Goal: Information Seeking & Learning: Learn about a topic

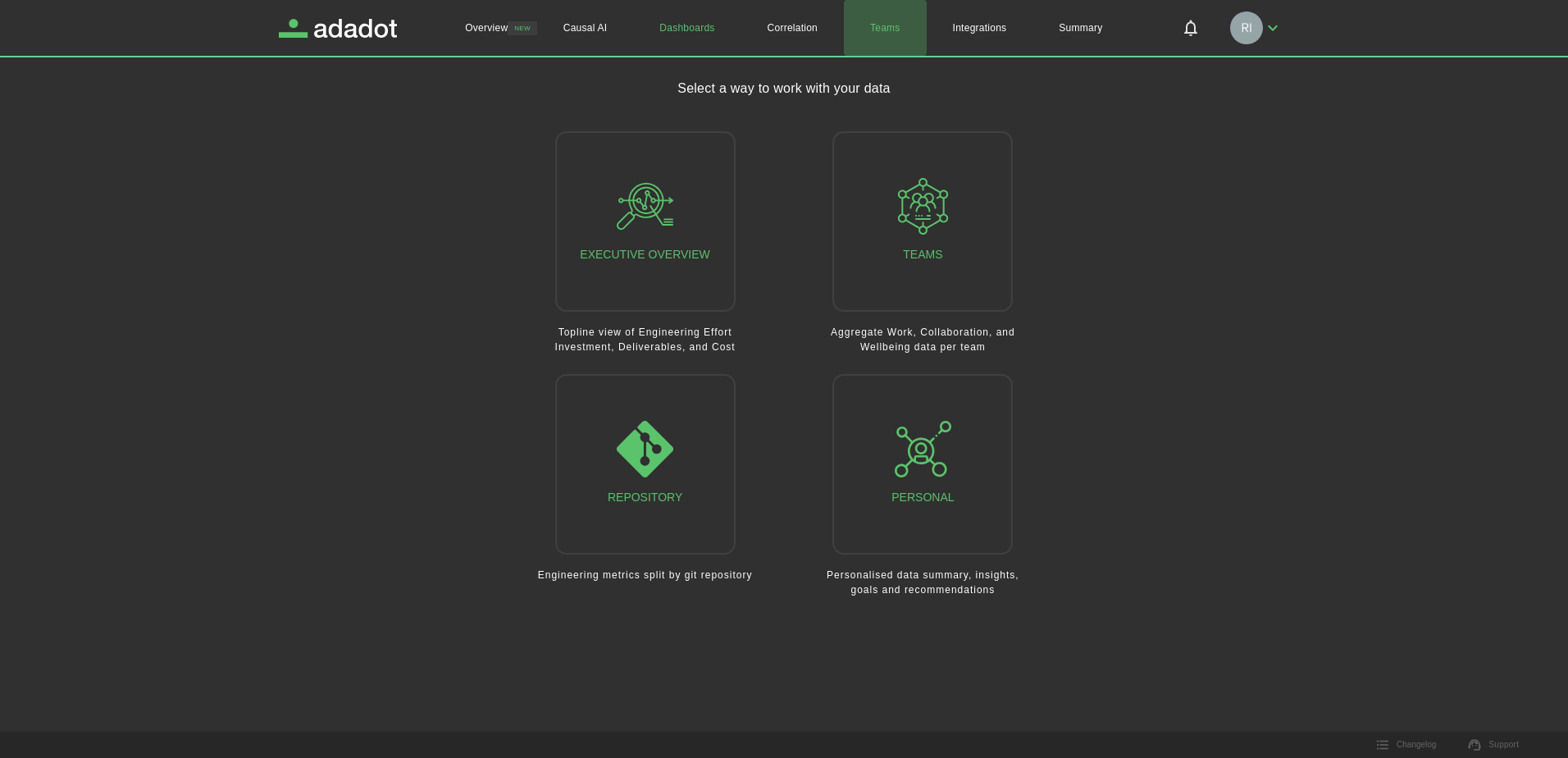
click at [887, 26] on link "Teams" at bounding box center [885, 28] width 82 height 56
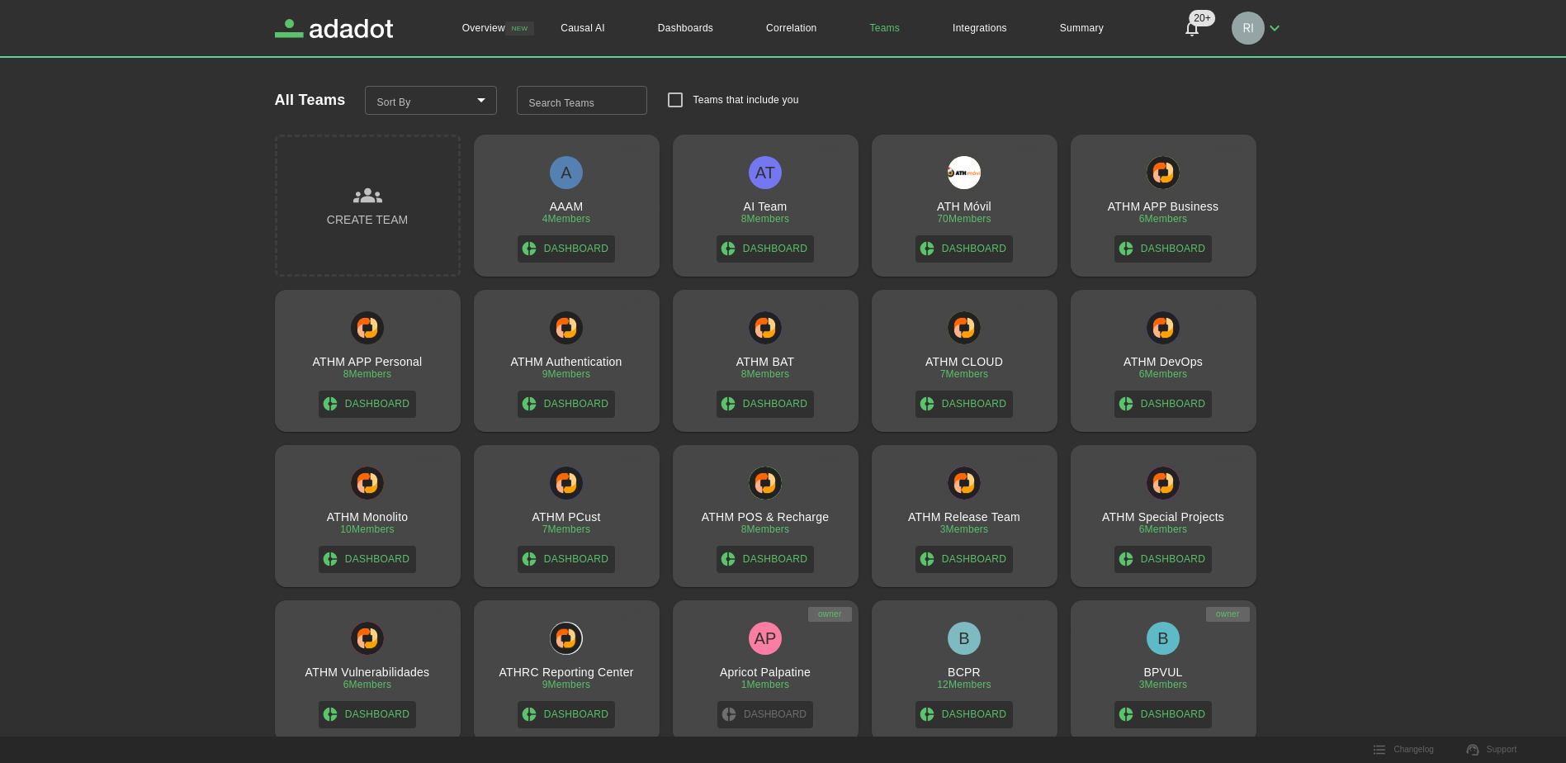
click at [628, 104] on input "Search Teams" at bounding box center [582, 101] width 130 height 30
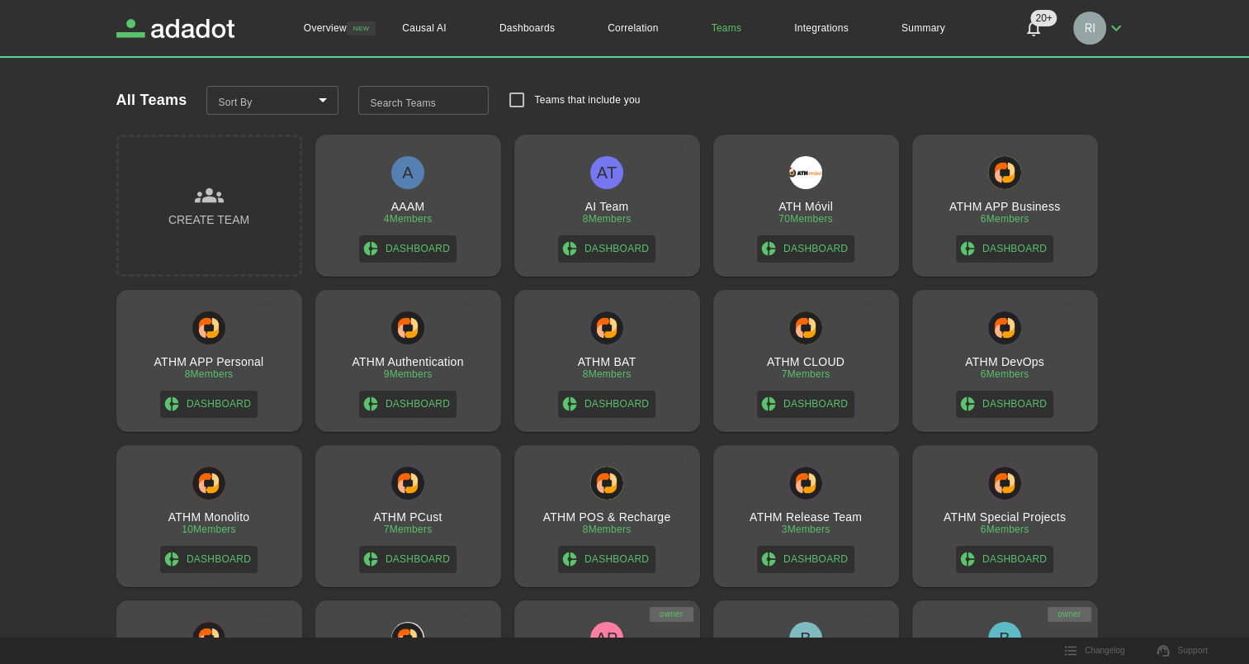
click at [442, 98] on input "Search Teams" at bounding box center [423, 101] width 130 height 30
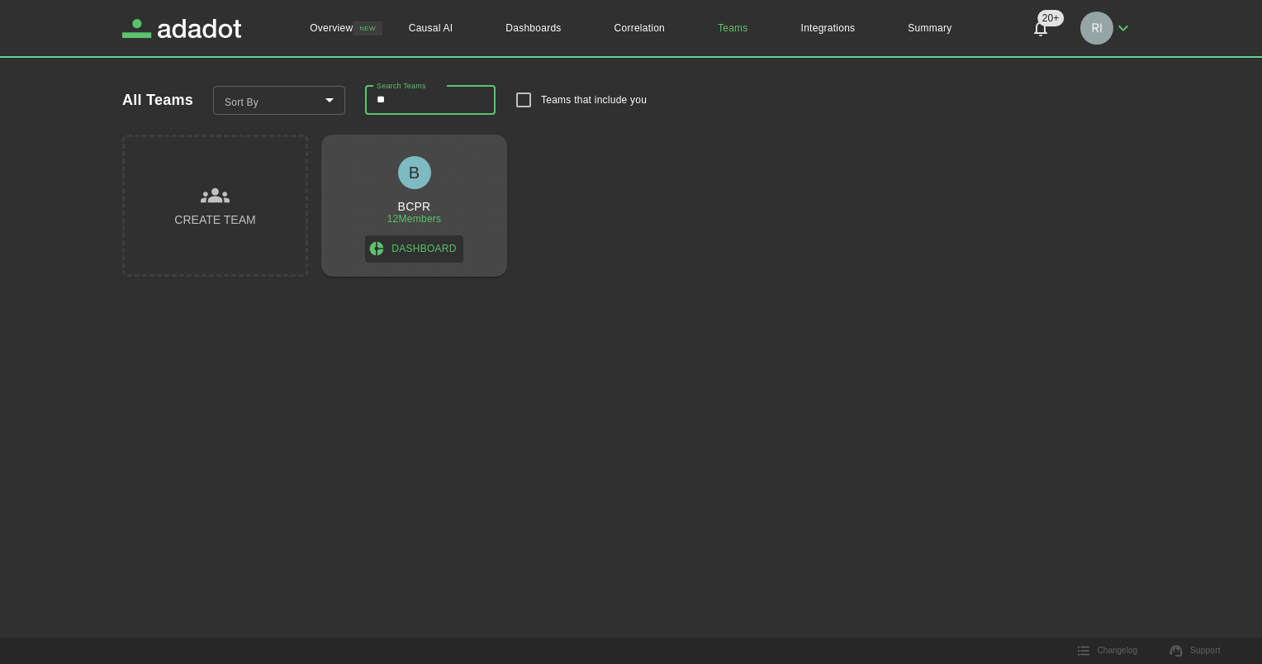
type input "**"
click at [419, 209] on h3 "BCPR" at bounding box center [414, 206] width 33 height 13
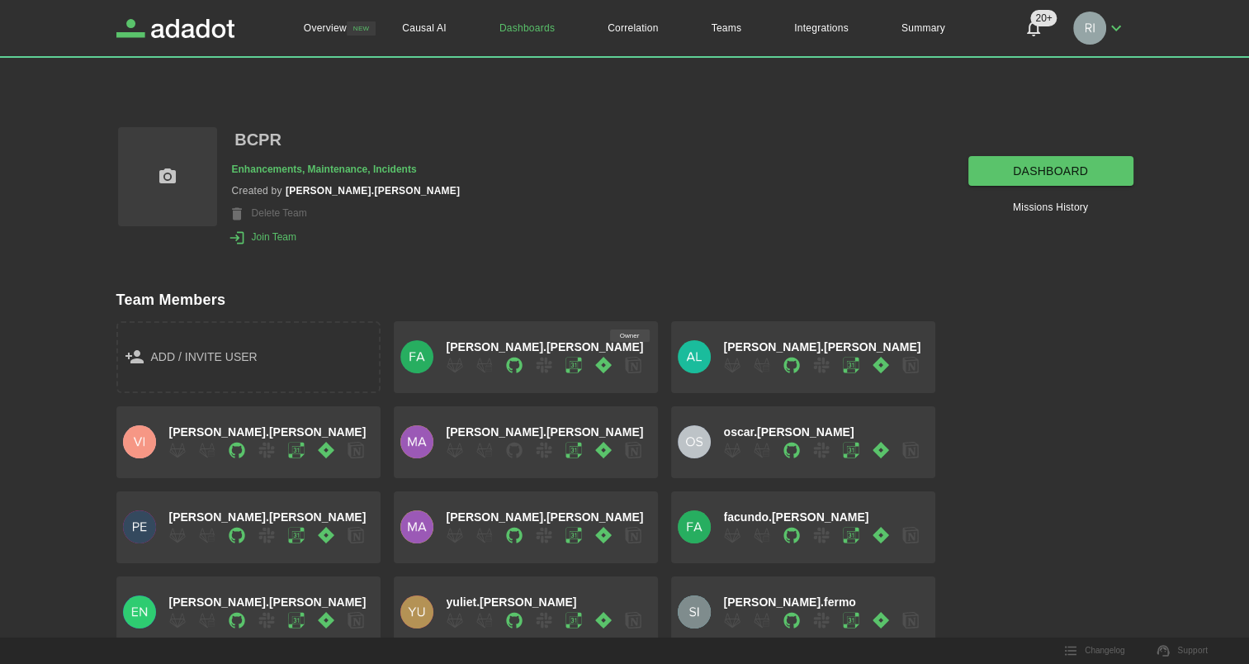
click at [1026, 168] on link "dashboard" at bounding box center [1050, 171] width 165 height 31
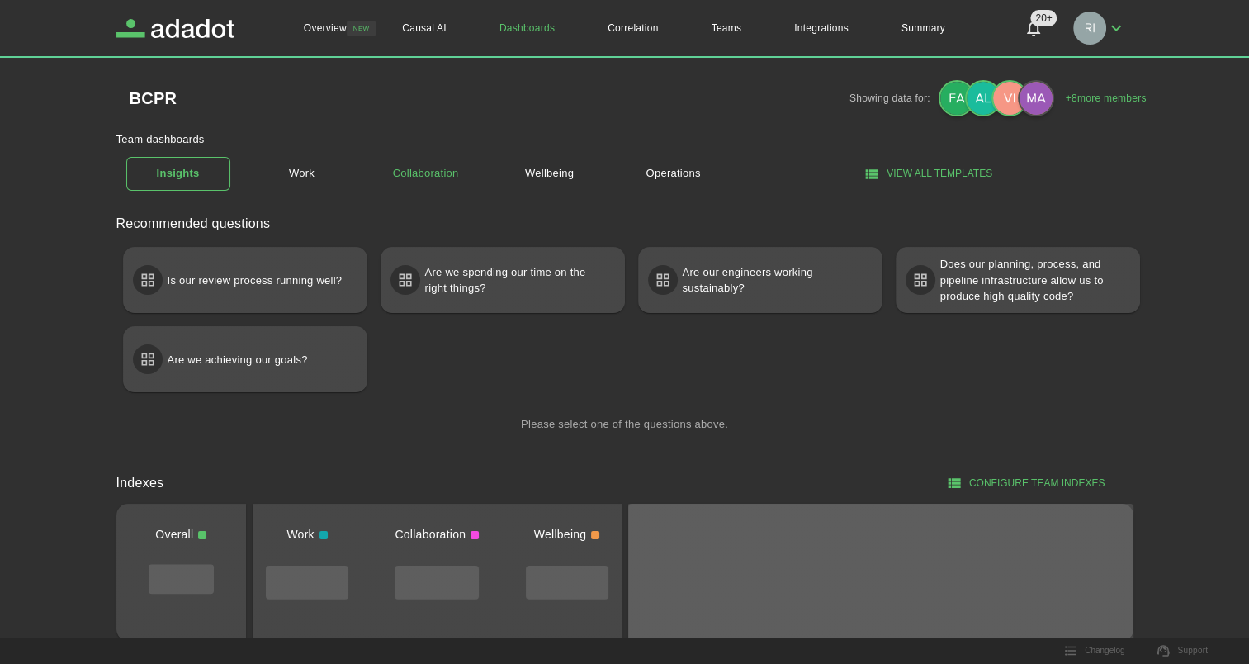
click at [433, 172] on link "Collaboration" at bounding box center [426, 173] width 104 height 29
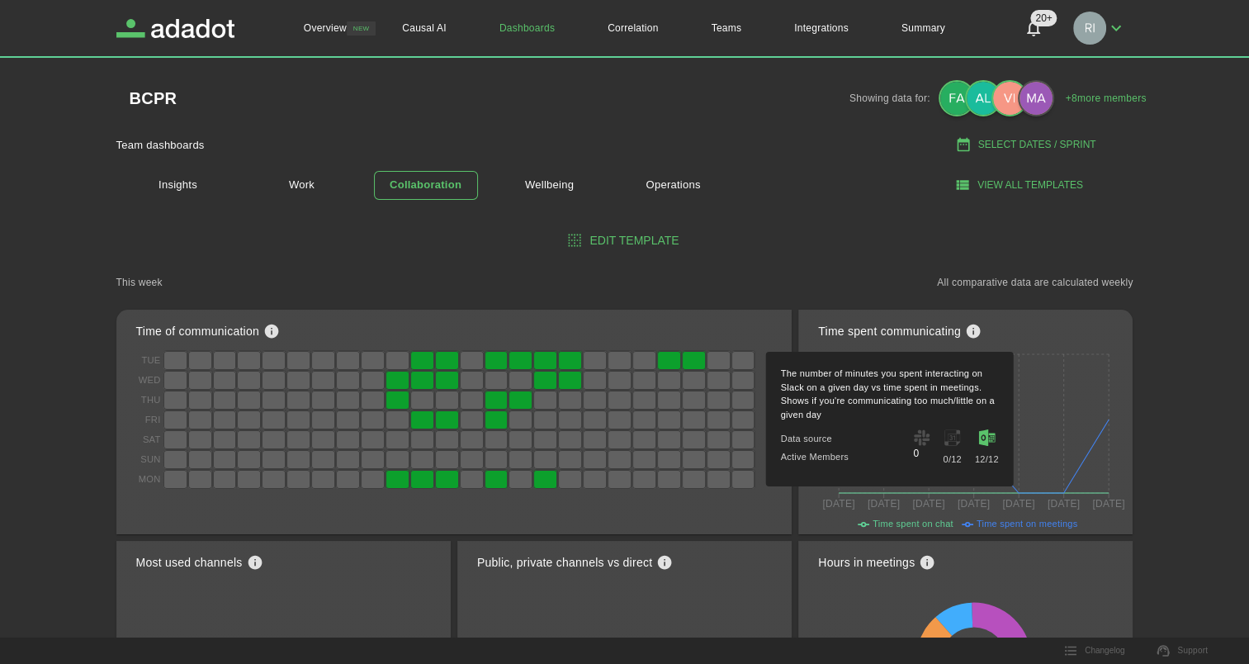
click at [982, 440] on icon at bounding box center [986, 437] width 17 height 17
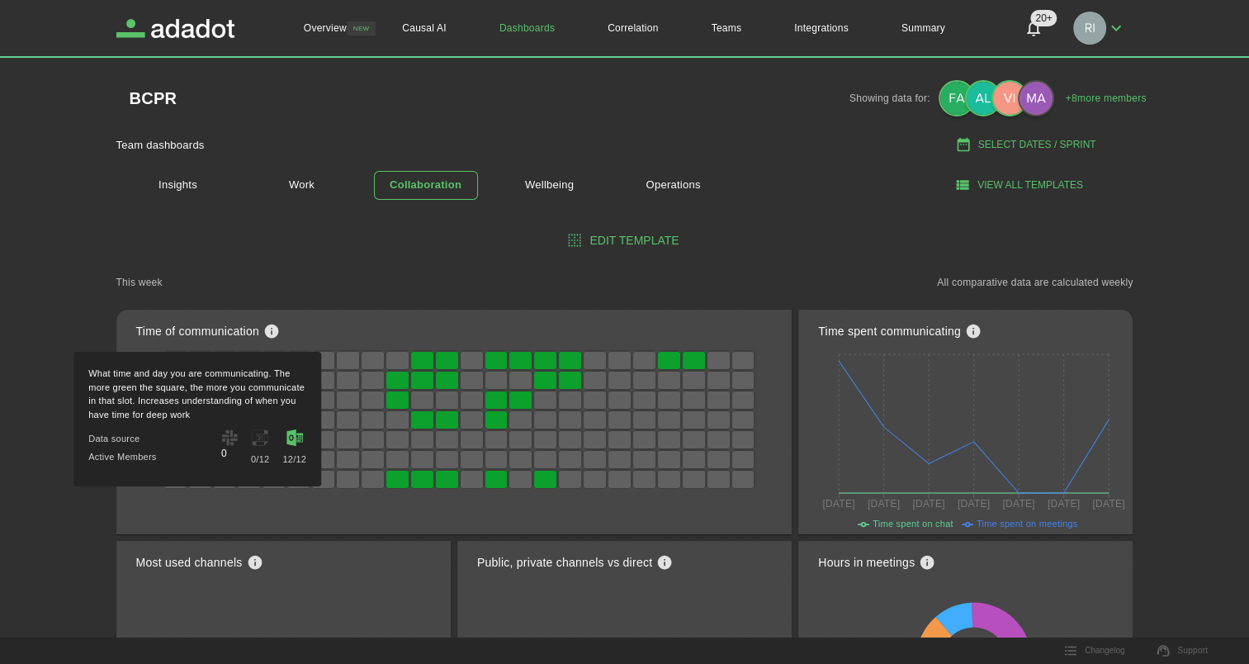
click at [289, 439] on icon at bounding box center [294, 437] width 17 height 17
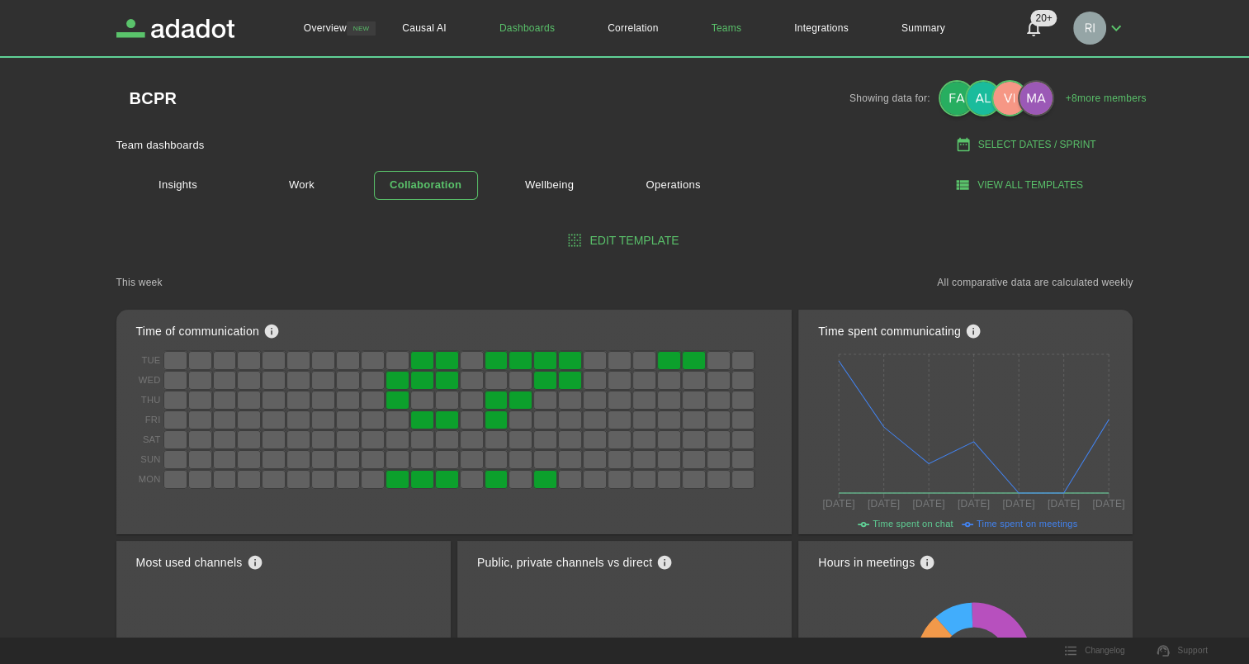
click at [715, 28] on link "Teams" at bounding box center [726, 28] width 83 height 56
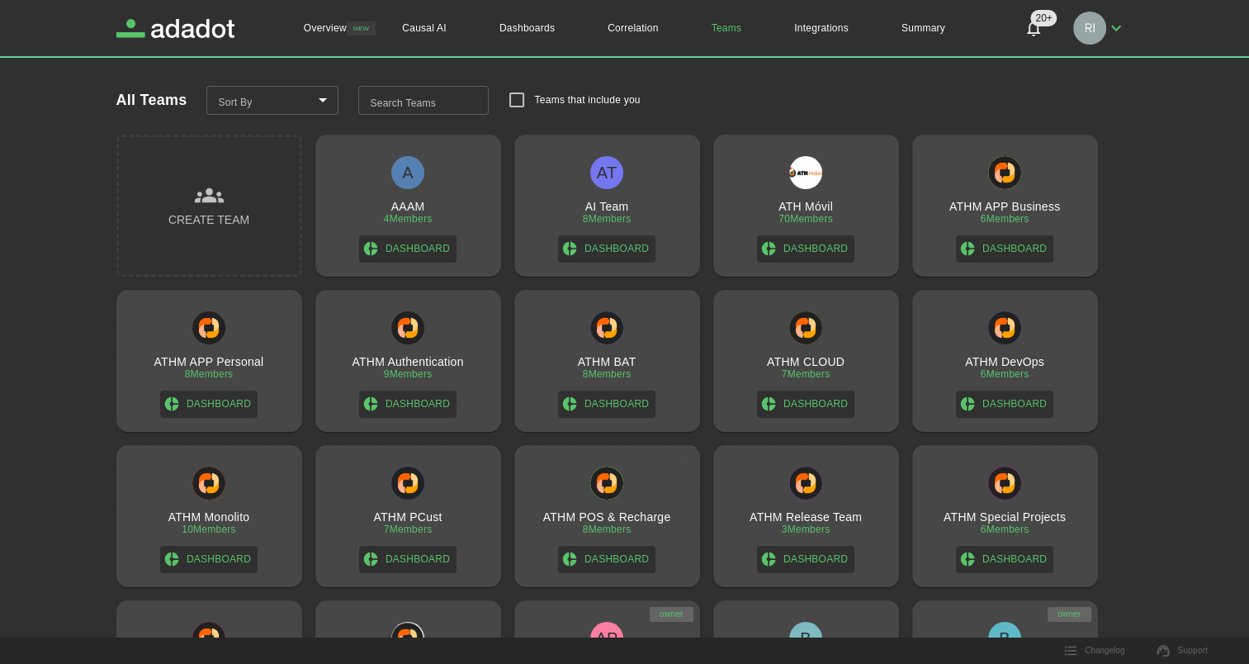
click at [405, 101] on input "Search Teams" at bounding box center [423, 101] width 130 height 30
type input "****"
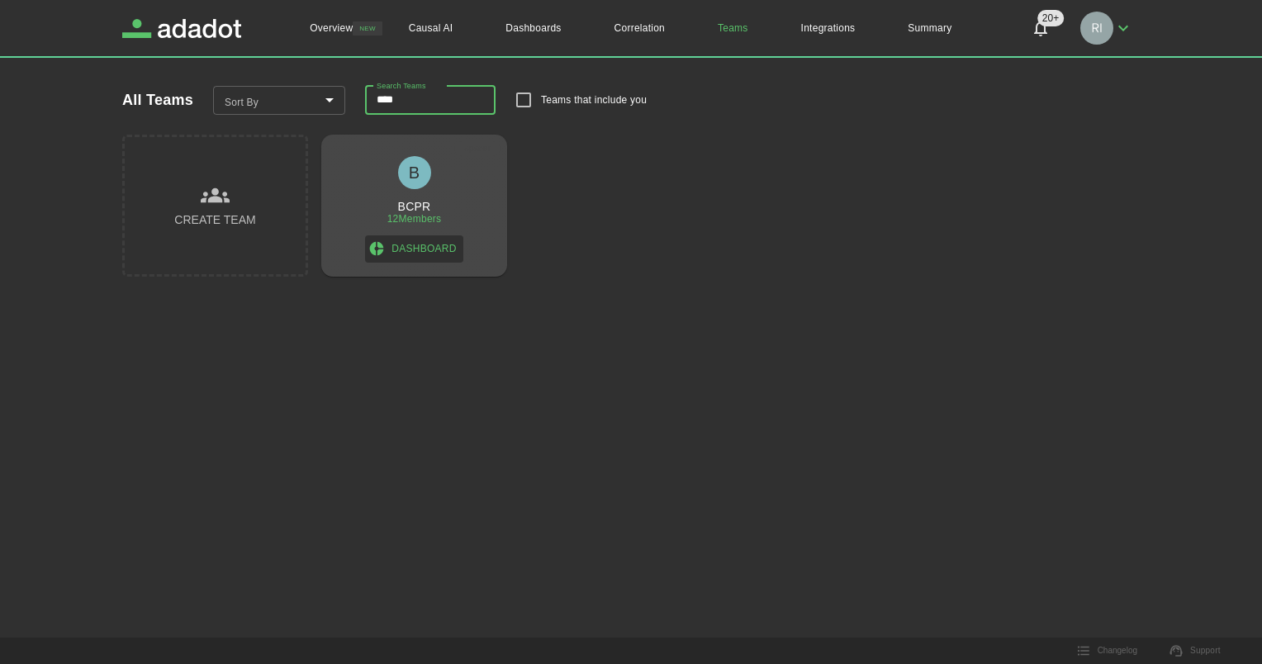
click at [413, 175] on div "B" at bounding box center [414, 172] width 33 height 33
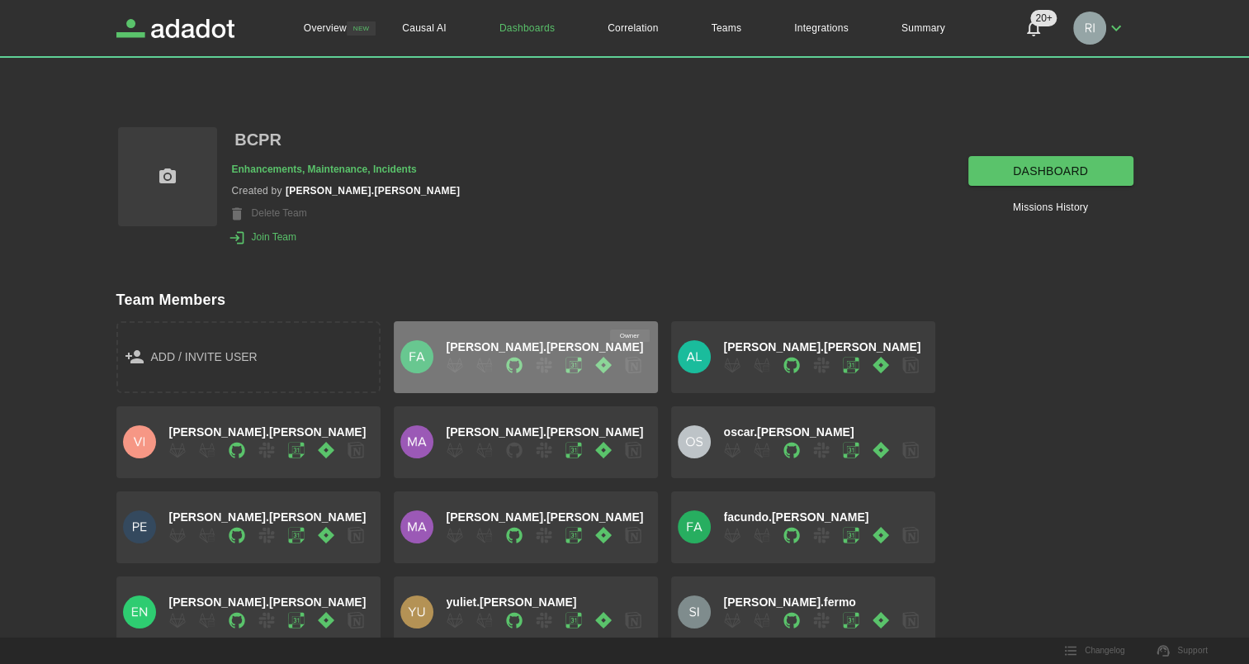
click at [572, 369] on icon "button" at bounding box center [574, 365] width 17 height 17
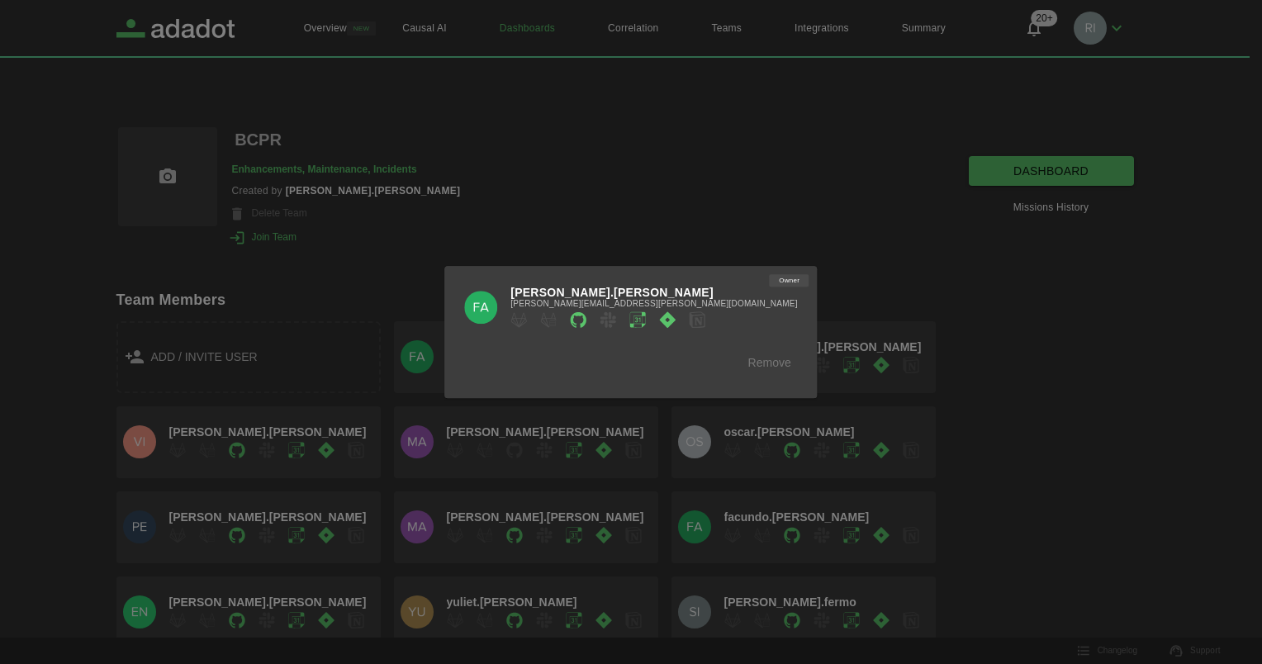
click at [675, 225] on div at bounding box center [631, 332] width 1262 height 664
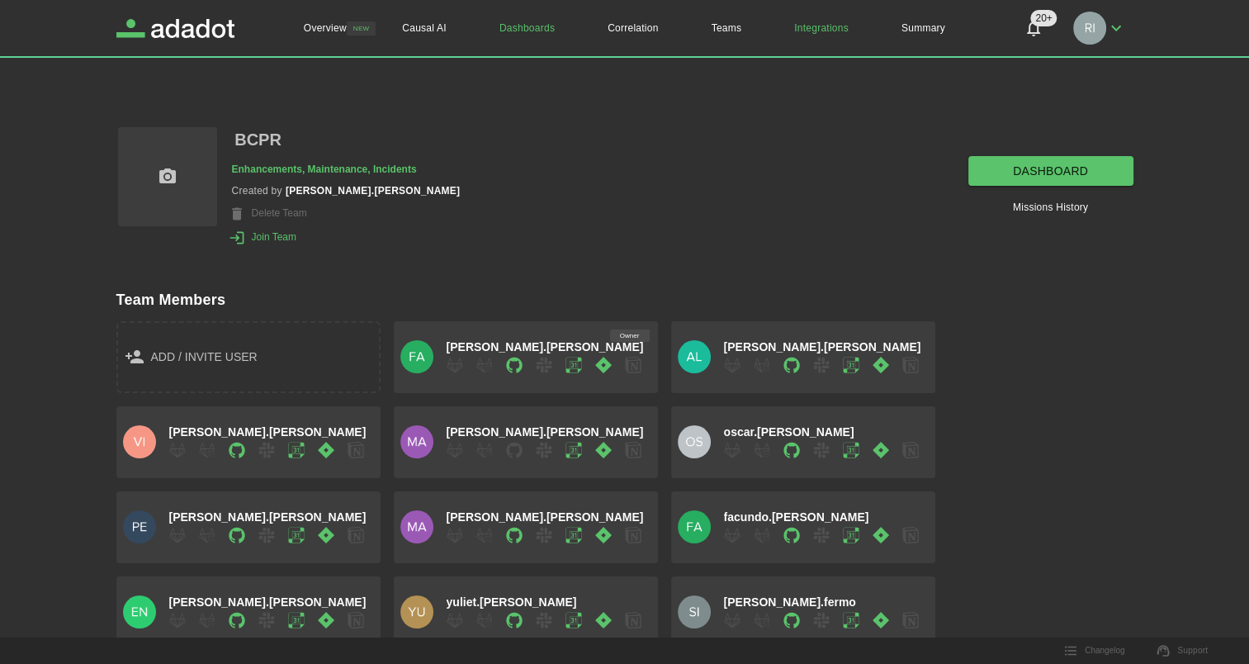
click at [819, 28] on link "Integrations" at bounding box center [821, 28] width 107 height 56
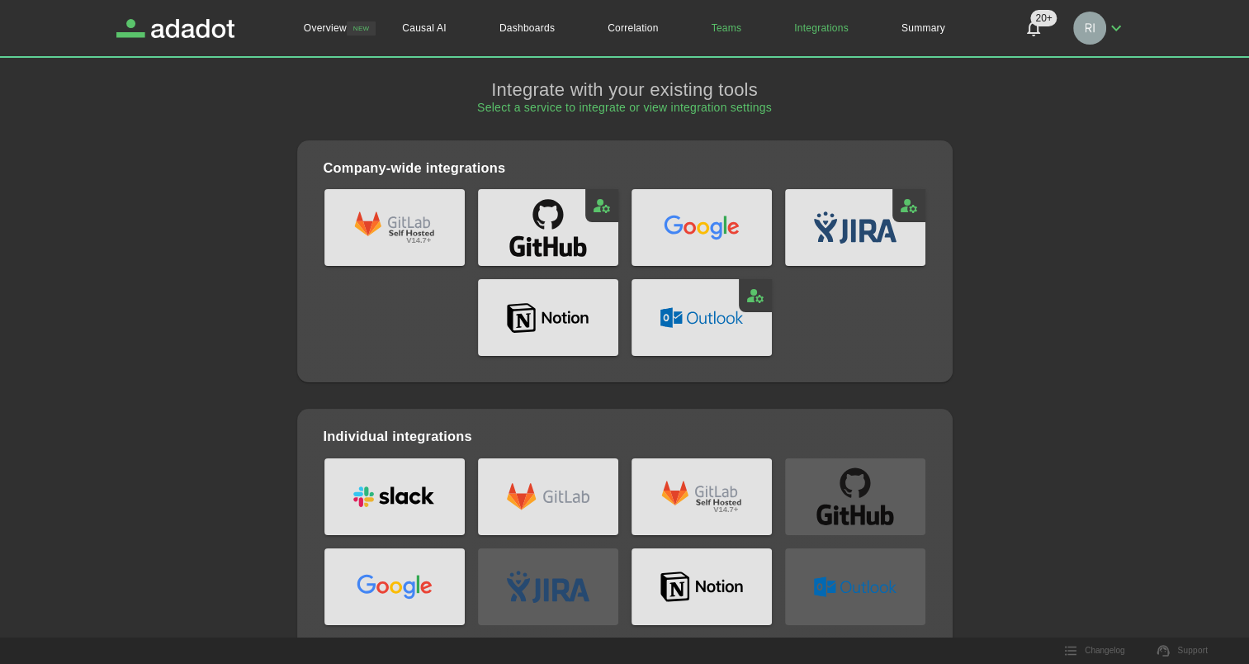
click at [726, 24] on link "Teams" at bounding box center [726, 28] width 83 height 56
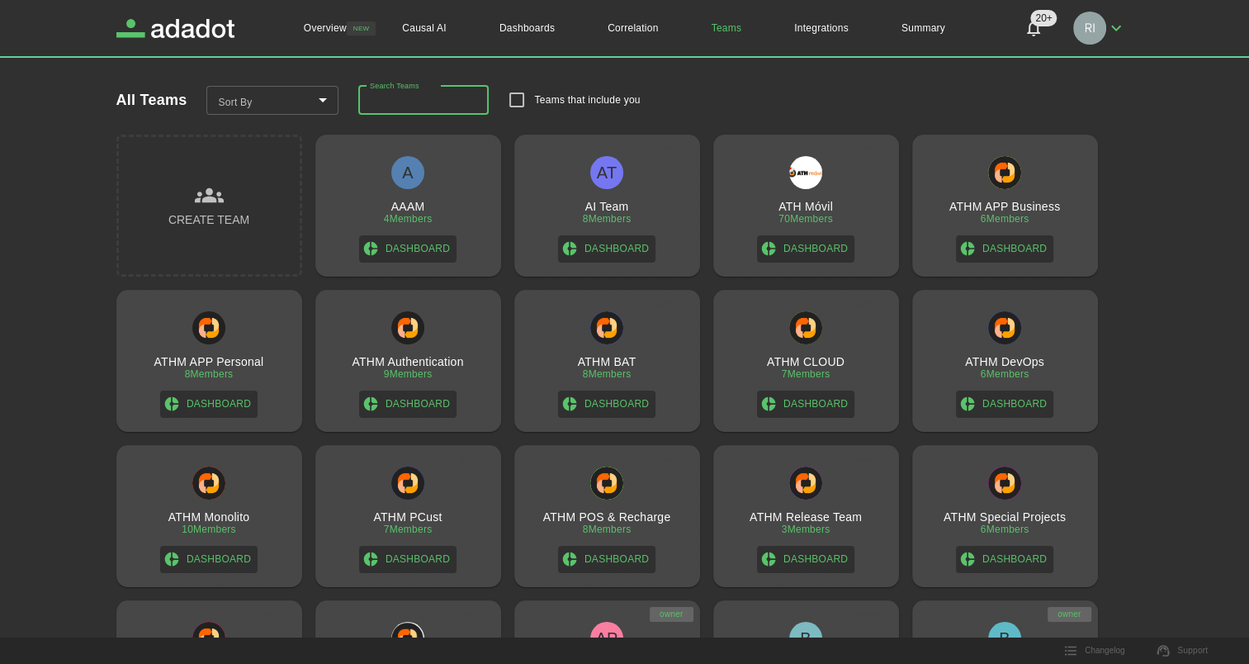
click at [433, 102] on input "Search Teams" at bounding box center [423, 101] width 130 height 30
type input "****"
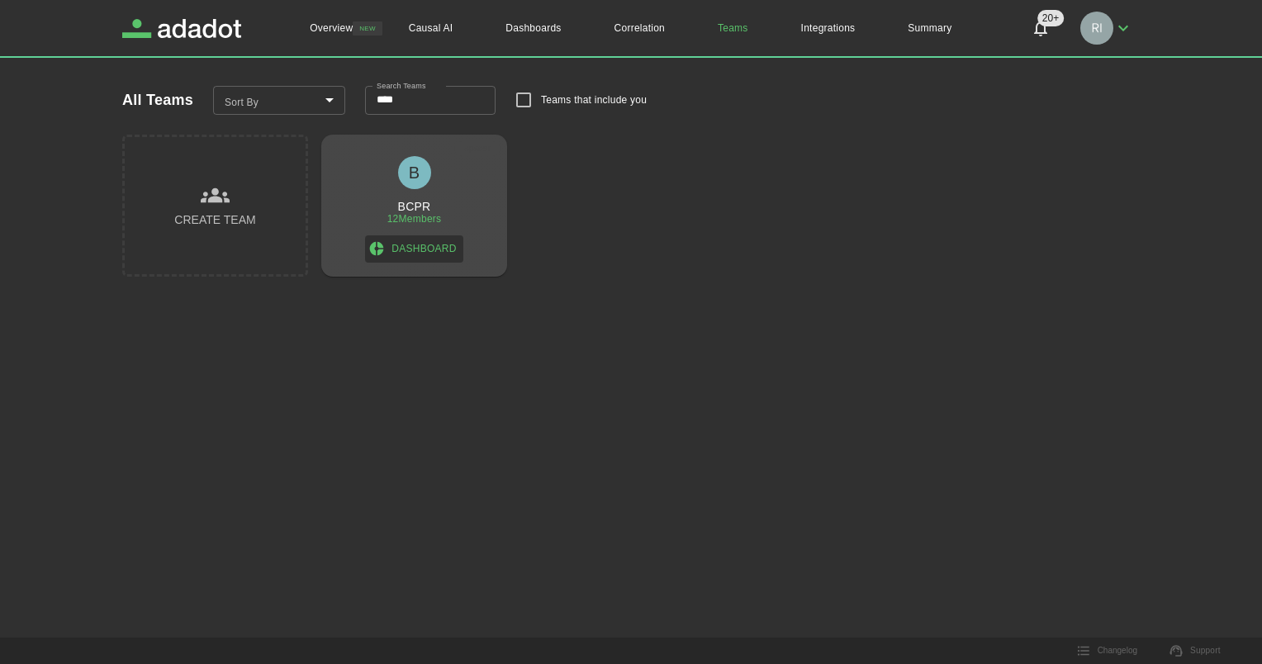
click at [418, 207] on h3 "BCPR" at bounding box center [414, 206] width 33 height 13
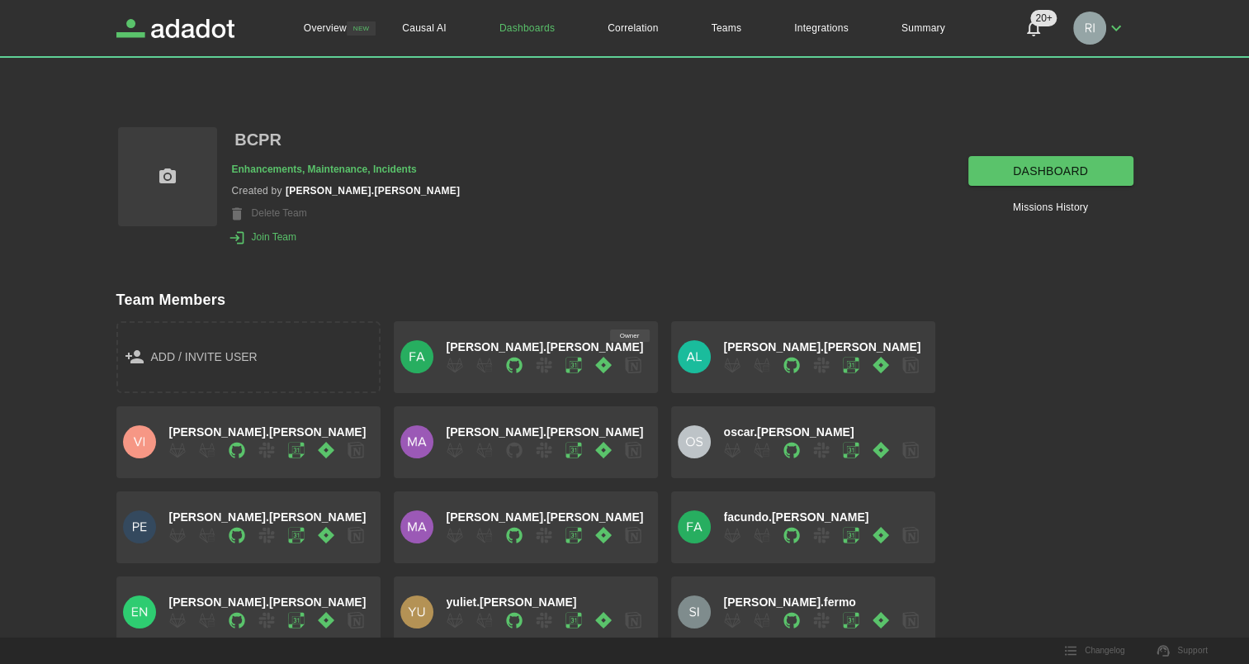
click at [1027, 167] on link "dashboard" at bounding box center [1050, 171] width 165 height 31
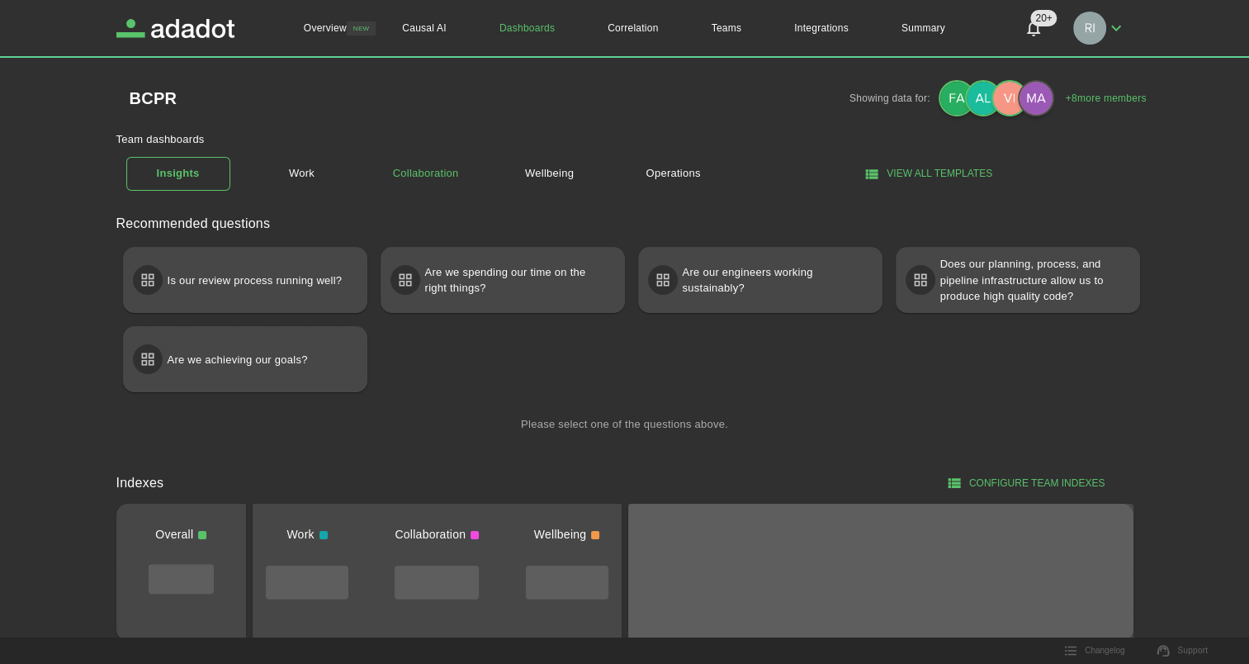
drag, startPoint x: 428, startPoint y: 173, endPoint x: 471, endPoint y: 192, distance: 46.9
click at [428, 173] on link "Collaboration" at bounding box center [426, 173] width 104 height 29
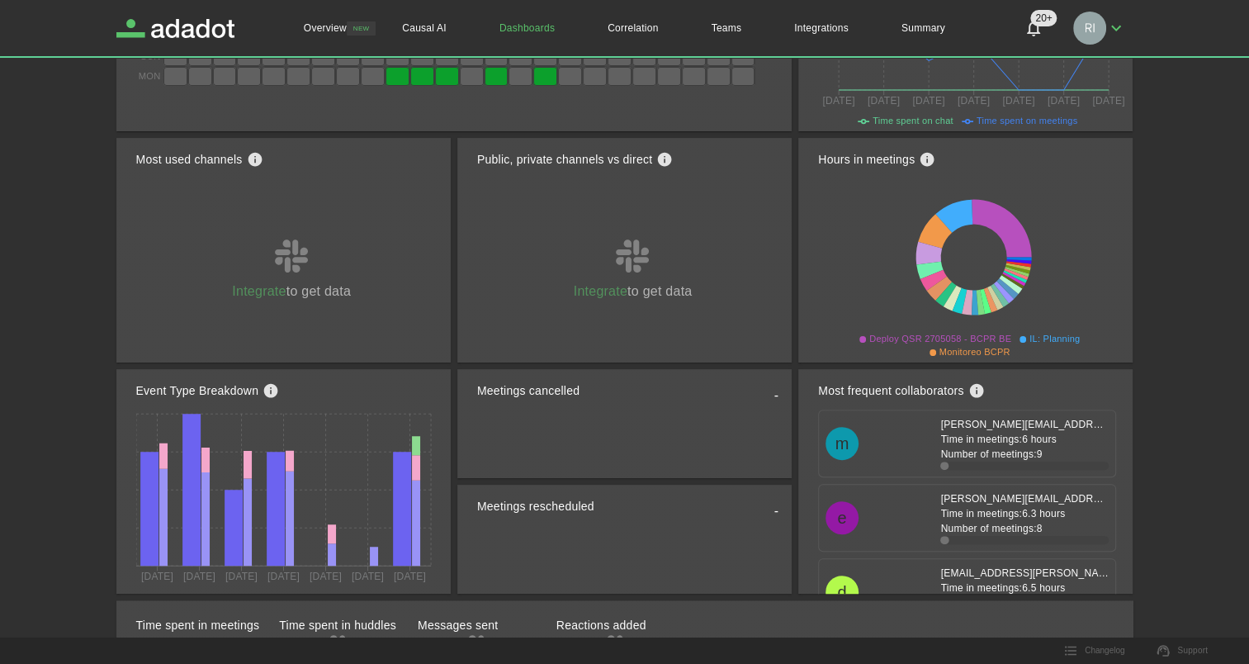
scroll to position [413, 0]
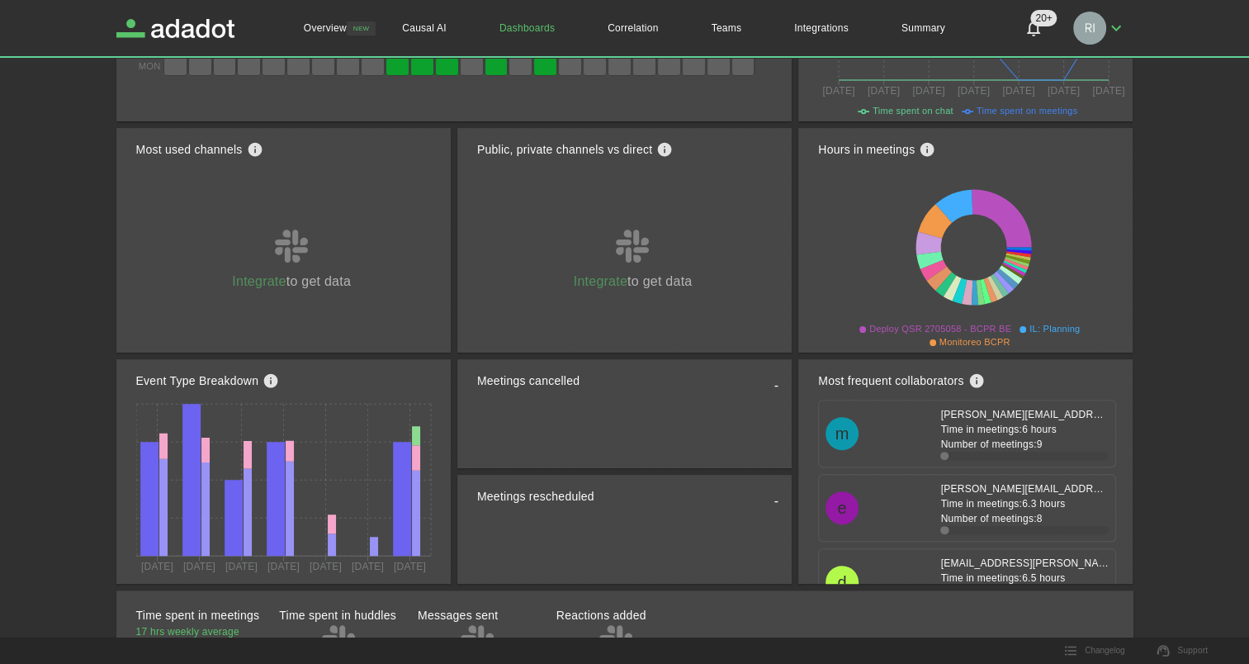
click at [969, 419] on p "[PERSON_NAME][EMAIL_ADDRESS][PERSON_NAME][DOMAIN_NAME]" at bounding box center [1024, 414] width 168 height 15
click at [931, 456] on span at bounding box center [865, 456] width 168 height 8
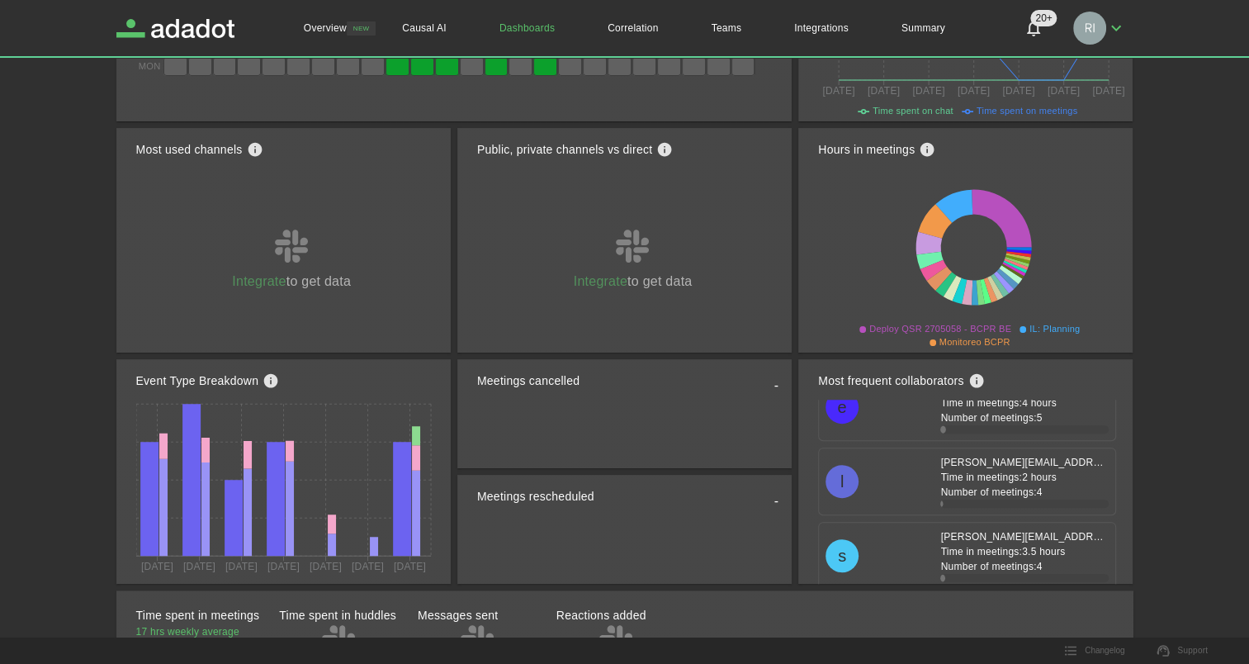
scroll to position [333, 0]
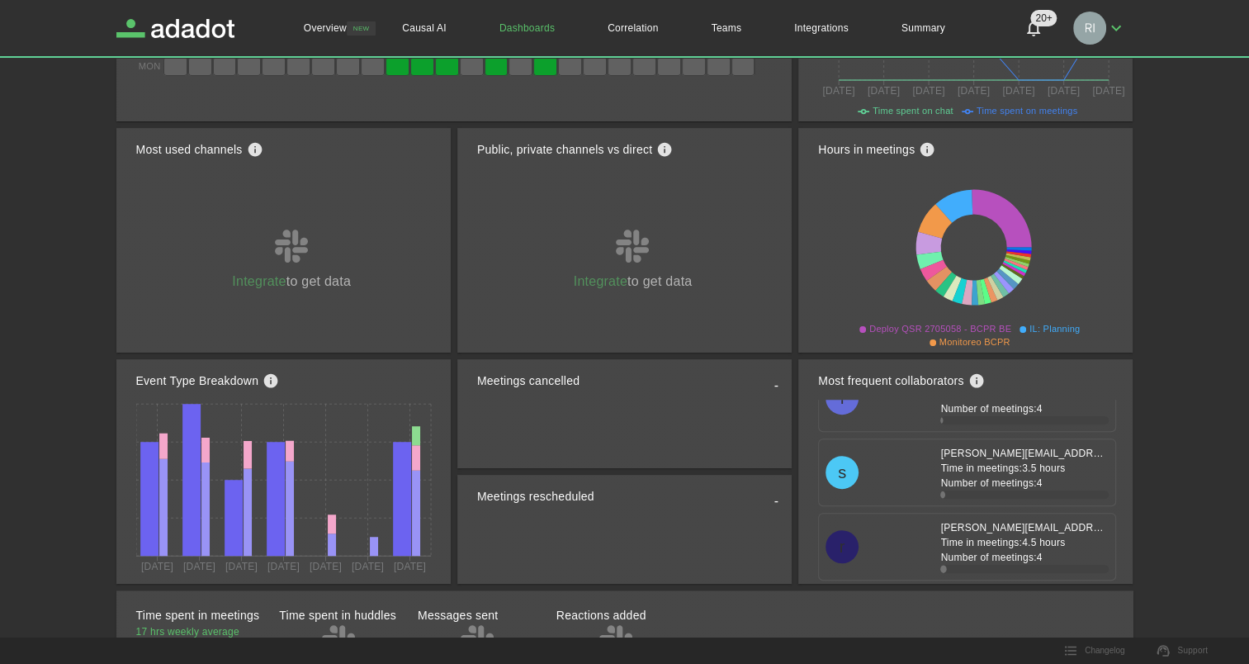
click at [940, 453] on p "[PERSON_NAME][EMAIL_ADDRESS][PERSON_NAME][DOMAIN_NAME]" at bounding box center [1024, 453] width 168 height 15
drag, startPoint x: 937, startPoint y: 453, endPoint x: 845, endPoint y: 462, distance: 92.0
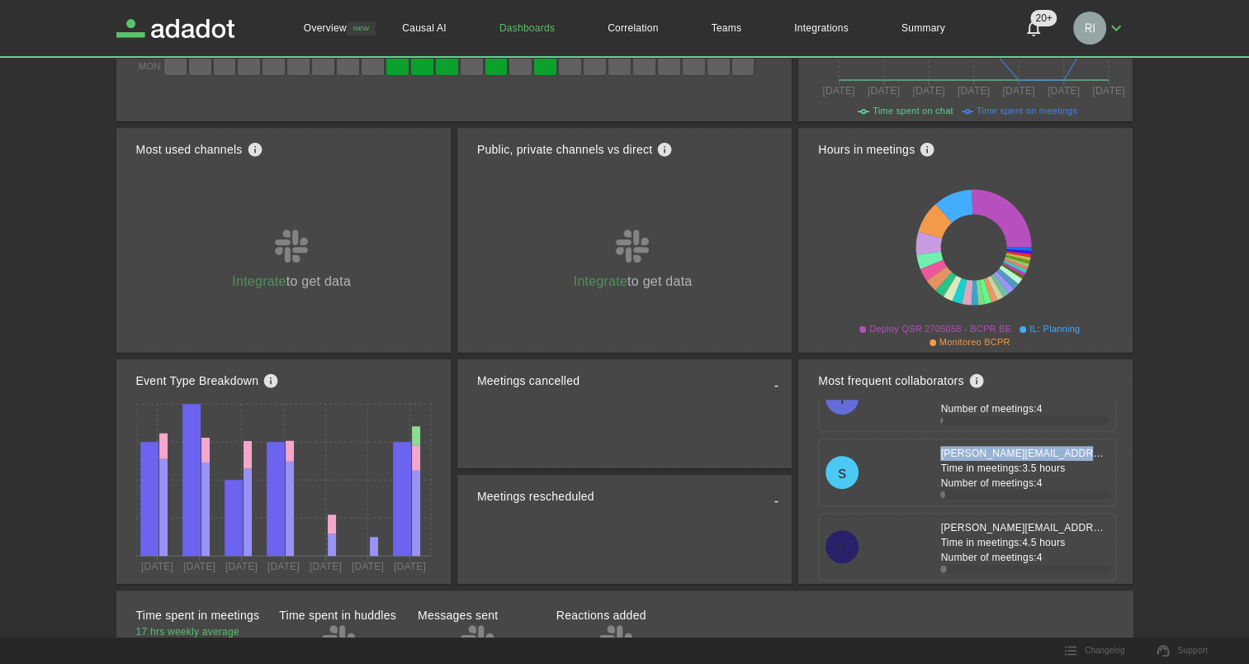
click at [845, 462] on div "s" at bounding box center [842, 472] width 33 height 33
click at [844, 469] on div "s" at bounding box center [842, 472] width 33 height 33
click at [974, 381] on icon "see knowledge base" at bounding box center [976, 381] width 14 height 14
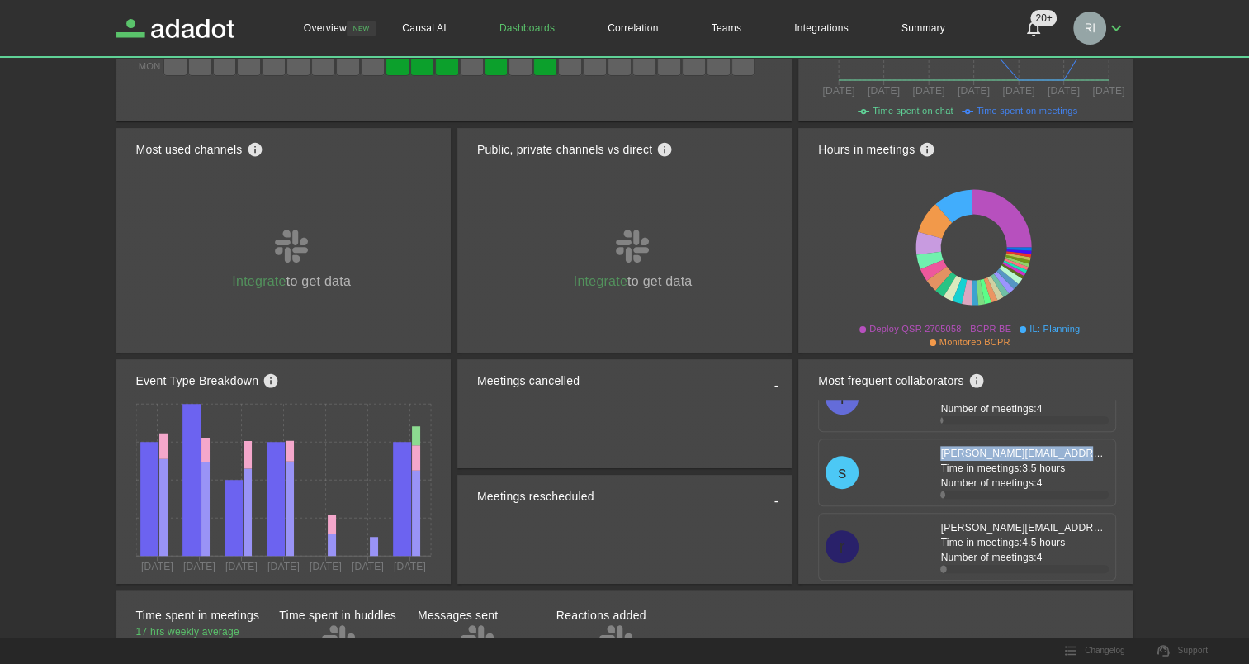
click at [839, 472] on div "s" at bounding box center [842, 472] width 33 height 33
click at [932, 492] on span at bounding box center [861, 494] width 168 height 8
click at [930, 492] on span at bounding box center [861, 494] width 168 height 8
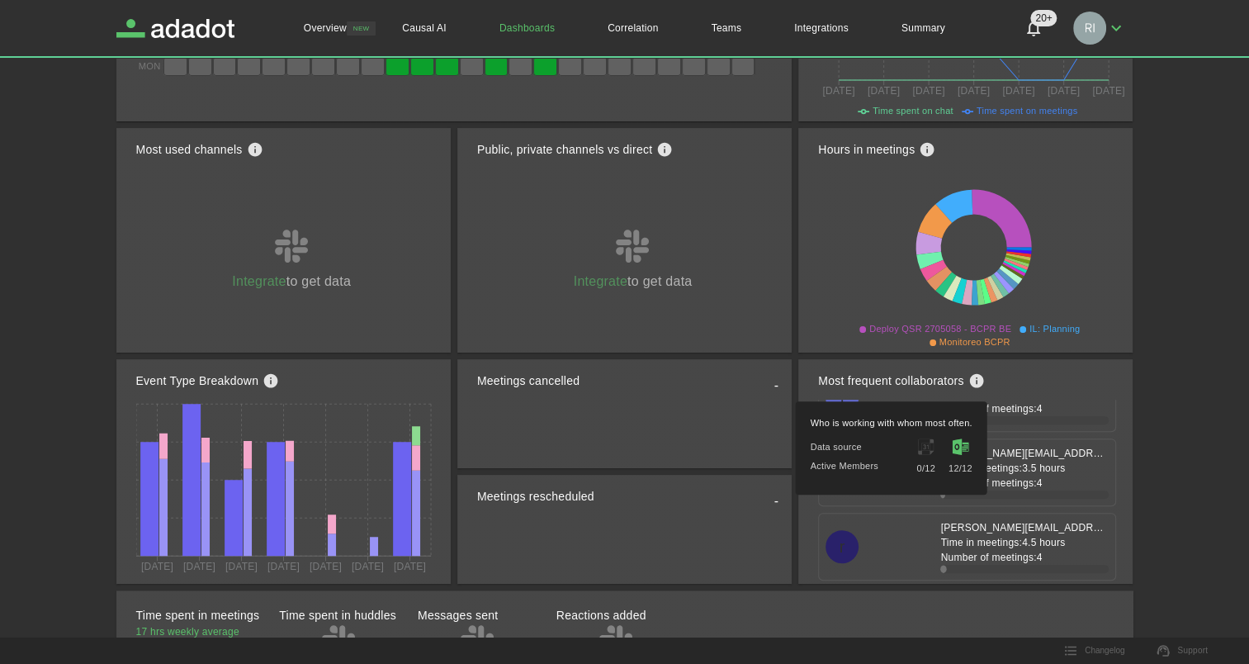
drag, startPoint x: 930, startPoint y: 492, endPoint x: 888, endPoint y: 377, distance: 122.5
click at [888, 377] on h2 "Most frequent collaborators" at bounding box center [890, 380] width 145 height 17
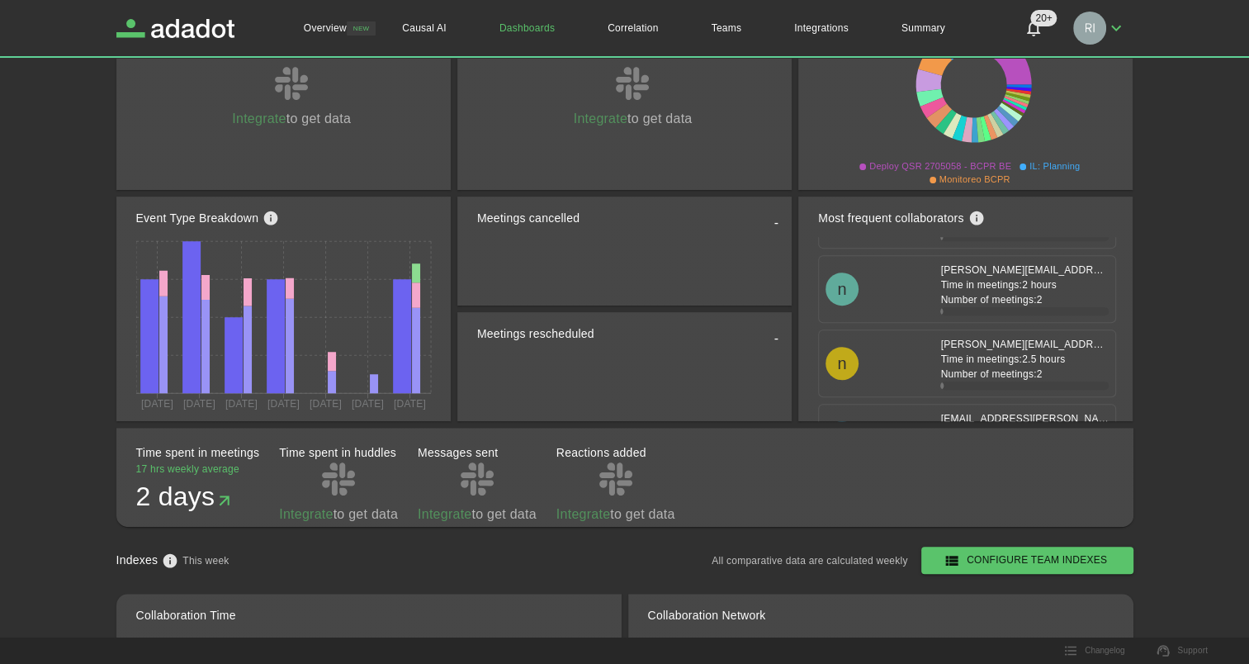
scroll to position [1569, 0]
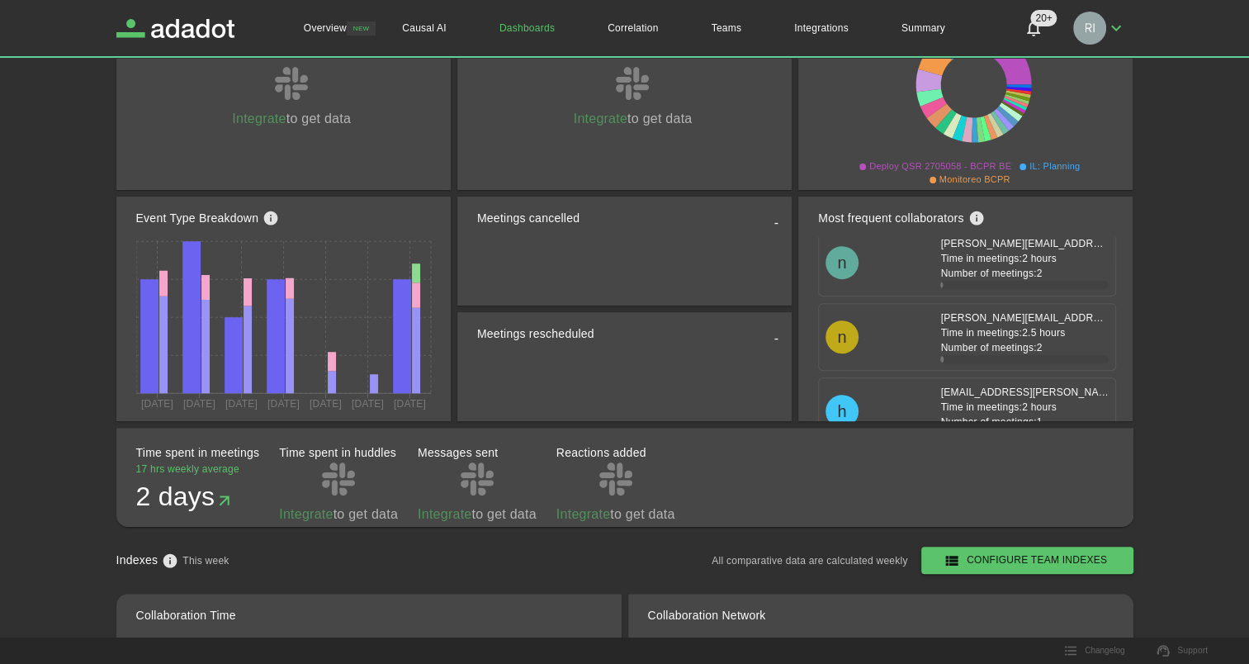
click at [930, 355] on span at bounding box center [860, 359] width 168 height 8
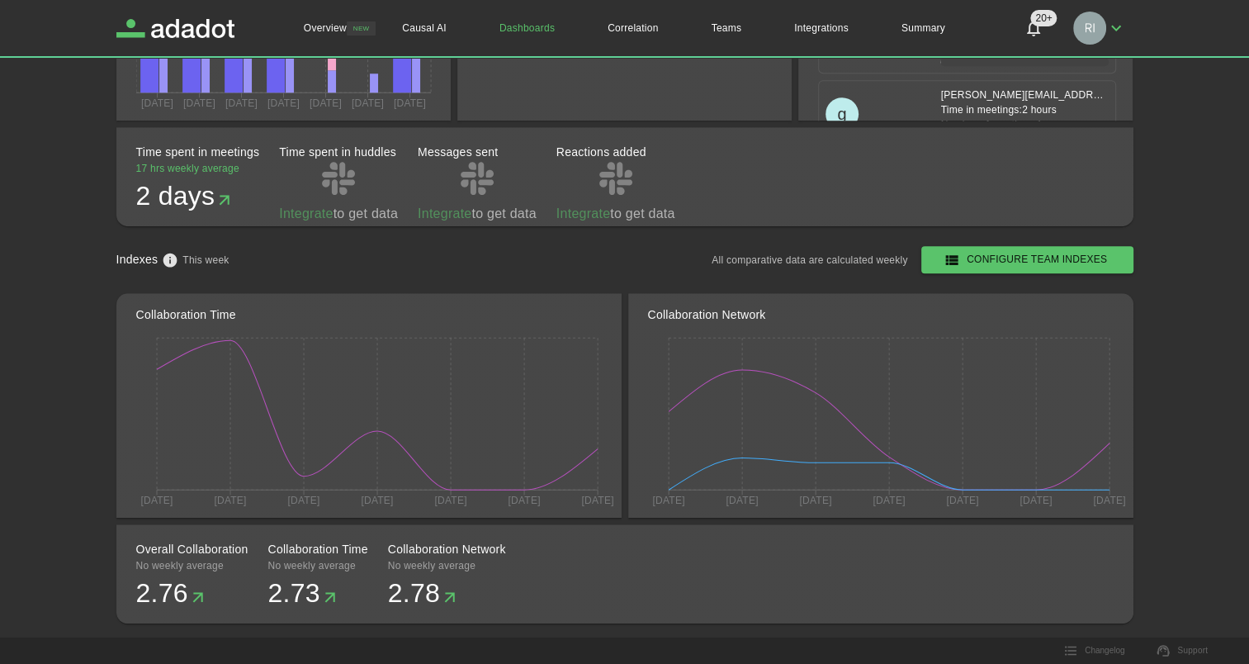
scroll to position [878, 0]
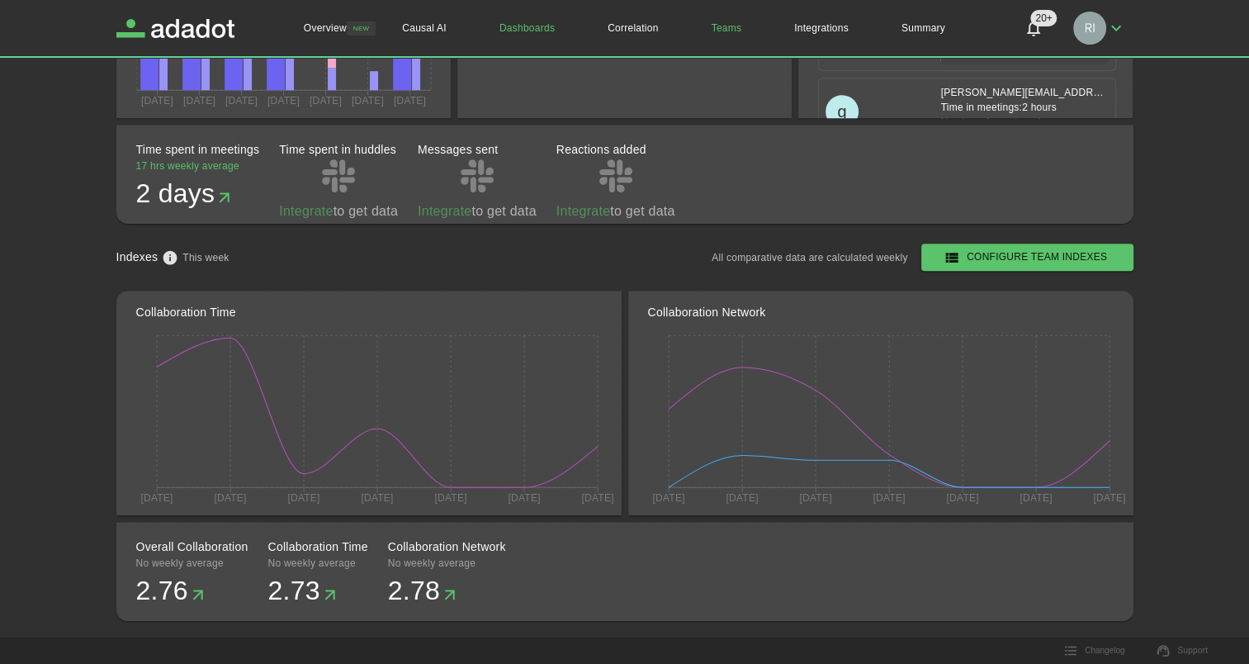
click at [730, 24] on link "Teams" at bounding box center [726, 28] width 83 height 56
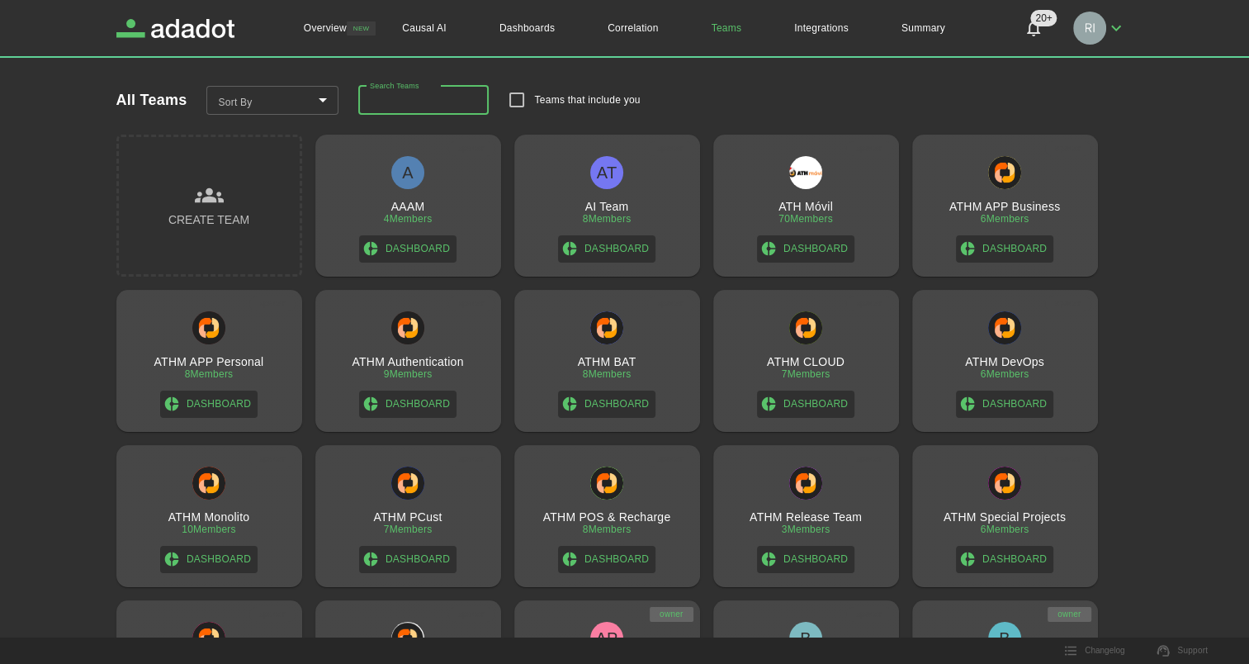
click at [425, 100] on input "Search Teams" at bounding box center [423, 101] width 130 height 30
type input "****"
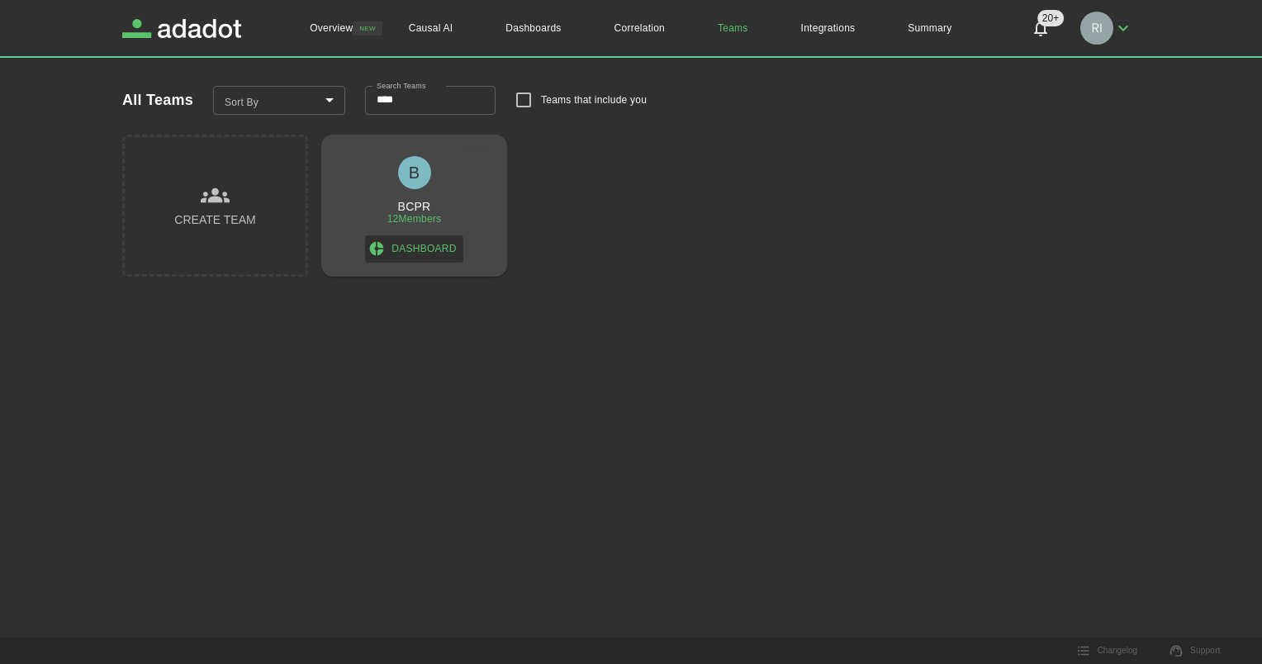
click at [417, 207] on h3 "BCPR" at bounding box center [414, 206] width 33 height 13
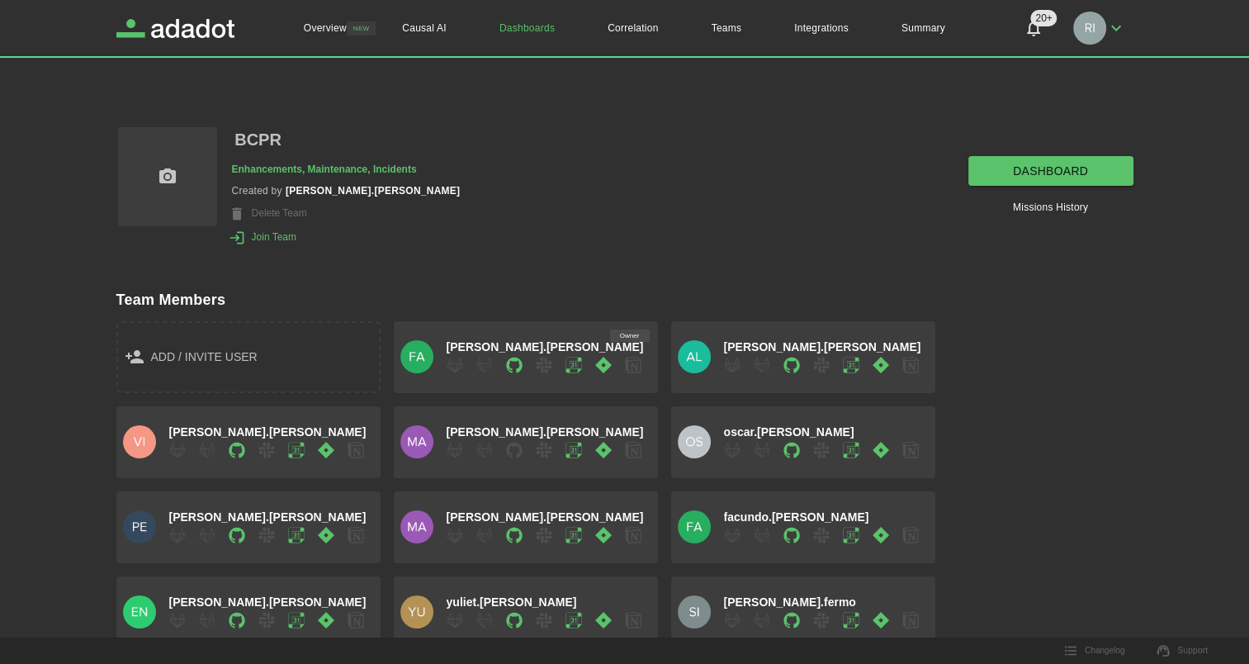
click at [1005, 167] on link "dashboard" at bounding box center [1050, 171] width 165 height 31
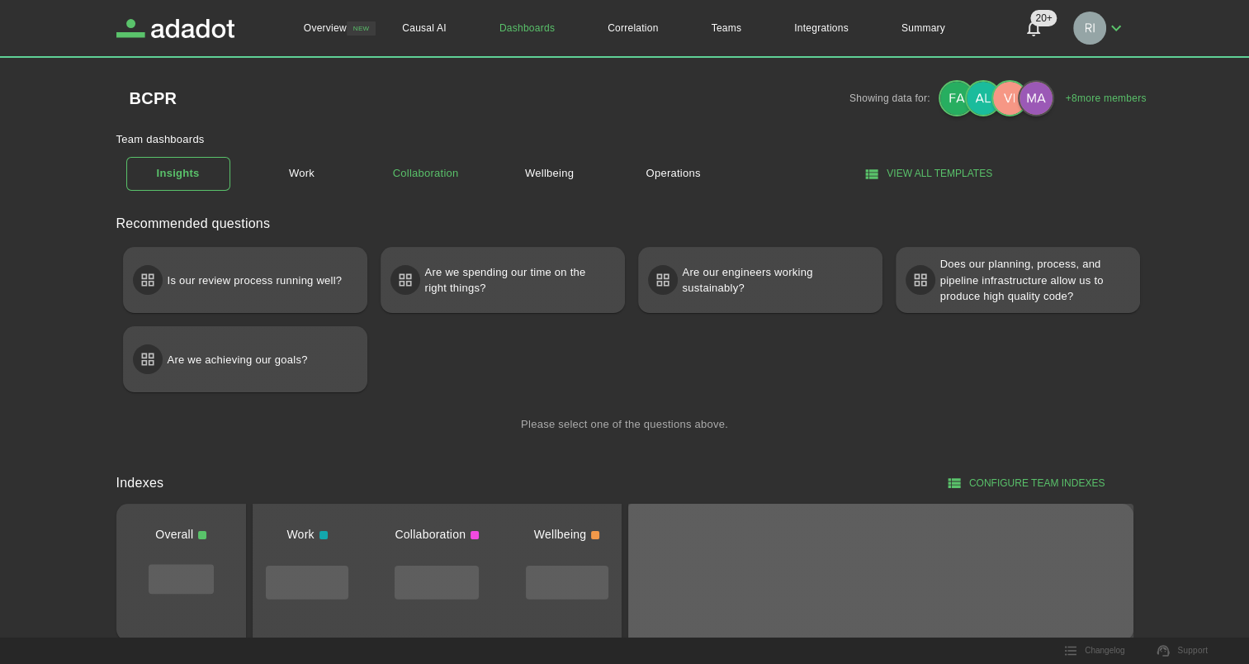
click at [424, 174] on link "Collaboration" at bounding box center [426, 173] width 104 height 29
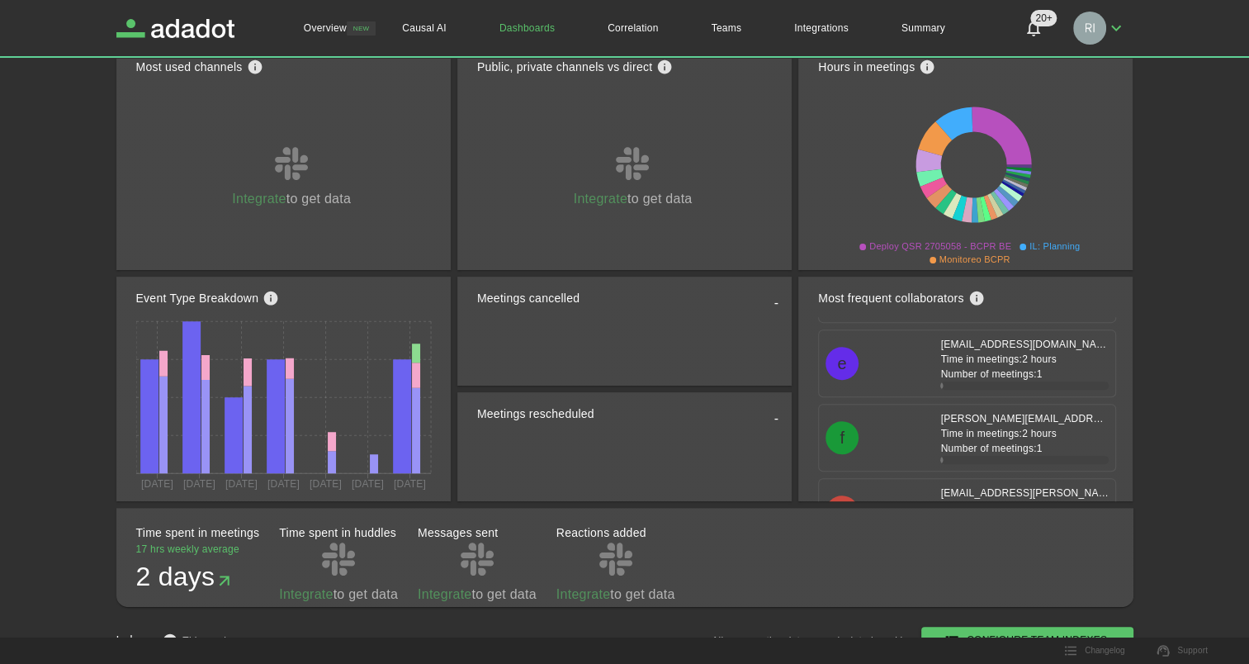
scroll to position [5578, 0]
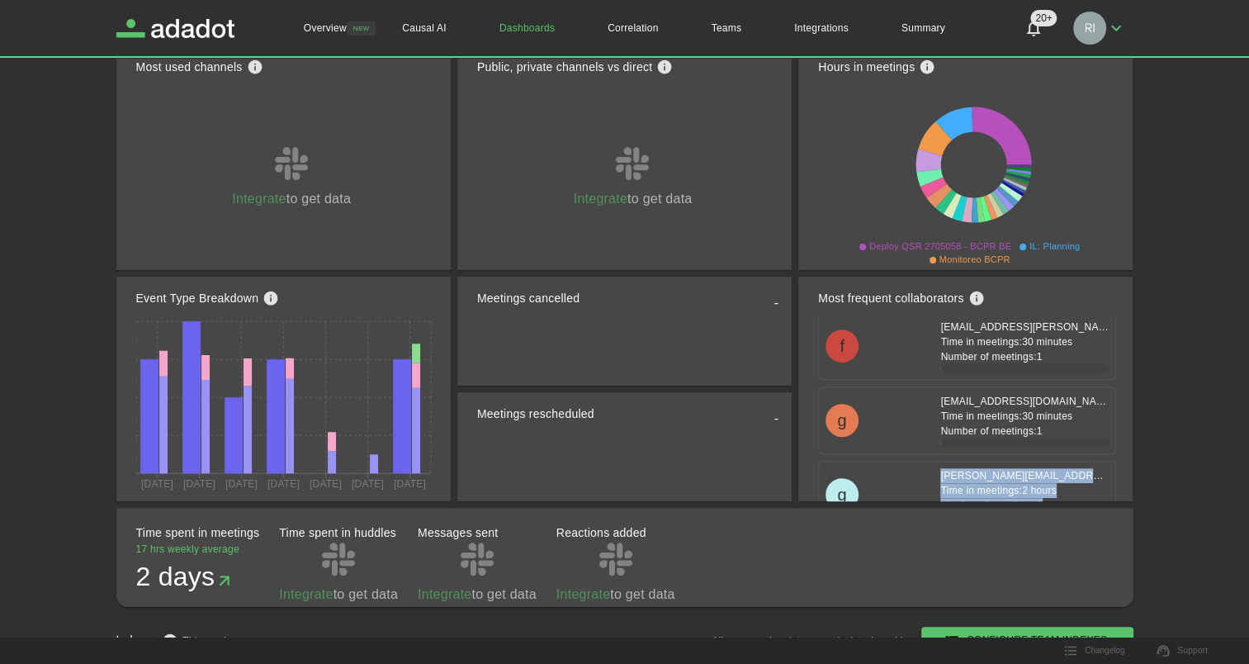
drag, startPoint x: 1053, startPoint y: 479, endPoint x: 925, endPoint y: 456, distance: 130.9
click at [927, 468] on div "[PERSON_NAME][EMAIL_ADDRESS][PERSON_NAME][DOMAIN_NAME] Time in meetings: 2 hour…" at bounding box center [1018, 494] width 182 height 53
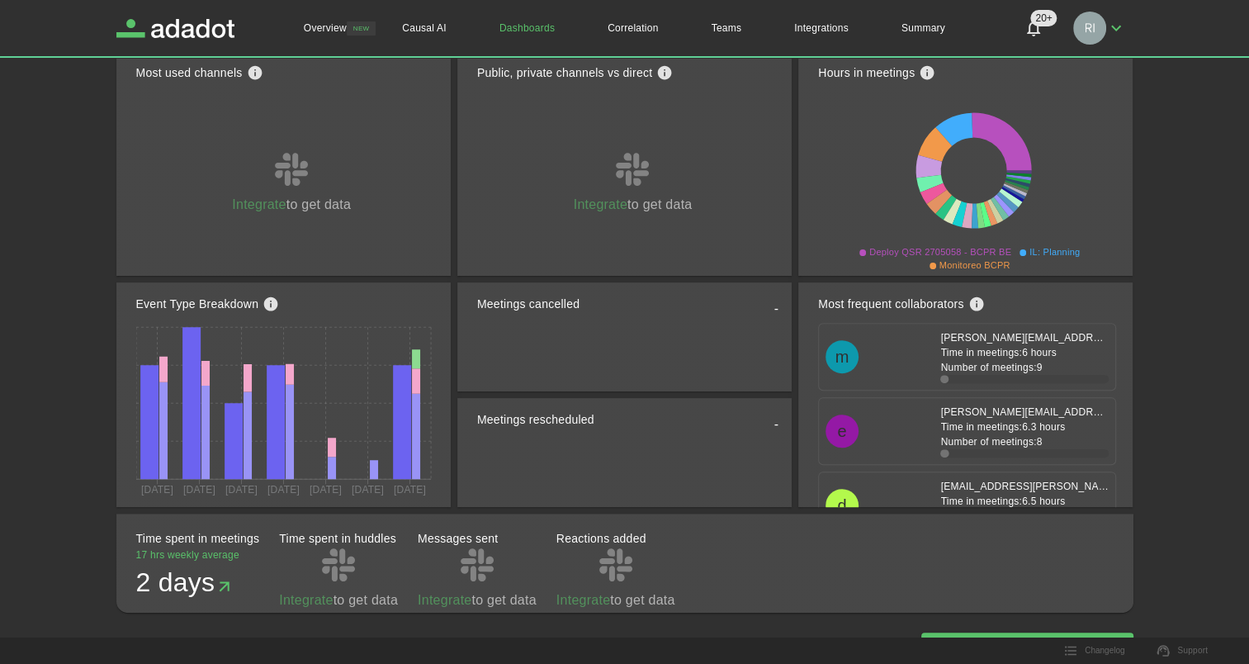
scroll to position [527, 0]
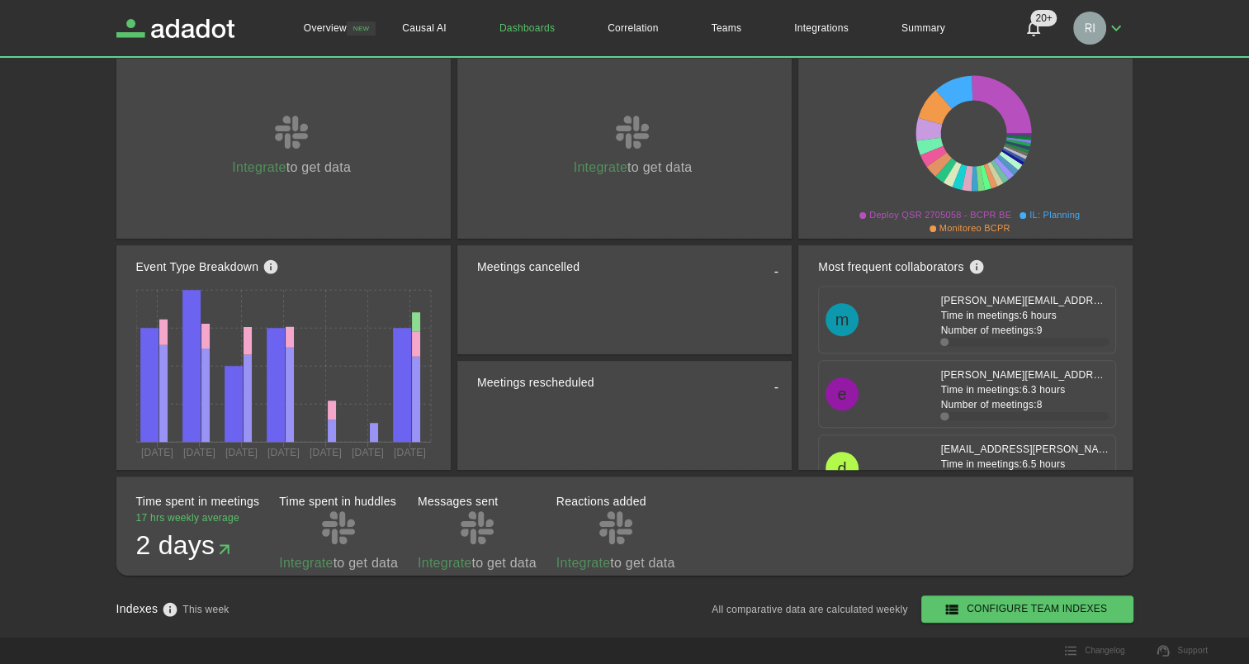
click at [1039, 263] on div "Most frequent collaborators" at bounding box center [973, 267] width 311 height 36
drag, startPoint x: 1039, startPoint y: 263, endPoint x: 917, endPoint y: 266, distance: 122.2
click at [917, 266] on h2 "Most frequent collaborators" at bounding box center [890, 266] width 145 height 17
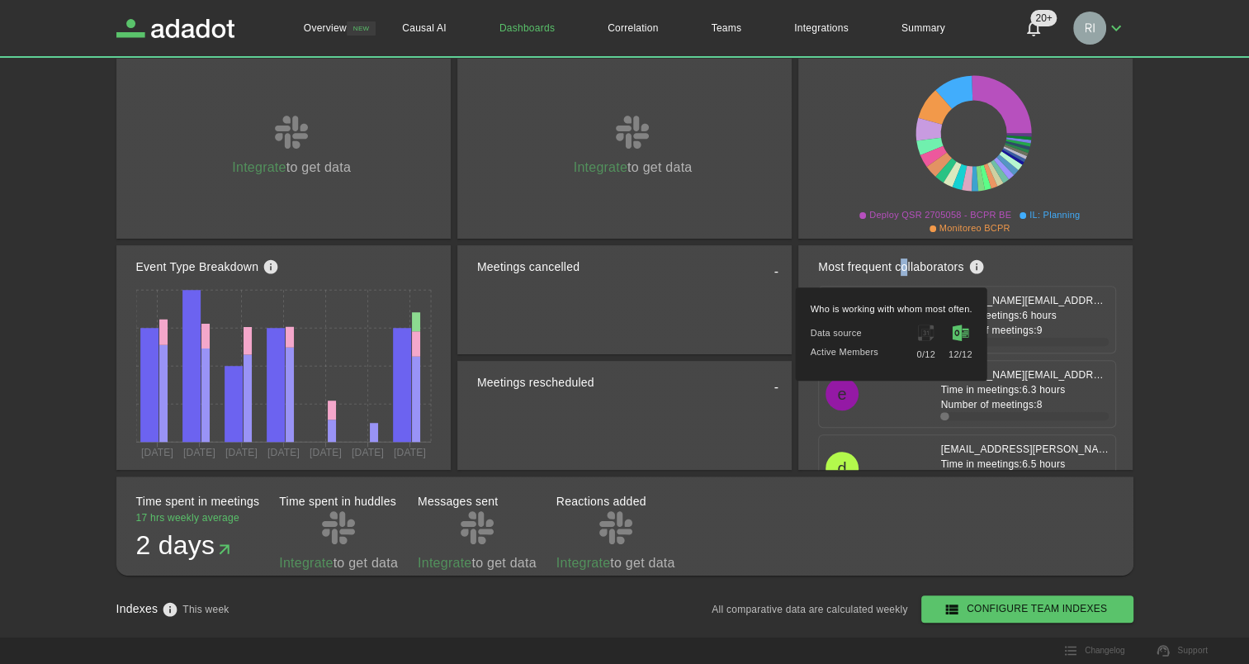
drag, startPoint x: 917, startPoint y: 266, endPoint x: 905, endPoint y: 266, distance: 12.4
click at [905, 266] on h2 "Most frequent collaborators" at bounding box center [890, 266] width 145 height 17
click at [906, 266] on h2 "Most frequent collaborators" at bounding box center [890, 266] width 145 height 17
click at [926, 269] on h2 "Most frequent collaborators" at bounding box center [890, 266] width 145 height 17
click at [927, 270] on h2 "Most frequent collaborators" at bounding box center [890, 266] width 145 height 17
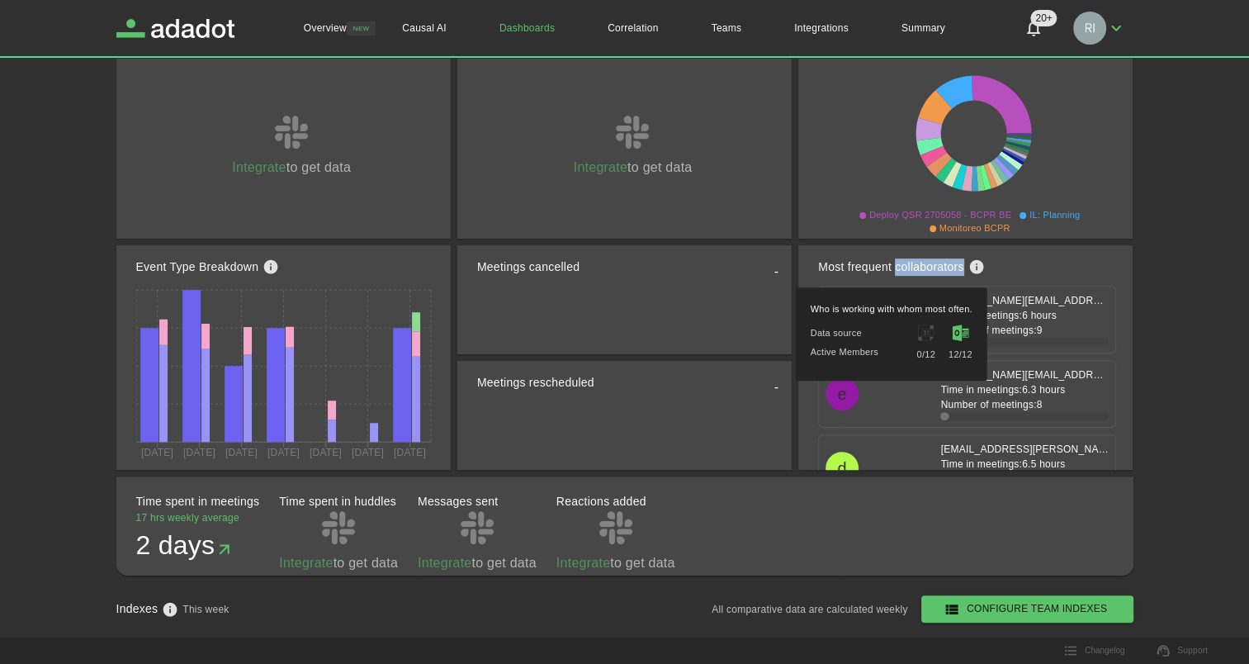
click at [927, 270] on h2 "Most frequent collaborators" at bounding box center [890, 266] width 145 height 17
drag, startPoint x: 927, startPoint y: 270, endPoint x: 1011, endPoint y: 269, distance: 83.4
click at [1011, 269] on div "Most frequent collaborators" at bounding box center [973, 267] width 311 height 36
click at [888, 269] on h2 "Most frequent collaborators" at bounding box center [890, 266] width 145 height 17
click at [822, 269] on h2 "Most frequent collaborators" at bounding box center [890, 266] width 145 height 17
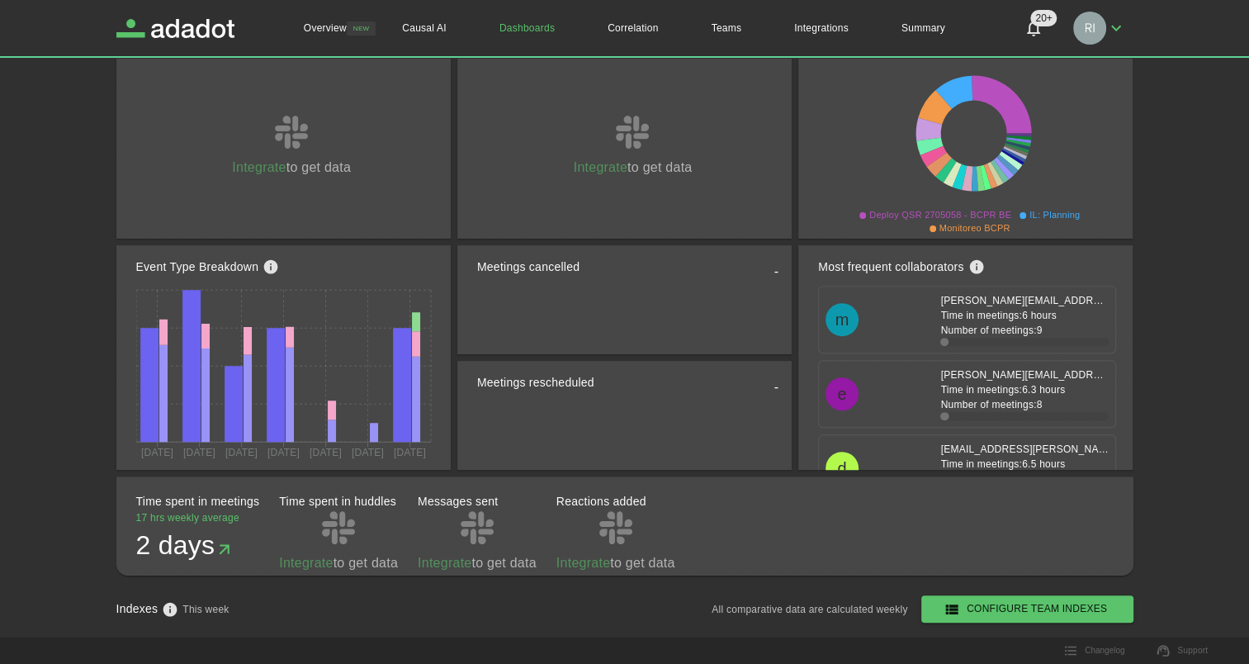
click at [1046, 264] on div "Most frequent collaborators" at bounding box center [973, 267] width 311 height 36
drag, startPoint x: 1046, startPoint y: 264, endPoint x: 1098, endPoint y: 271, distance: 52.4
click at [1098, 271] on div "Most frequent collaborators" at bounding box center [973, 267] width 311 height 36
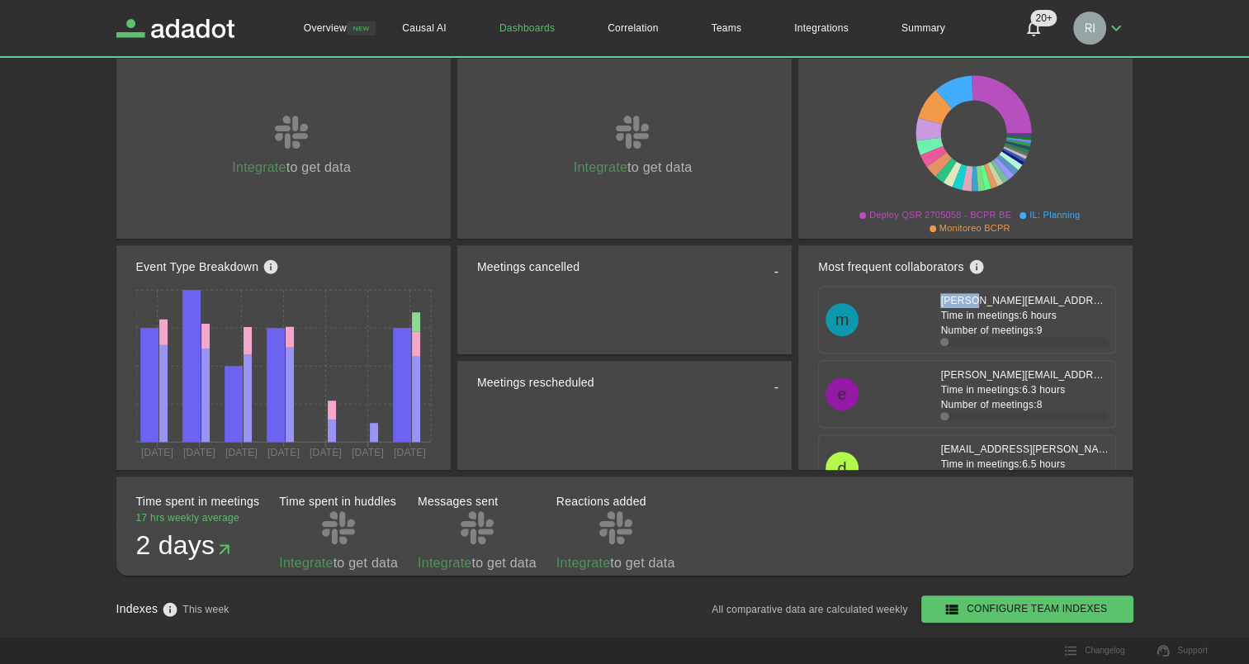
click at [1098, 271] on div "Most frequent collaborators" at bounding box center [973, 267] width 311 height 36
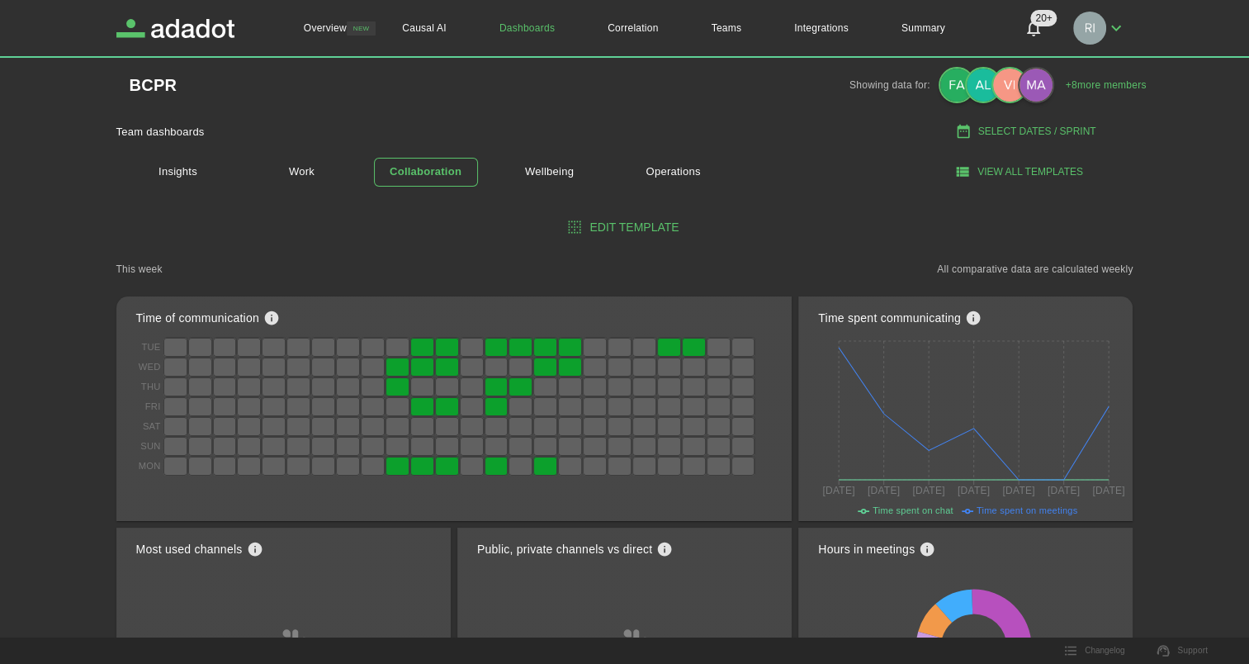
scroll to position [8, 0]
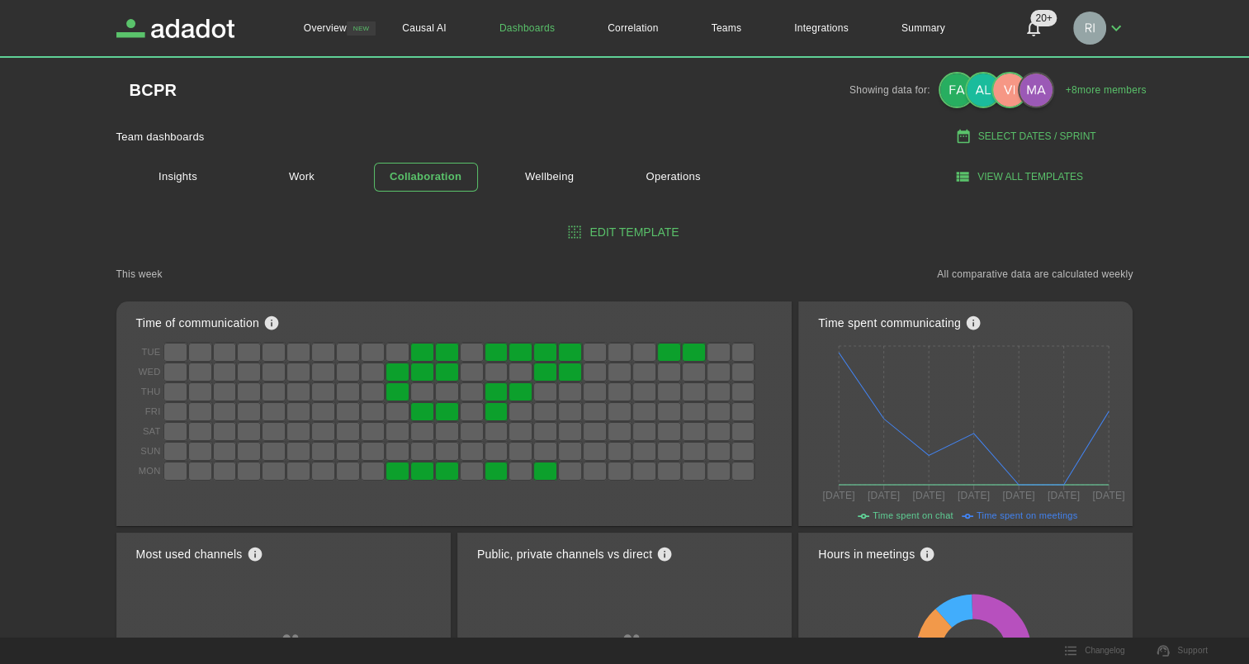
click at [647, 225] on button "Edit template" at bounding box center [624, 232] width 1017 height 31
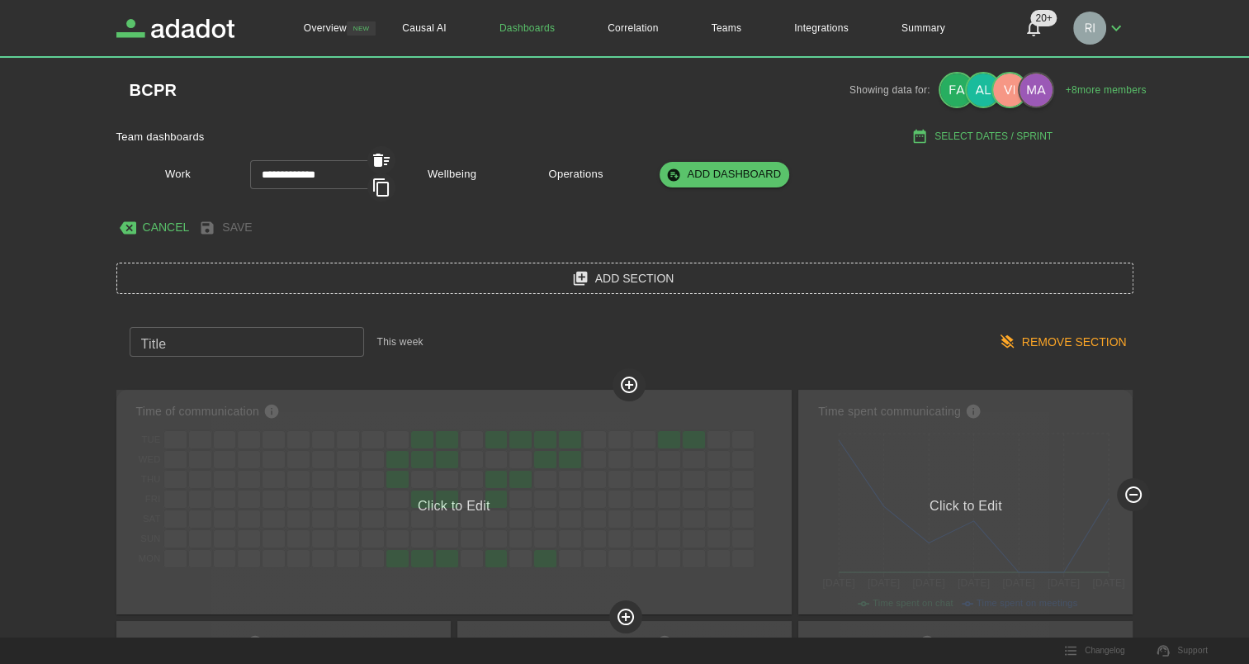
click at [623, 274] on button "Add Section" at bounding box center [624, 279] width 1017 height 32
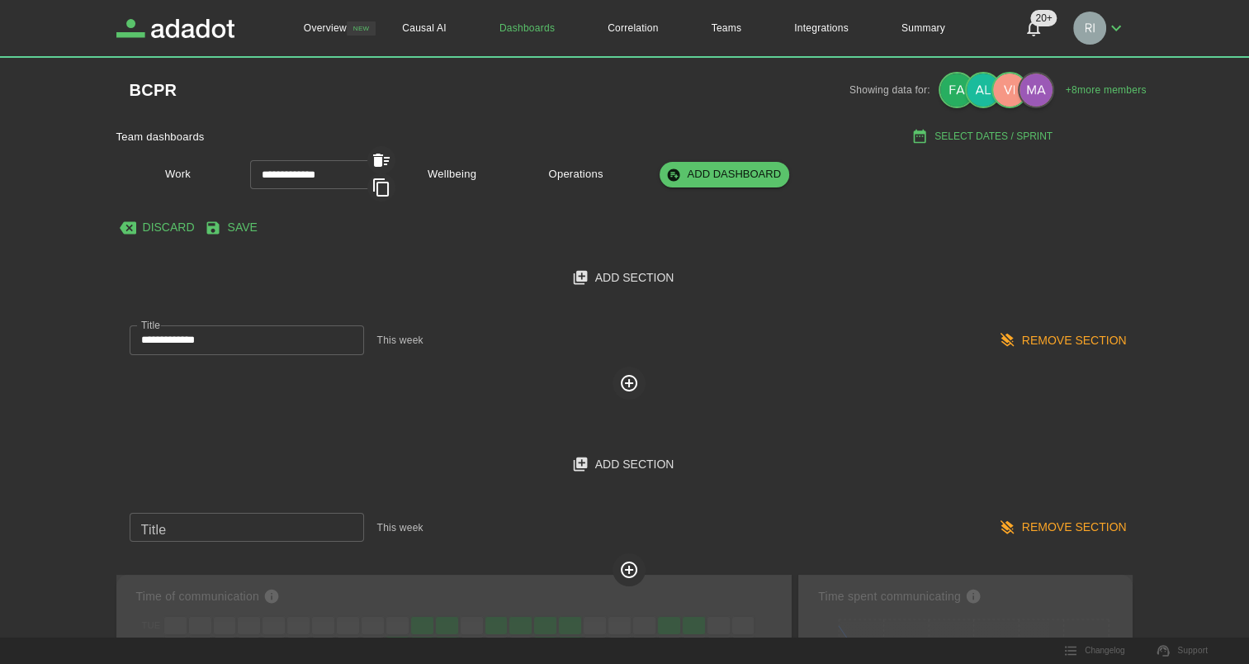
click at [1067, 528] on button "Remove Section" at bounding box center [1065, 527] width 138 height 31
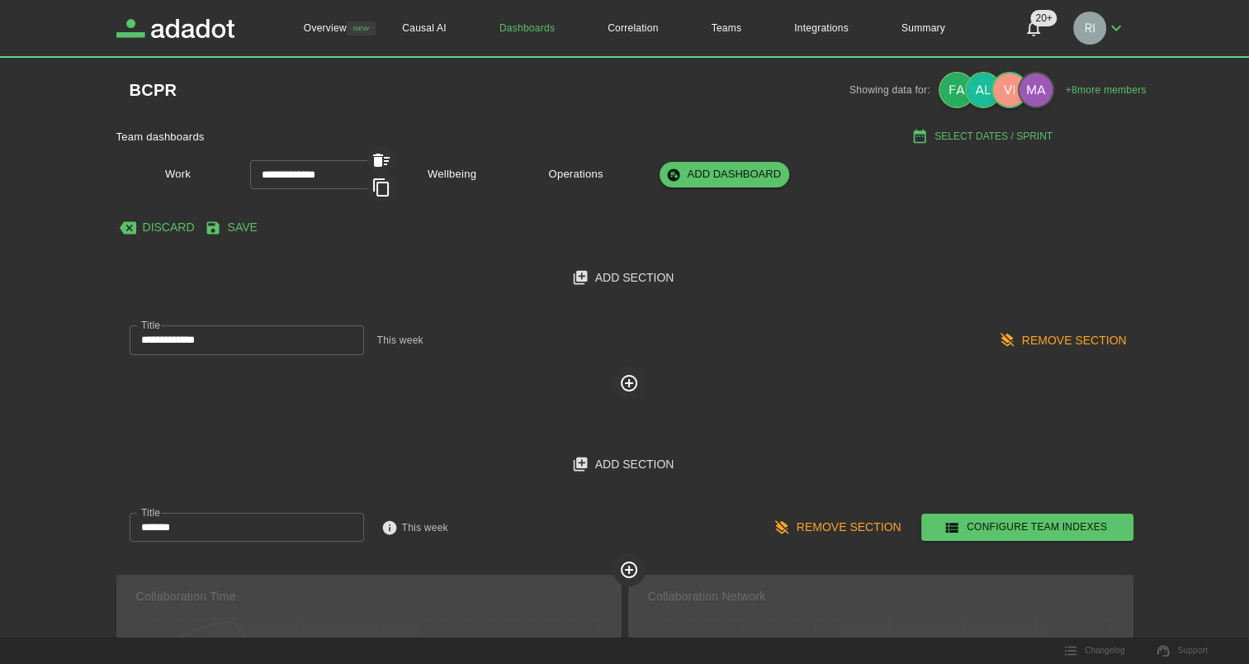
click at [1062, 337] on button "Remove Section" at bounding box center [1065, 340] width 138 height 31
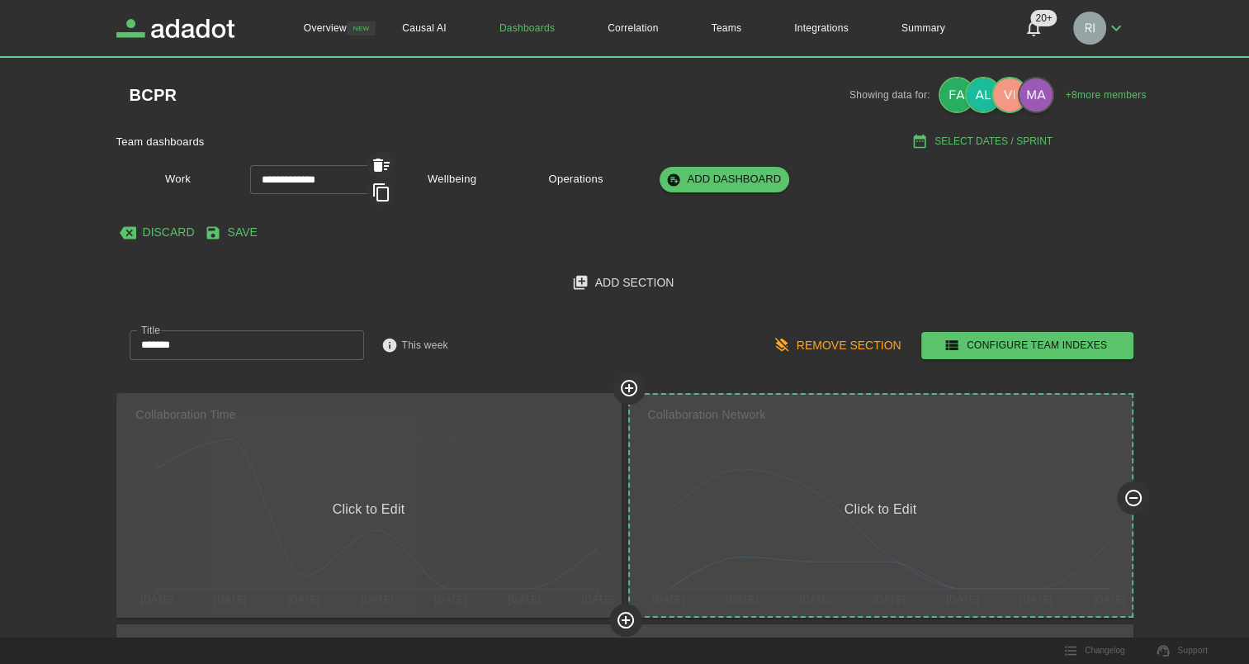
scroll to position [0, 0]
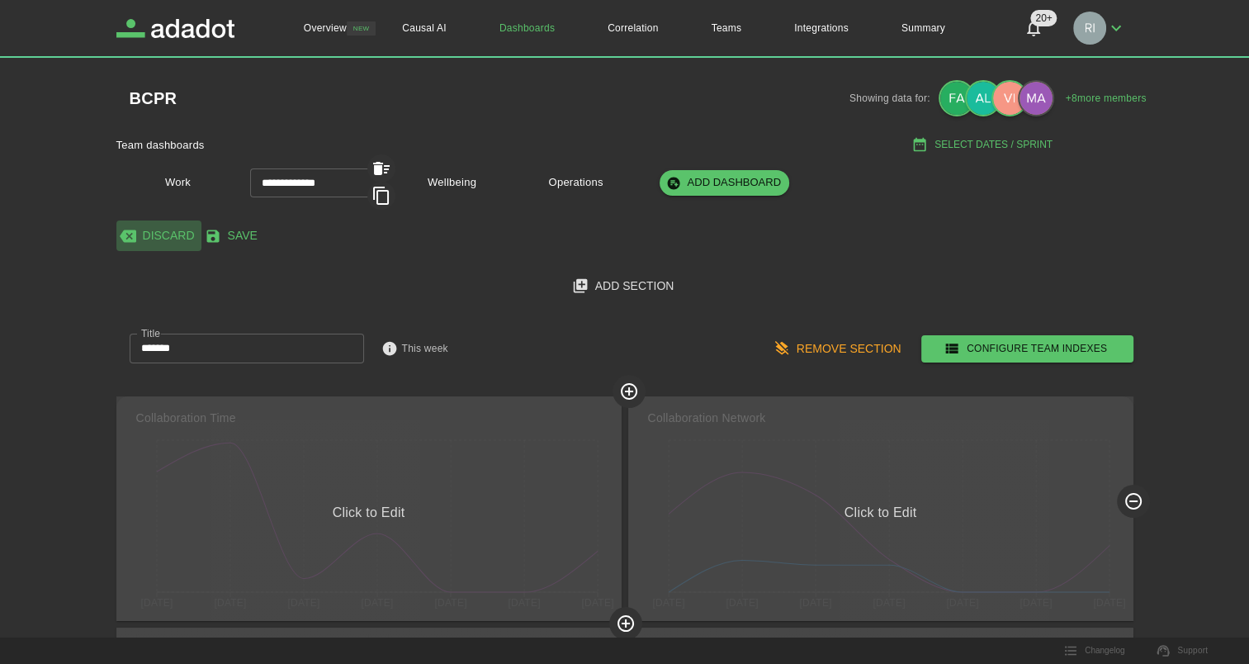
click at [138, 234] on button "Discard" at bounding box center [158, 235] width 85 height 31
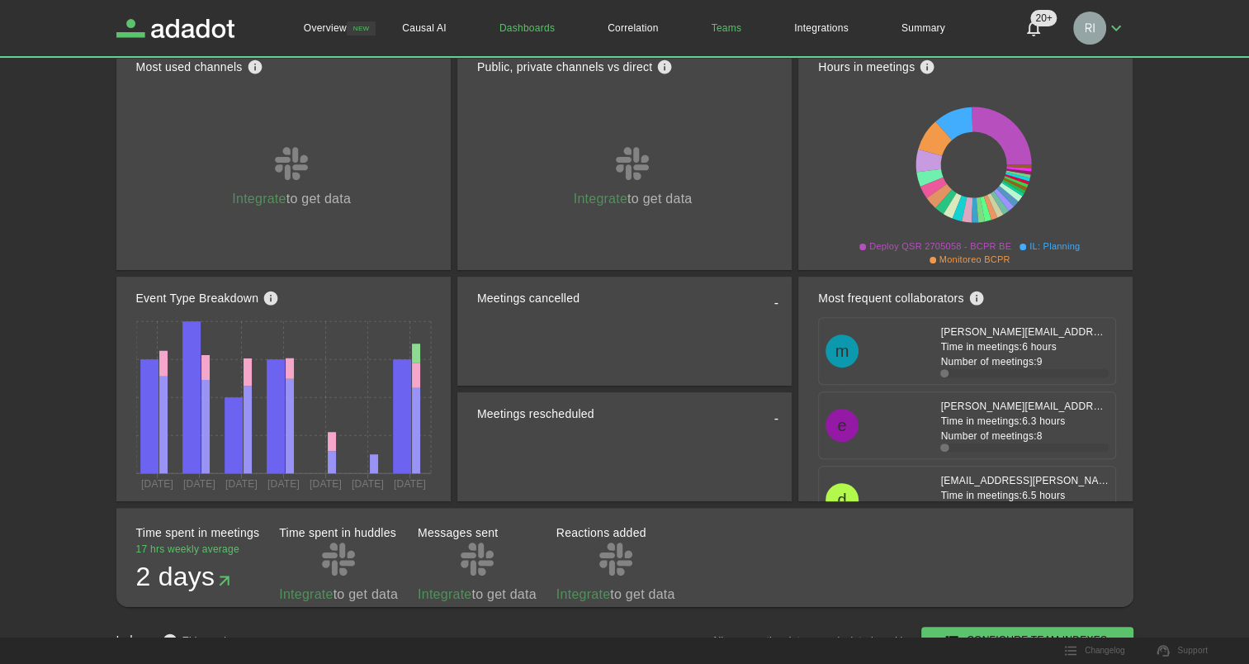
click at [733, 28] on link "Teams" at bounding box center [726, 28] width 83 height 56
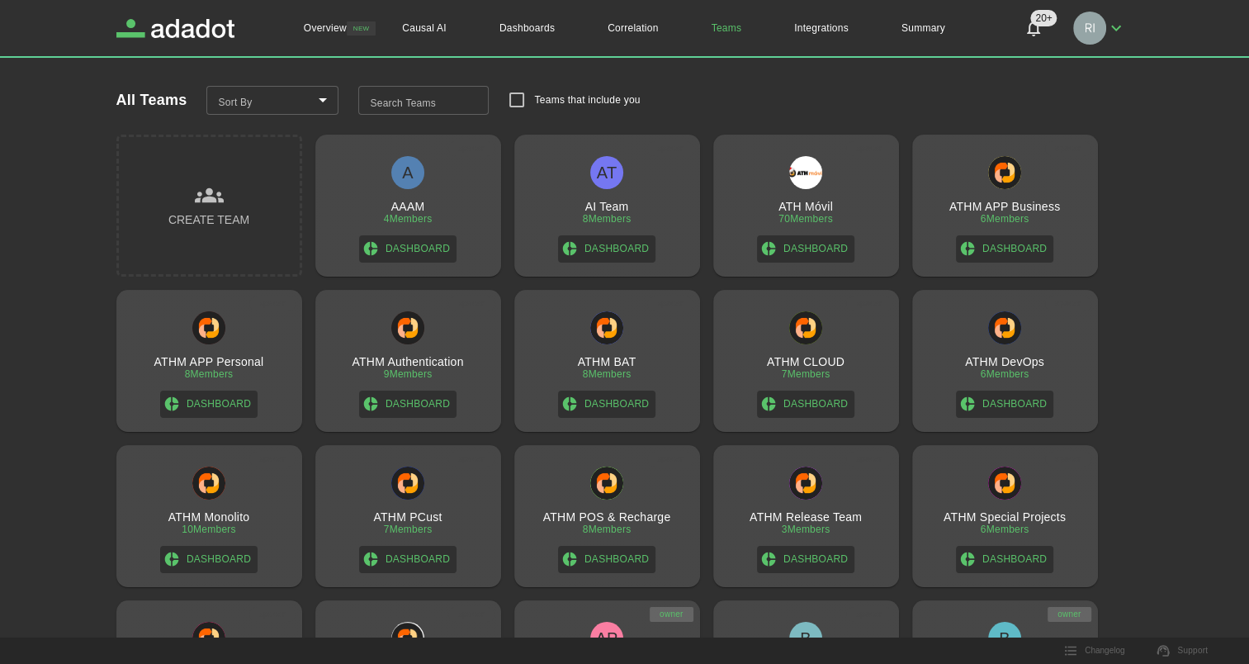
click at [409, 104] on input "Search Teams" at bounding box center [423, 101] width 130 height 30
type input "****"
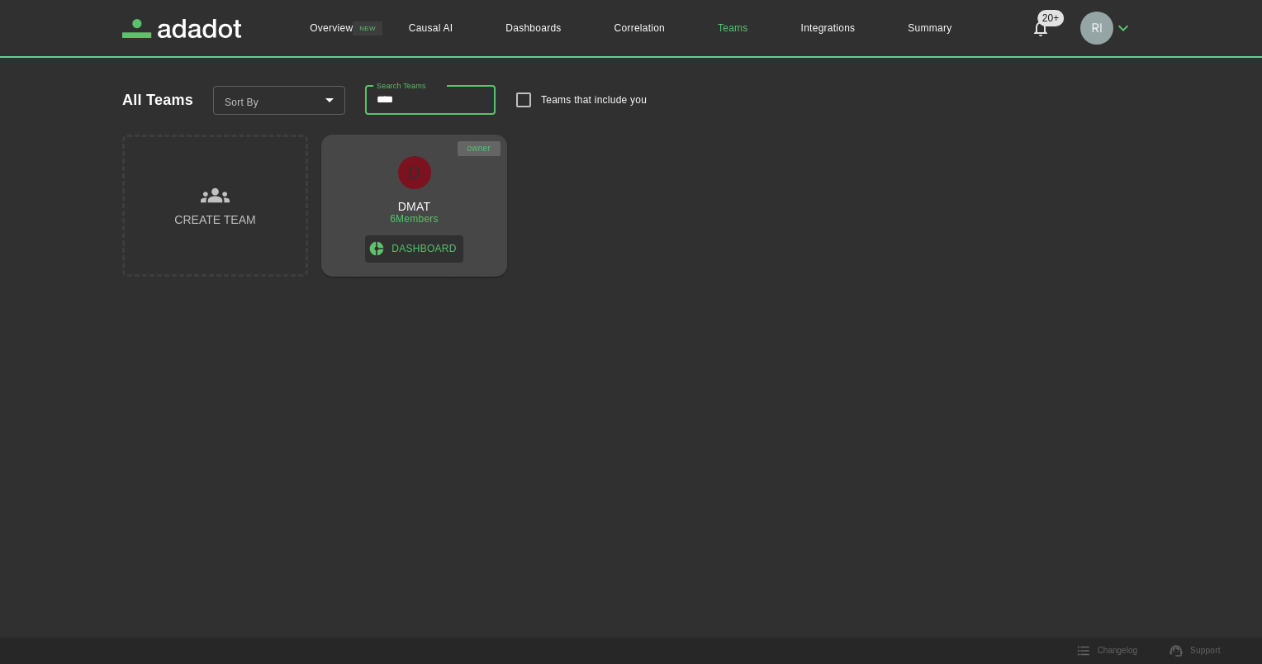
click at [417, 205] on h3 "DMAT" at bounding box center [414, 206] width 33 height 13
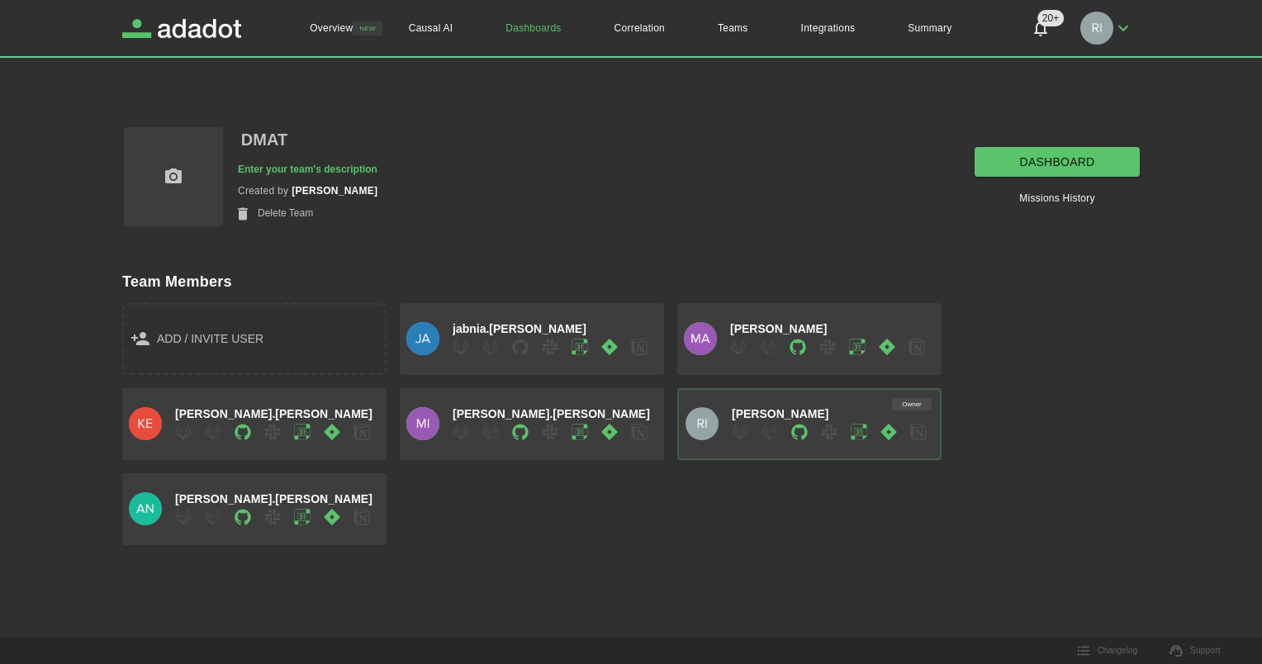
click at [1017, 155] on link "dashboard" at bounding box center [1056, 162] width 165 height 31
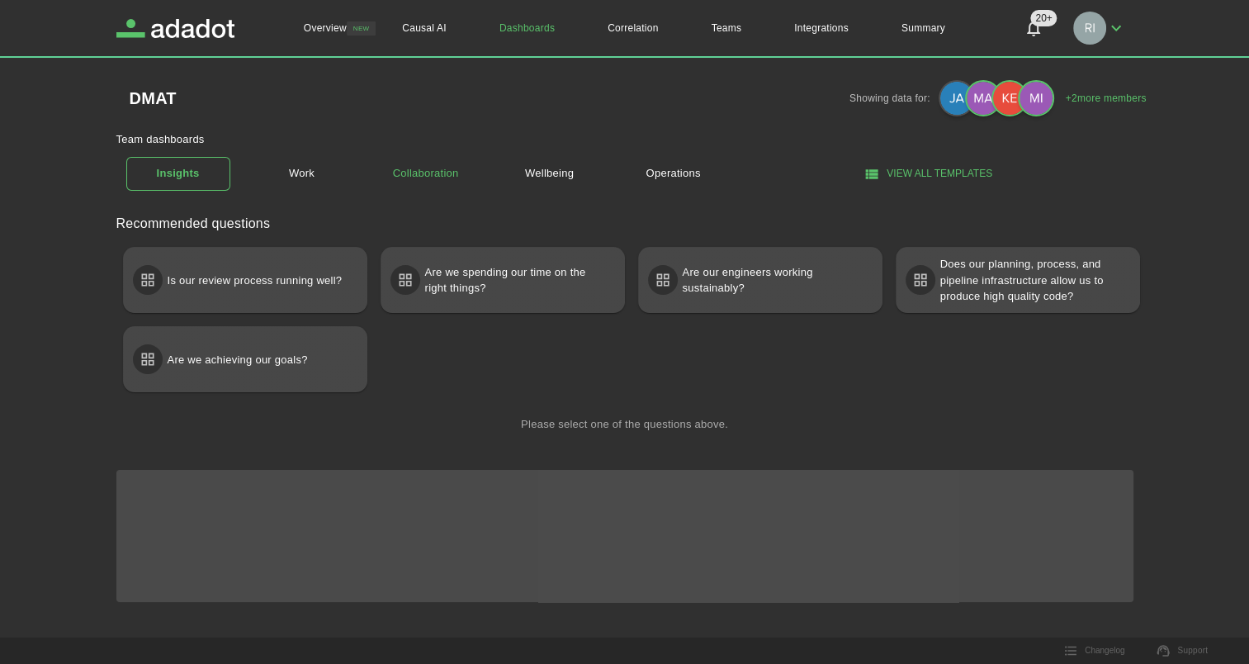
click at [431, 176] on link "Collaboration" at bounding box center [426, 173] width 104 height 29
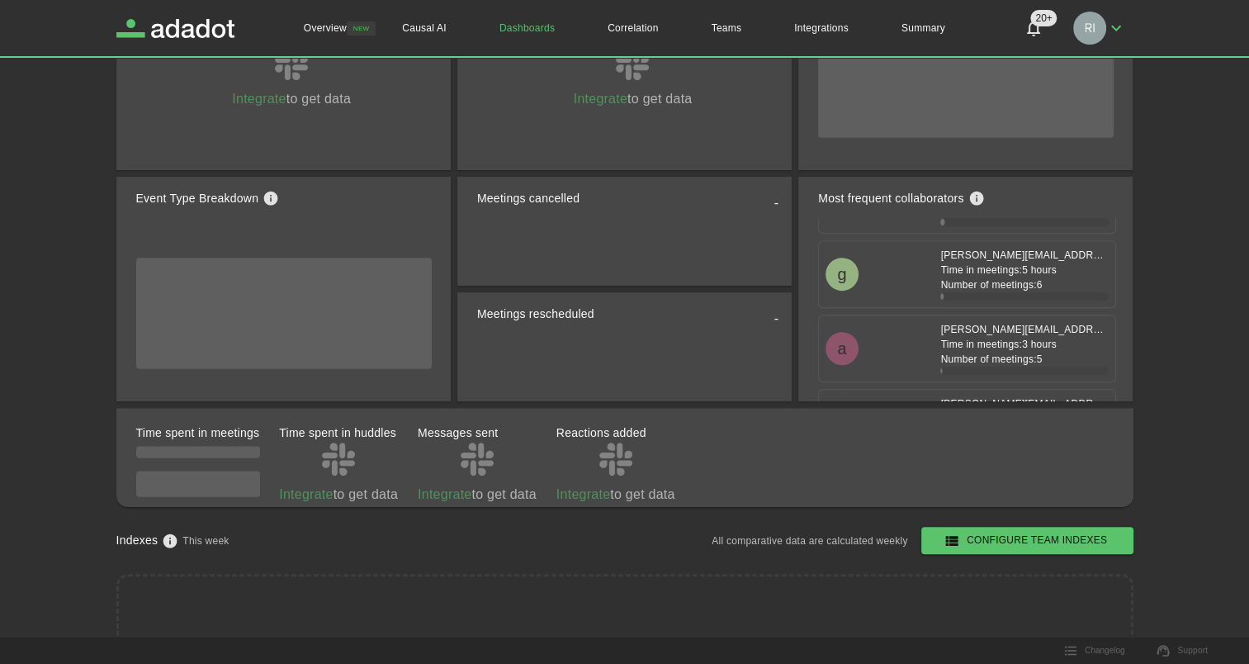
scroll to position [248, 0]
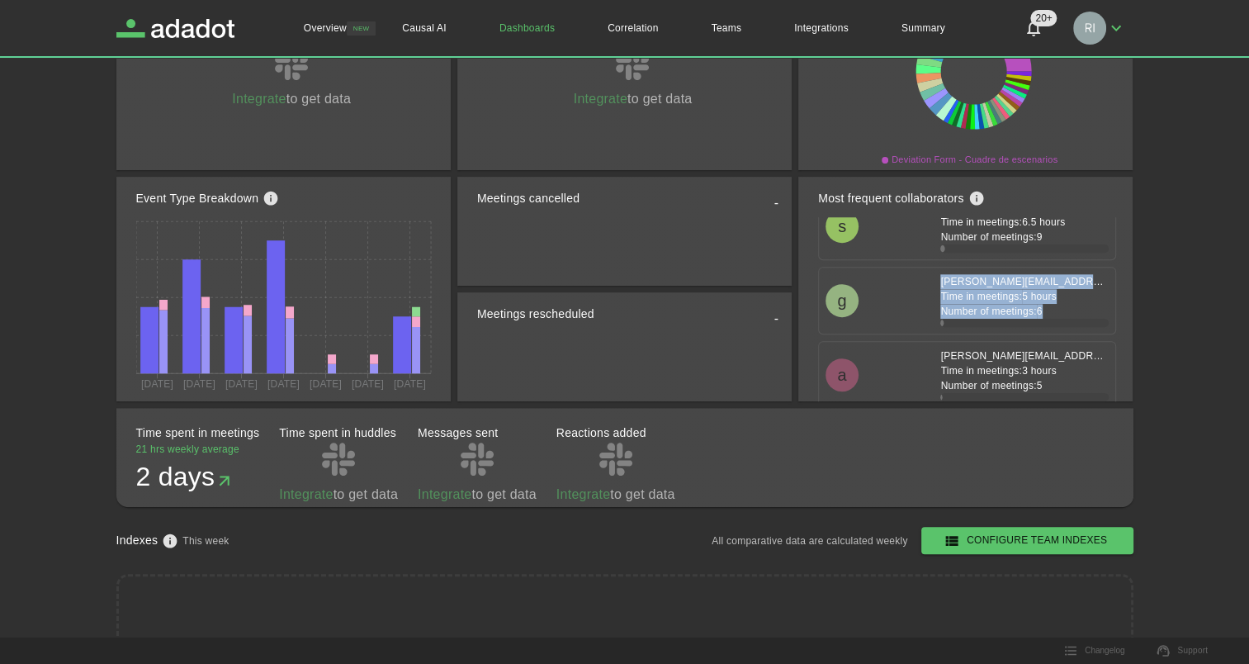
drag, startPoint x: 1040, startPoint y: 305, endPoint x: 826, endPoint y: 291, distance: 215.1
click at [826, 291] on div "[PERSON_NAME] [PERSON_NAME][EMAIL_ADDRESS][PERSON_NAME][DOMAIN_NAME] Time in me…" at bounding box center [967, 300] width 283 height 53
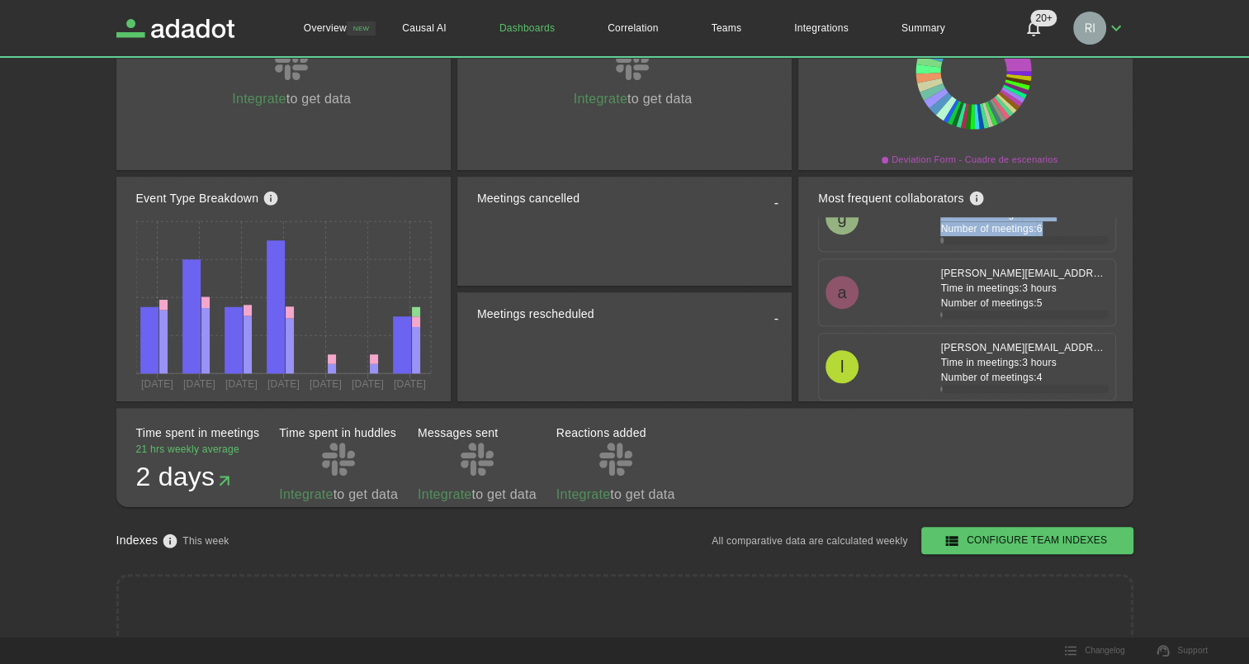
scroll to position [413, 0]
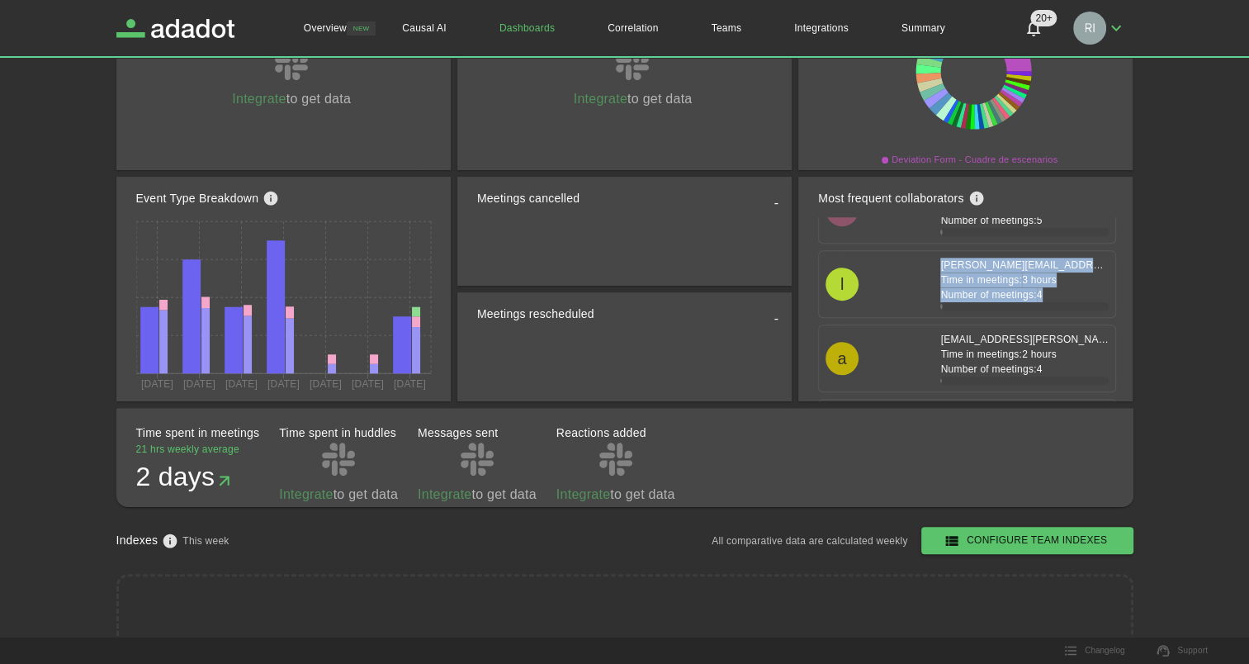
drag, startPoint x: 1044, startPoint y: 294, endPoint x: 862, endPoint y: 275, distance: 183.4
click at [862, 275] on div "l [PERSON_NAME][EMAIL_ADDRESS][PERSON_NAME][DOMAIN_NAME] Time in meetings: 3 ho…" at bounding box center [967, 284] width 283 height 53
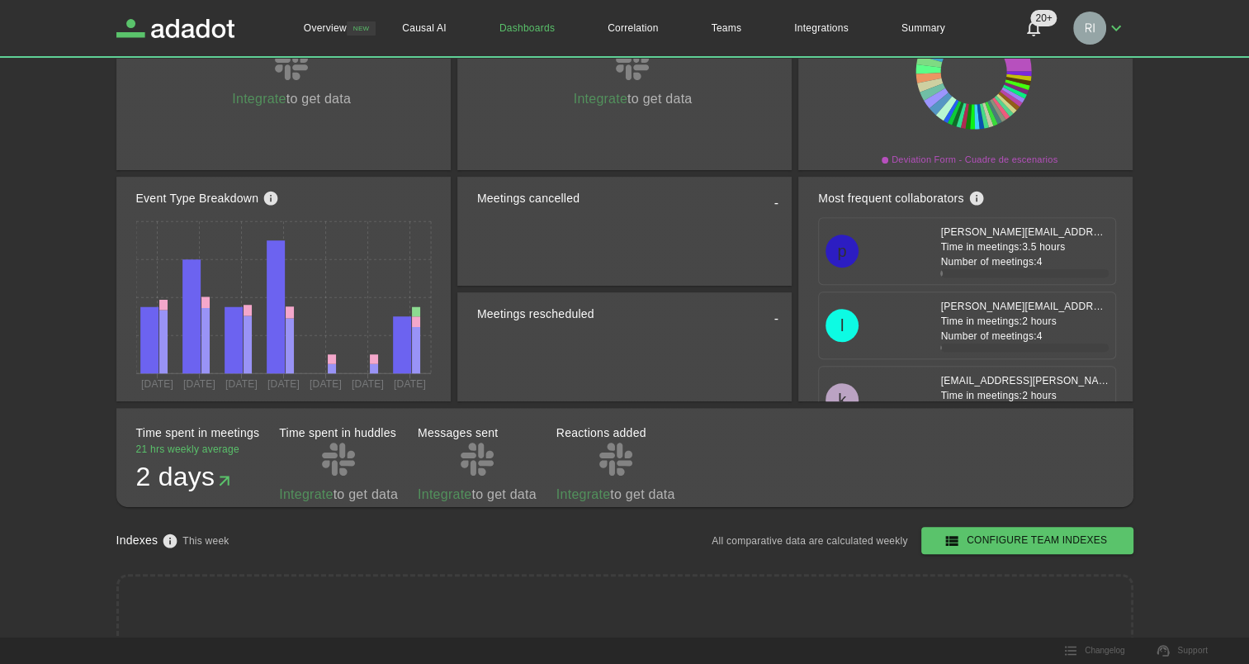
scroll to position [660, 0]
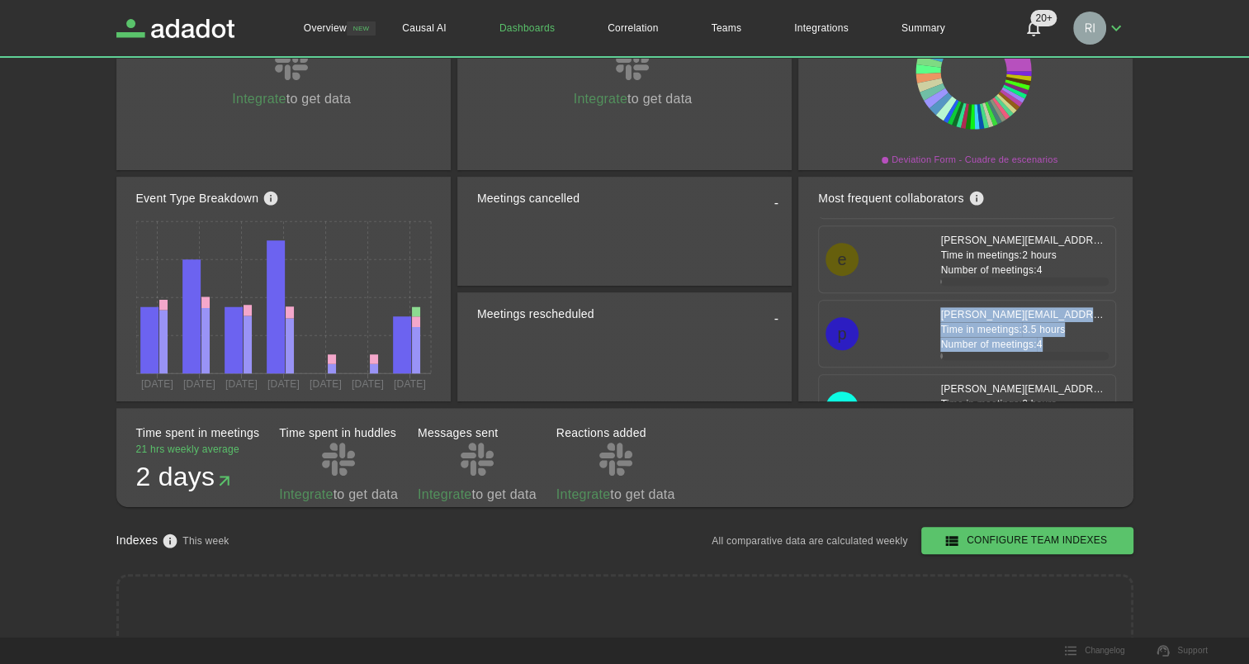
drag, startPoint x: 1049, startPoint y: 338, endPoint x: 855, endPoint y: 318, distance: 194.2
click at [855, 318] on div "[PERSON_NAME] [PERSON_NAME][EMAIL_ADDRESS][DOMAIN_NAME] Time in meetings: 3.5 h…" at bounding box center [967, 333] width 283 height 53
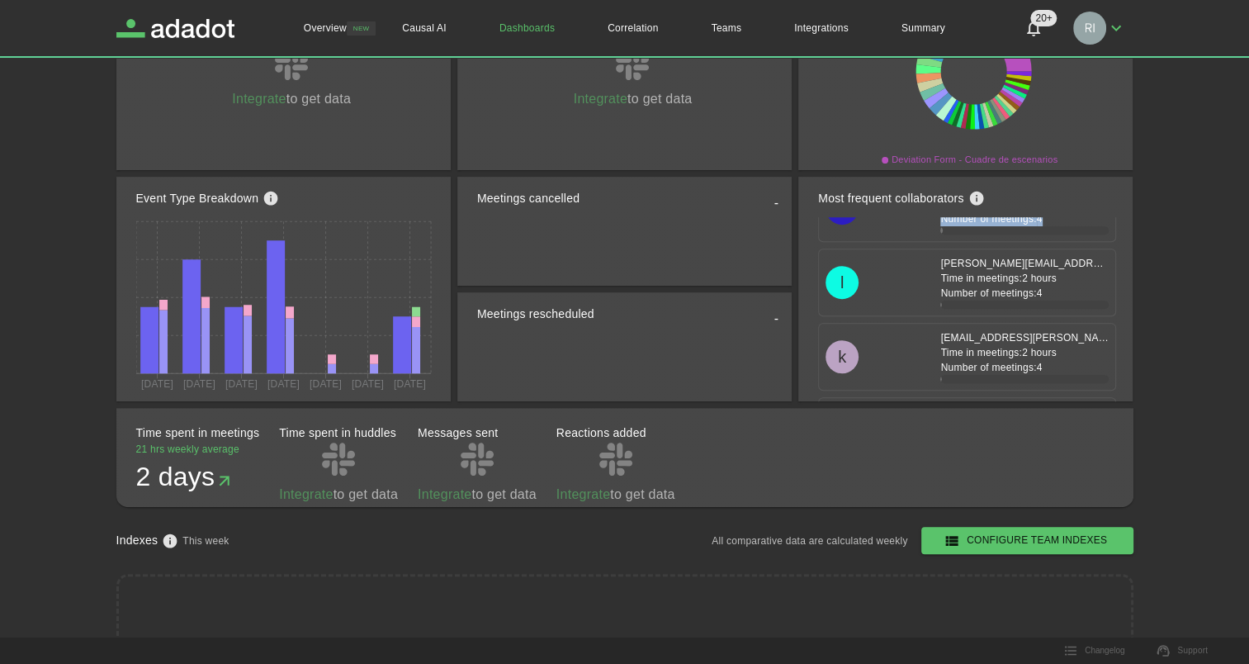
scroll to position [826, 0]
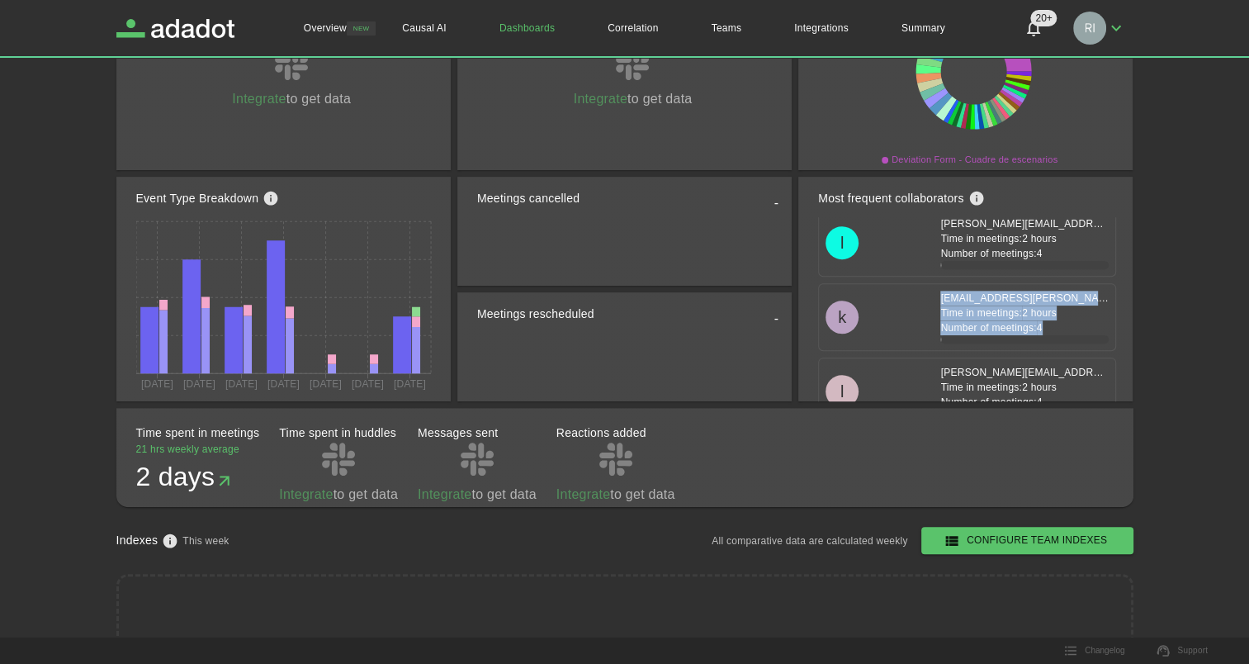
drag, startPoint x: 1034, startPoint y: 324, endPoint x: 909, endPoint y: 291, distance: 128.8
click at [909, 291] on div "k [EMAIL_ADDRESS][PERSON_NAME][DOMAIN_NAME] Time in meetings: 2 hours Number of…" at bounding box center [967, 317] width 283 height 53
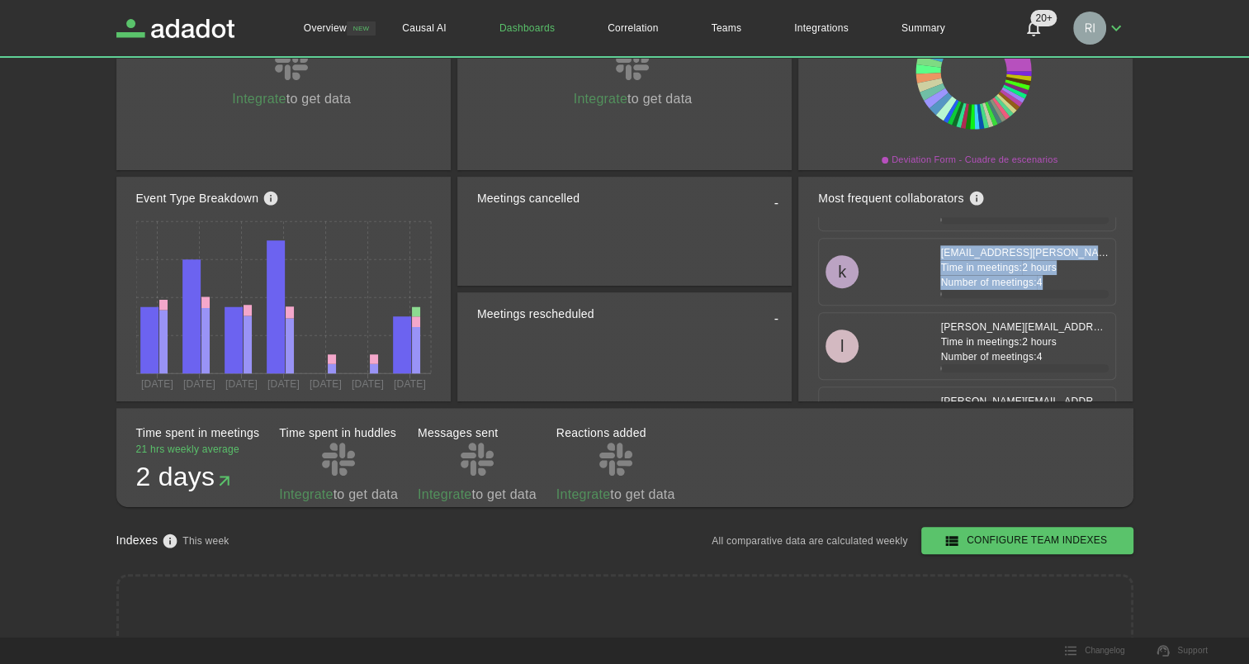
scroll to position [908, 0]
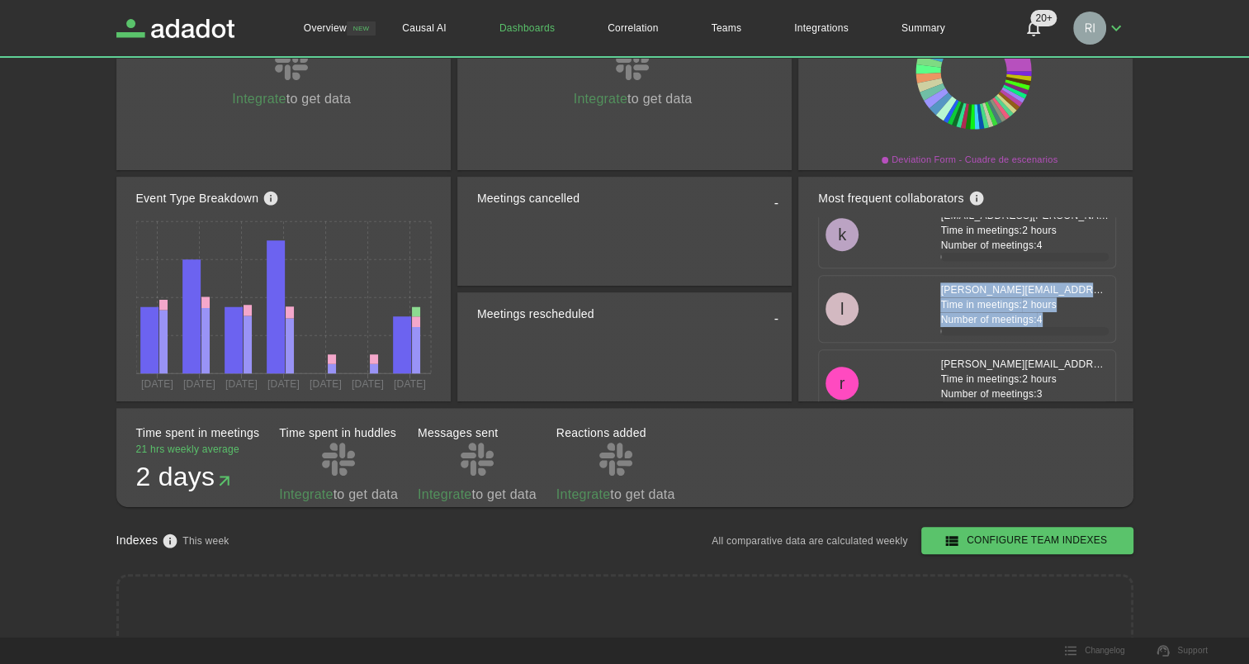
drag, startPoint x: 1044, startPoint y: 313, endPoint x: 920, endPoint y: 286, distance: 126.8
click at [927, 286] on div "[PERSON_NAME][EMAIL_ADDRESS][DOMAIN_NAME] Time in meetings: 2 hours Number of m…" at bounding box center [1018, 308] width 182 height 53
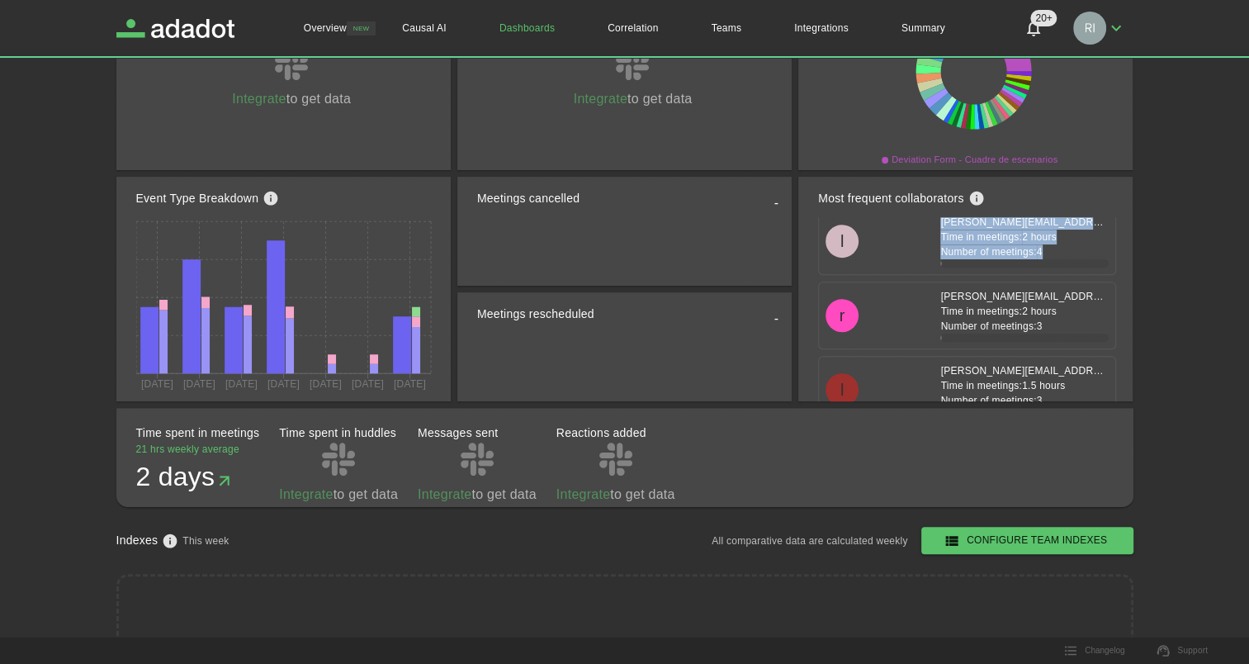
scroll to position [991, 0]
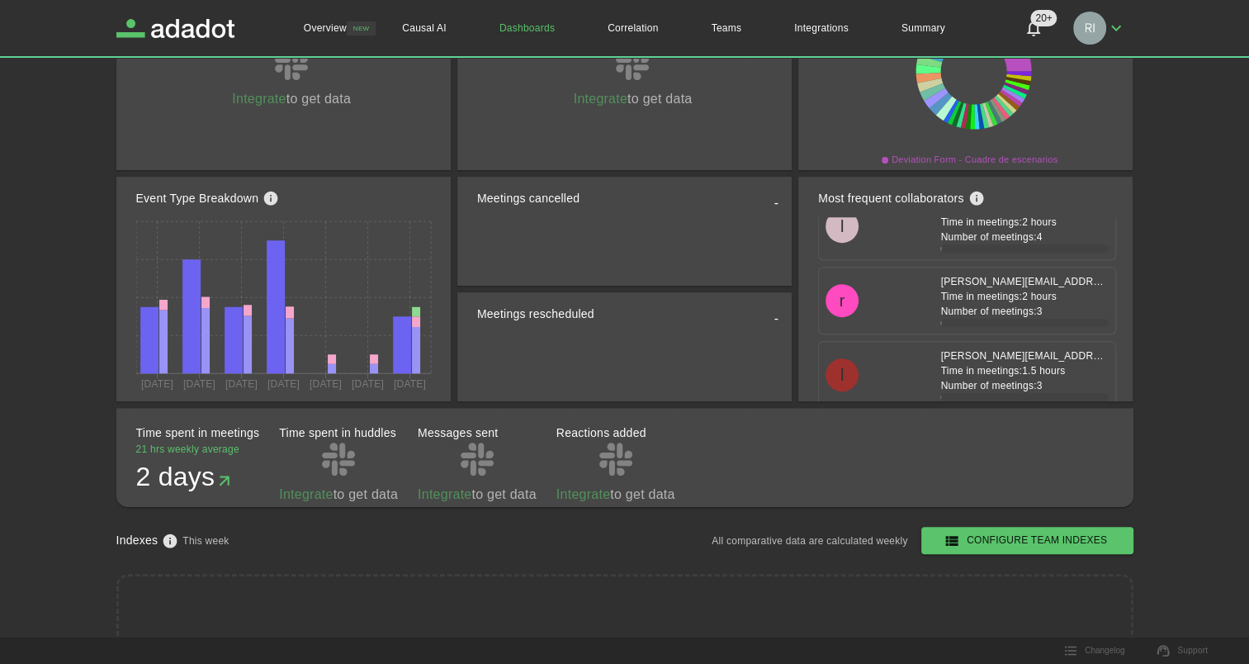
click at [974, 295] on p "Time in meetings: 2 hours" at bounding box center [1024, 296] width 168 height 15
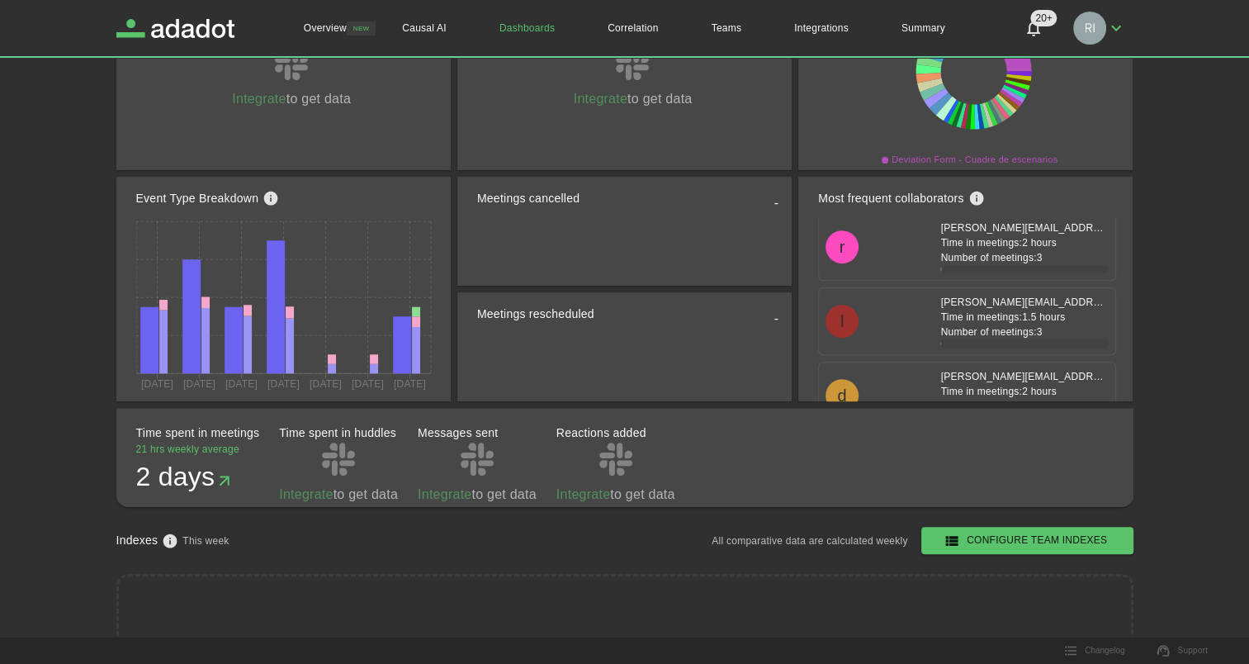
scroll to position [1073, 0]
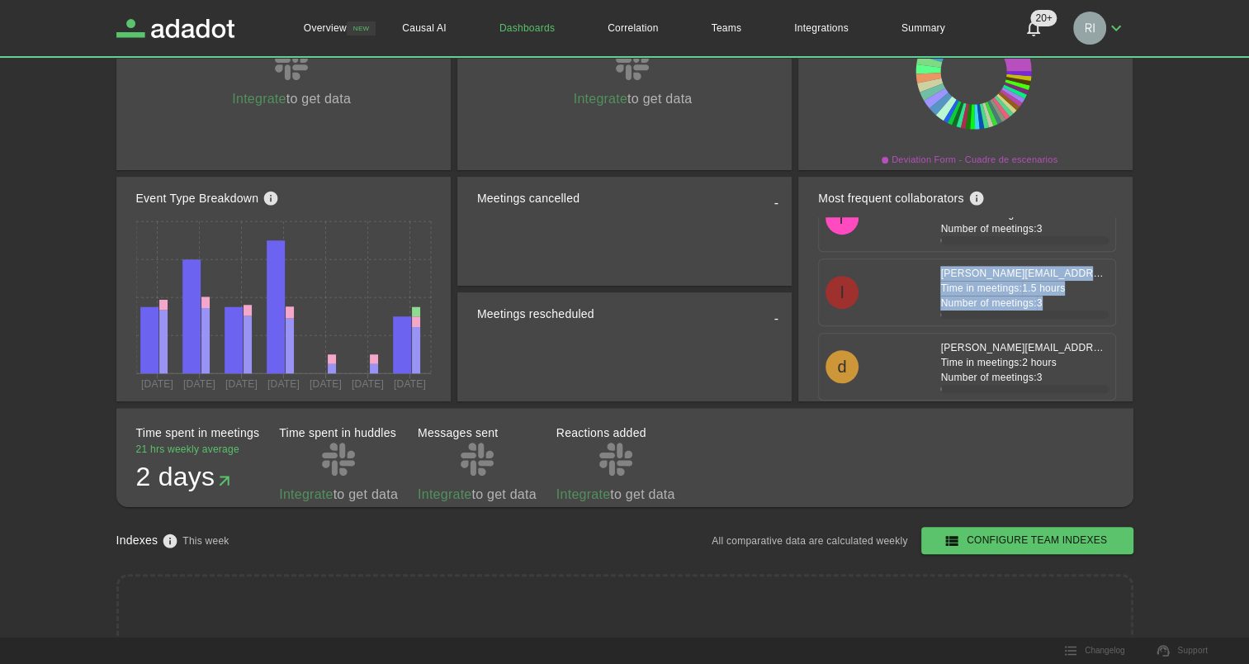
drag, startPoint x: 1040, startPoint y: 294, endPoint x: 921, endPoint y: 265, distance: 123.1
click at [927, 266] on div "[PERSON_NAME][EMAIL_ADDRESS][PERSON_NAME][DOMAIN_NAME] Time in meetings: 1.5 ho…" at bounding box center [1018, 292] width 182 height 53
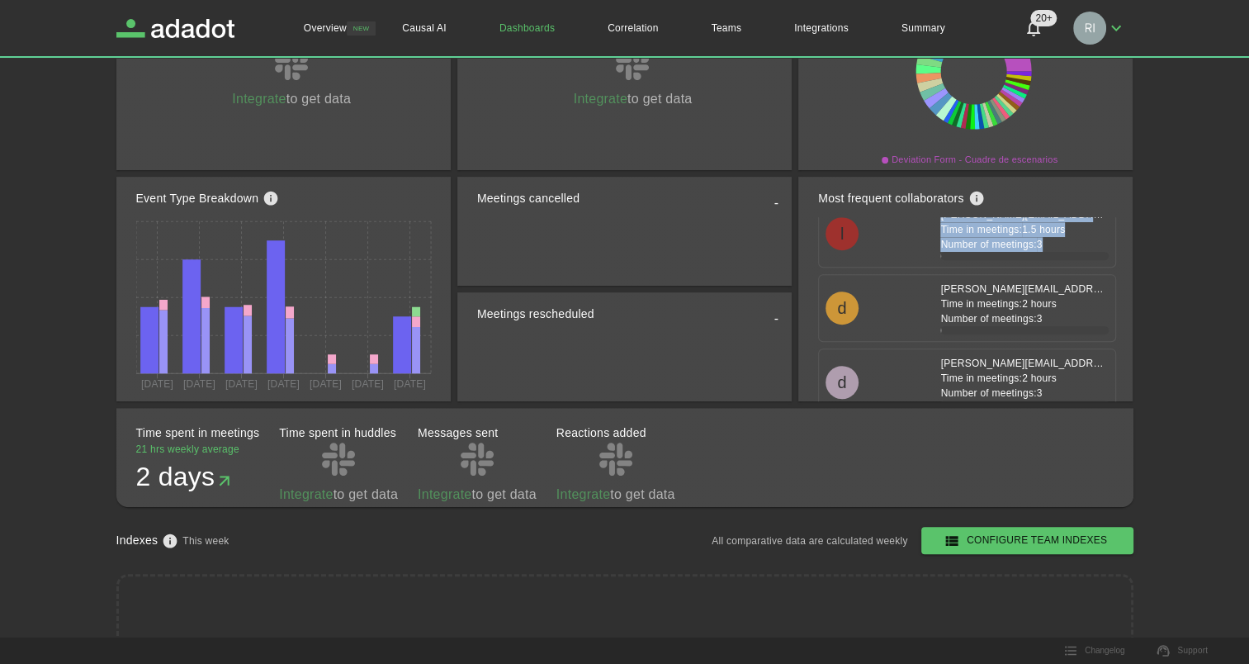
scroll to position [1156, 0]
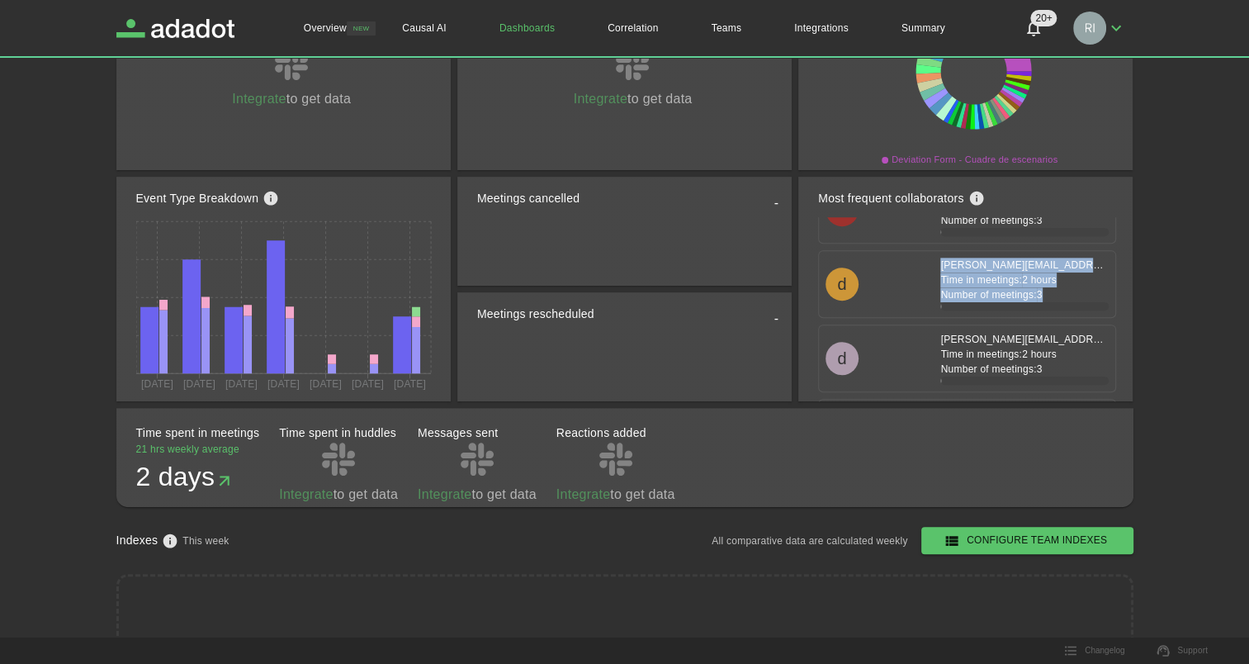
drag, startPoint x: 1039, startPoint y: 288, endPoint x: 921, endPoint y: 254, distance: 123.6
click at [927, 258] on div "[PERSON_NAME][EMAIL_ADDRESS][PERSON_NAME][DOMAIN_NAME] Time in meetings: 2 hour…" at bounding box center [1018, 284] width 182 height 53
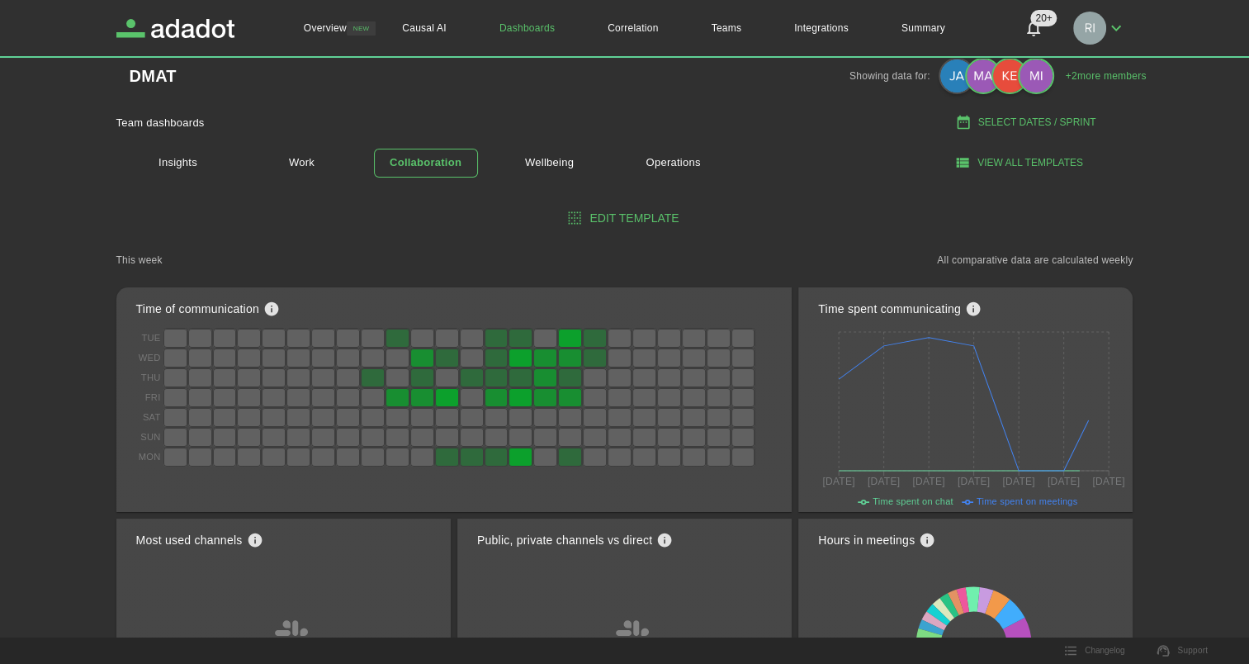
scroll to position [0, 0]
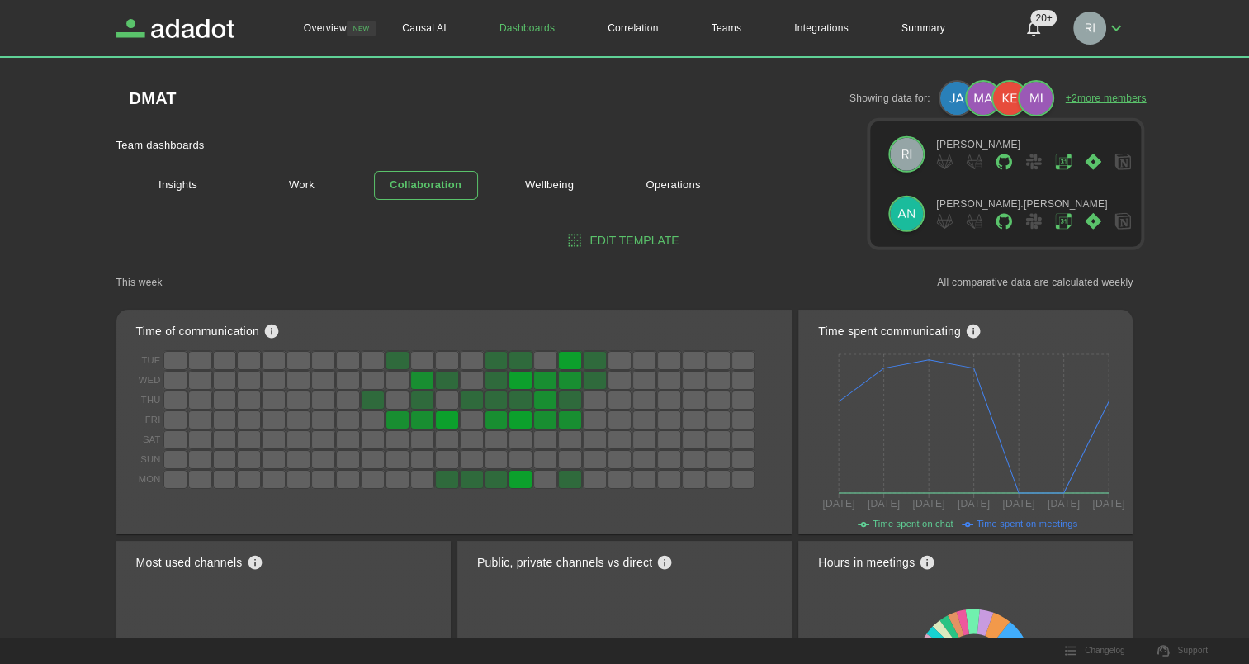
click at [1098, 99] on link "+ 2 more members" at bounding box center [1106, 98] width 81 height 15
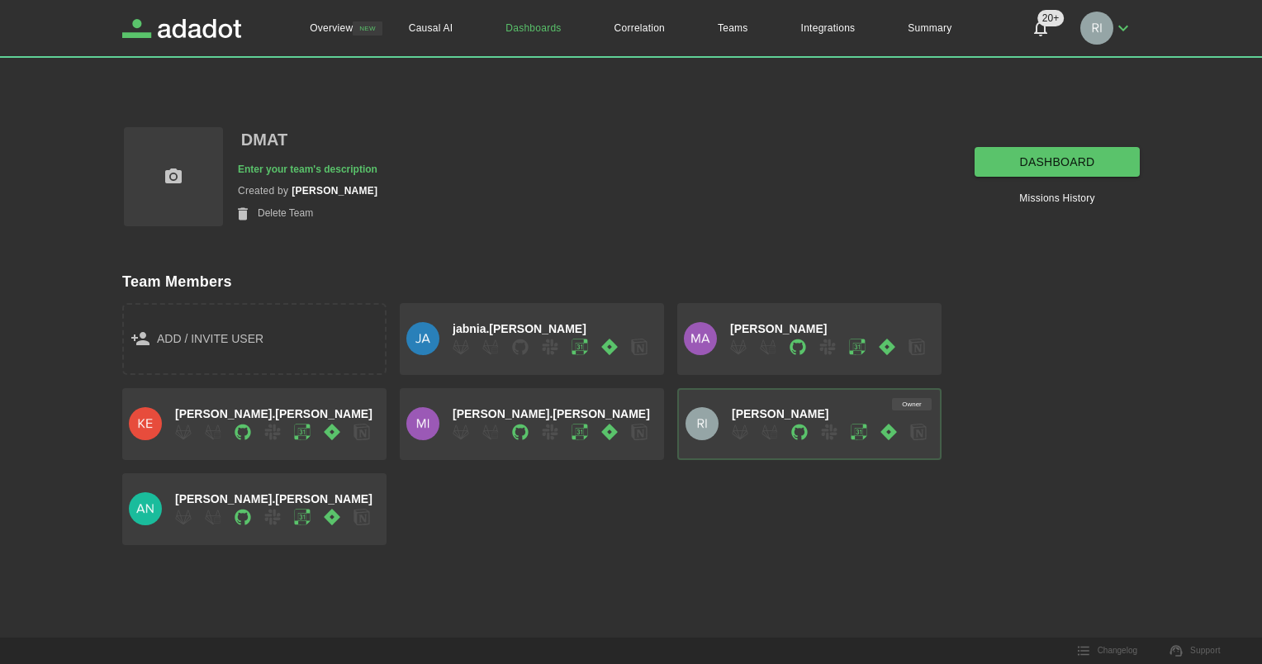
click at [1086, 161] on link "dashboard" at bounding box center [1056, 162] width 165 height 31
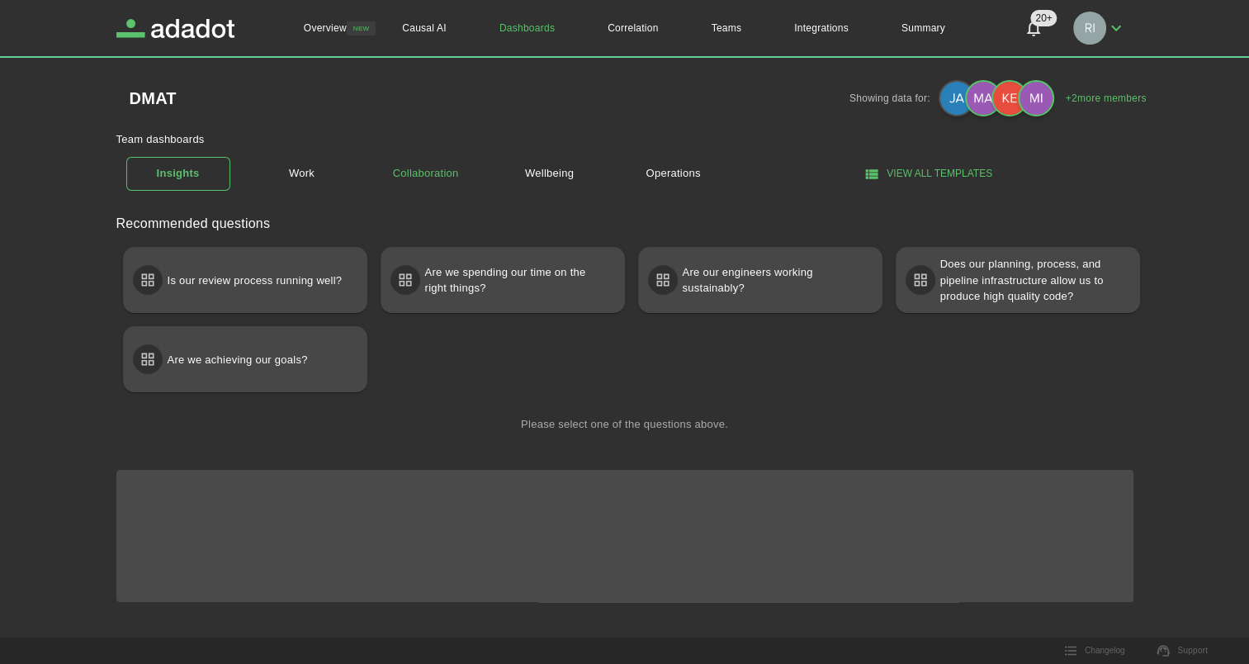
click at [424, 170] on link "Collaboration" at bounding box center [426, 173] width 104 height 29
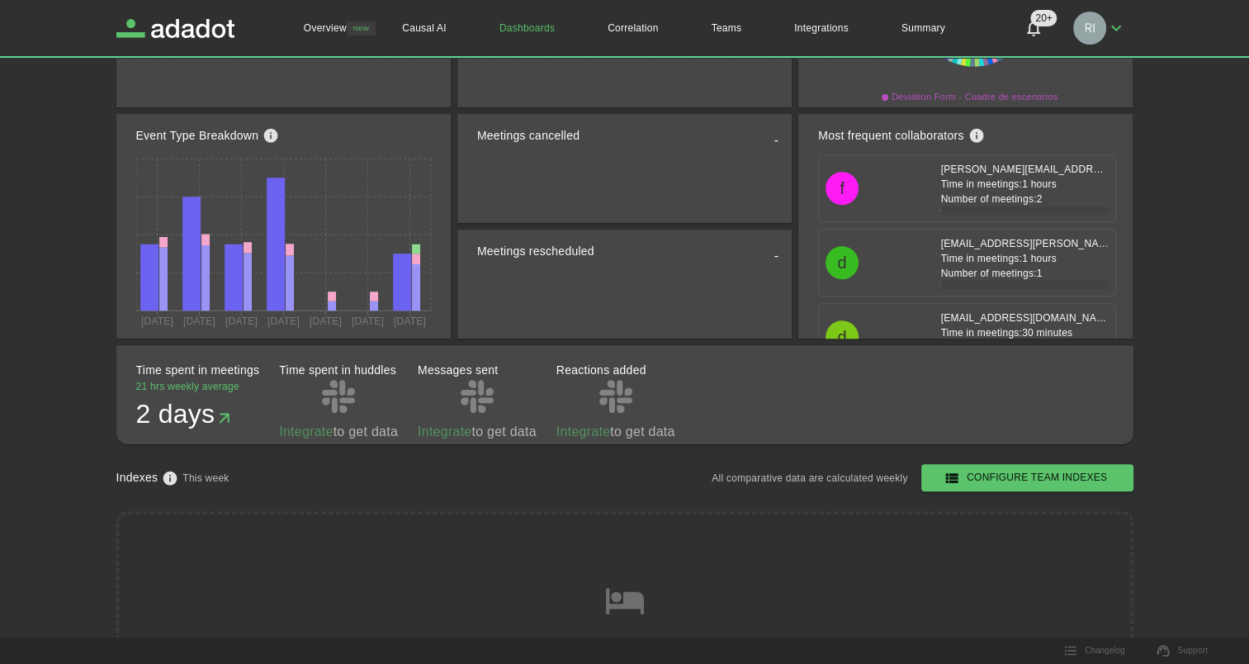
scroll to position [2890, 0]
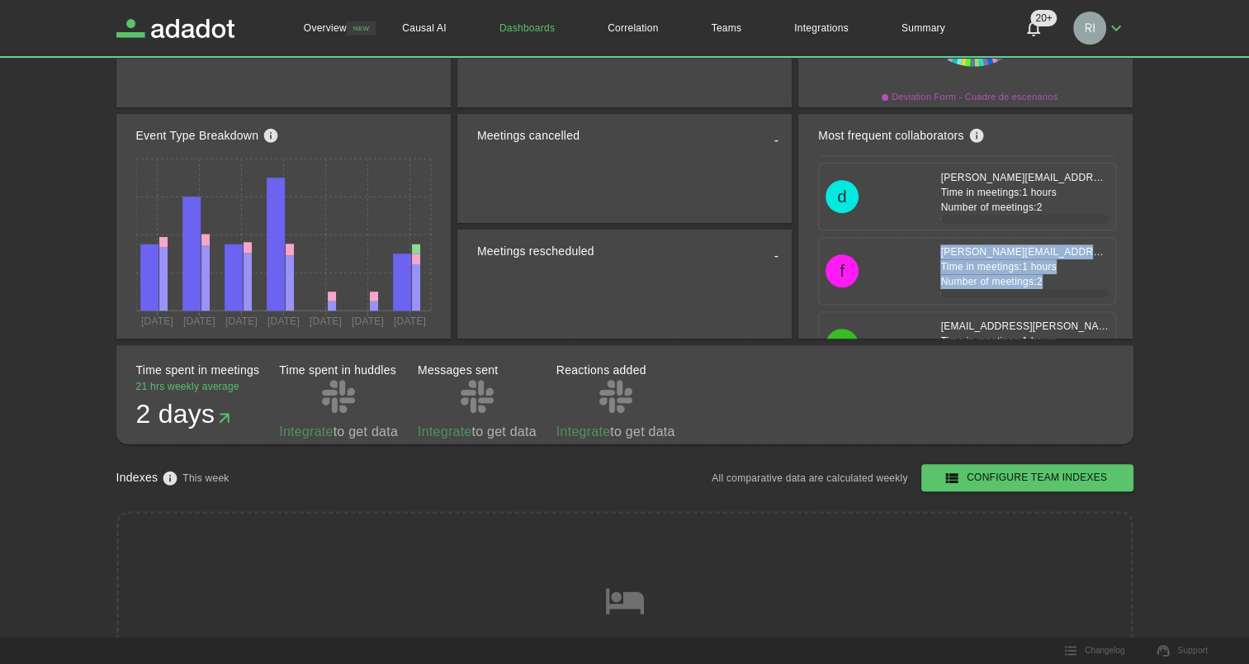
drag, startPoint x: 1040, startPoint y: 263, endPoint x: 915, endPoint y: 240, distance: 127.6
click at [927, 244] on div "[PERSON_NAME][EMAIL_ADDRESS][PERSON_NAME][DOMAIN_NAME] Time in meetings: 1 hour…" at bounding box center [1018, 270] width 182 height 53
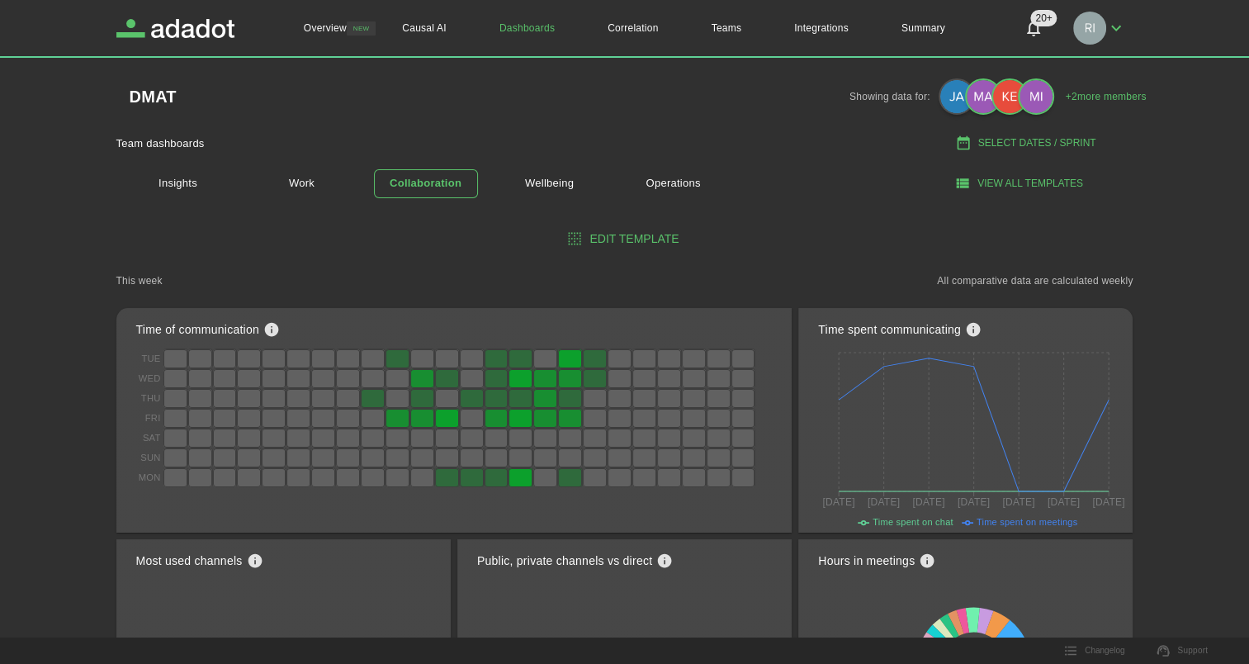
scroll to position [0, 0]
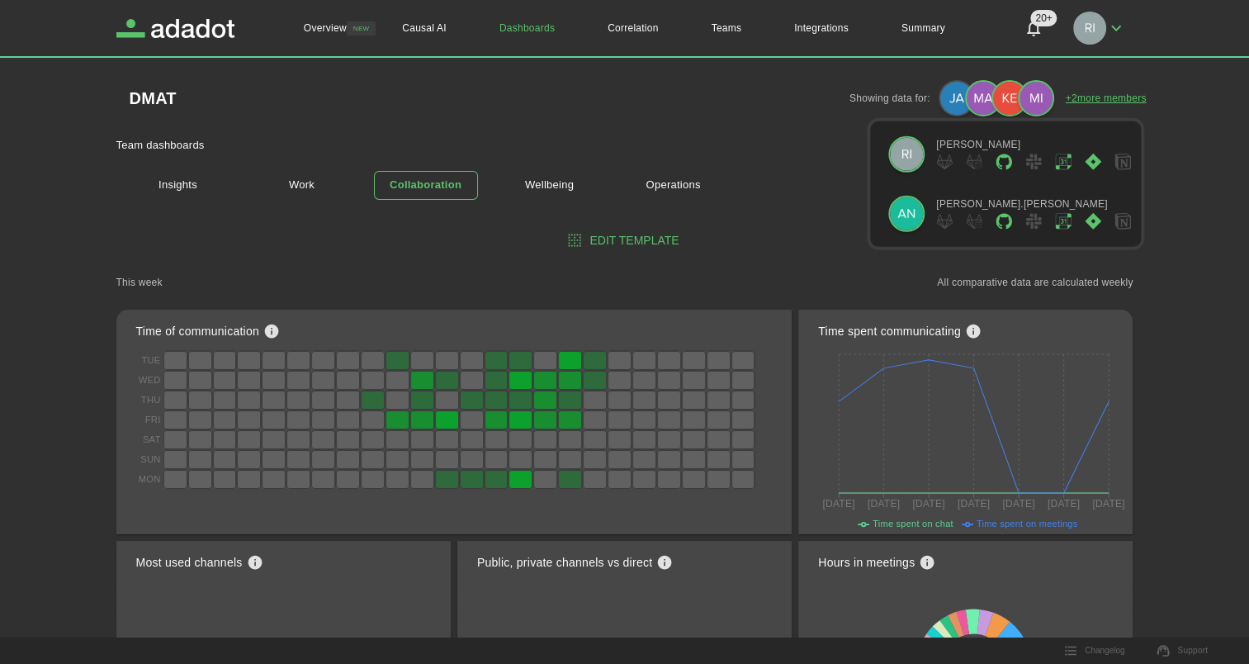
click at [1103, 97] on link "+ 2 more members" at bounding box center [1106, 98] width 81 height 15
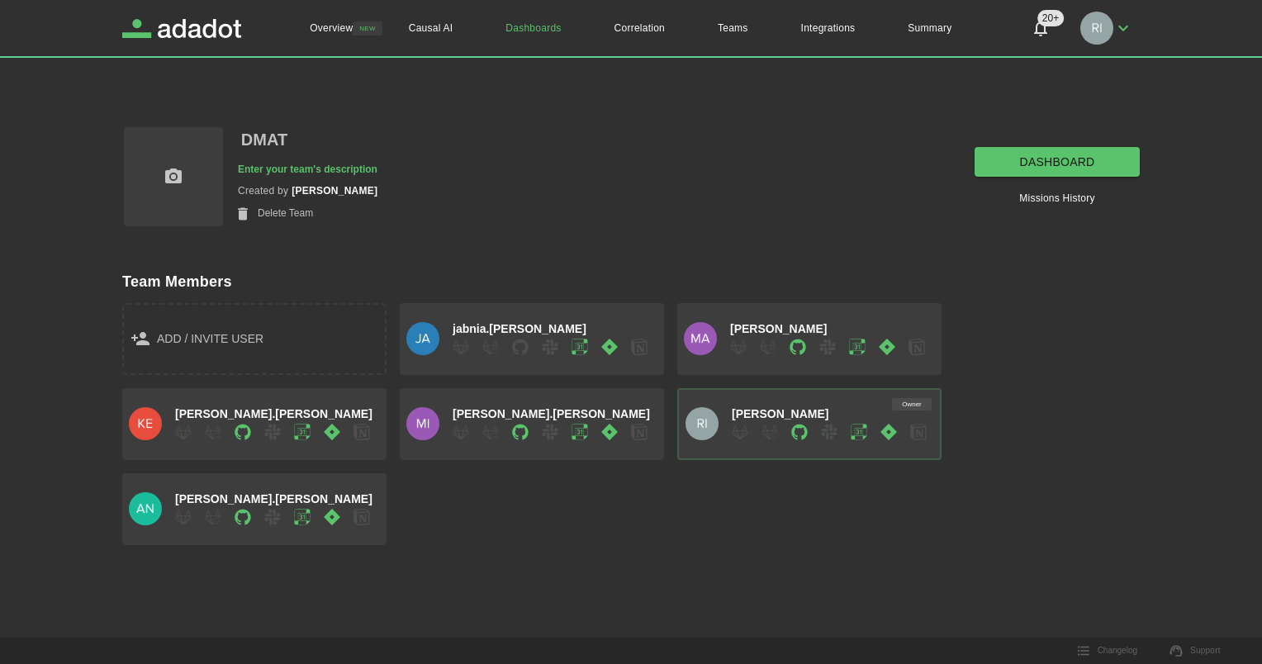
click at [1079, 159] on link "dashboard" at bounding box center [1056, 162] width 165 height 31
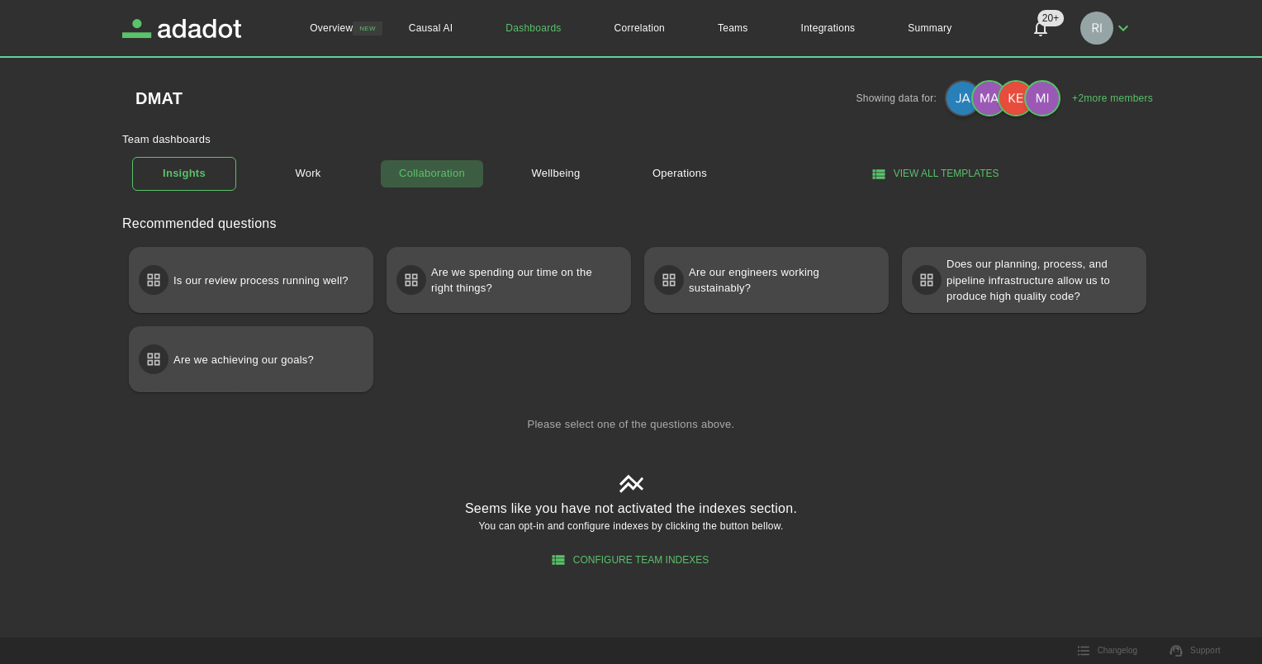
drag, startPoint x: 437, startPoint y: 168, endPoint x: 542, endPoint y: 212, distance: 113.6
click at [438, 168] on link "Collaboration" at bounding box center [432, 173] width 104 height 29
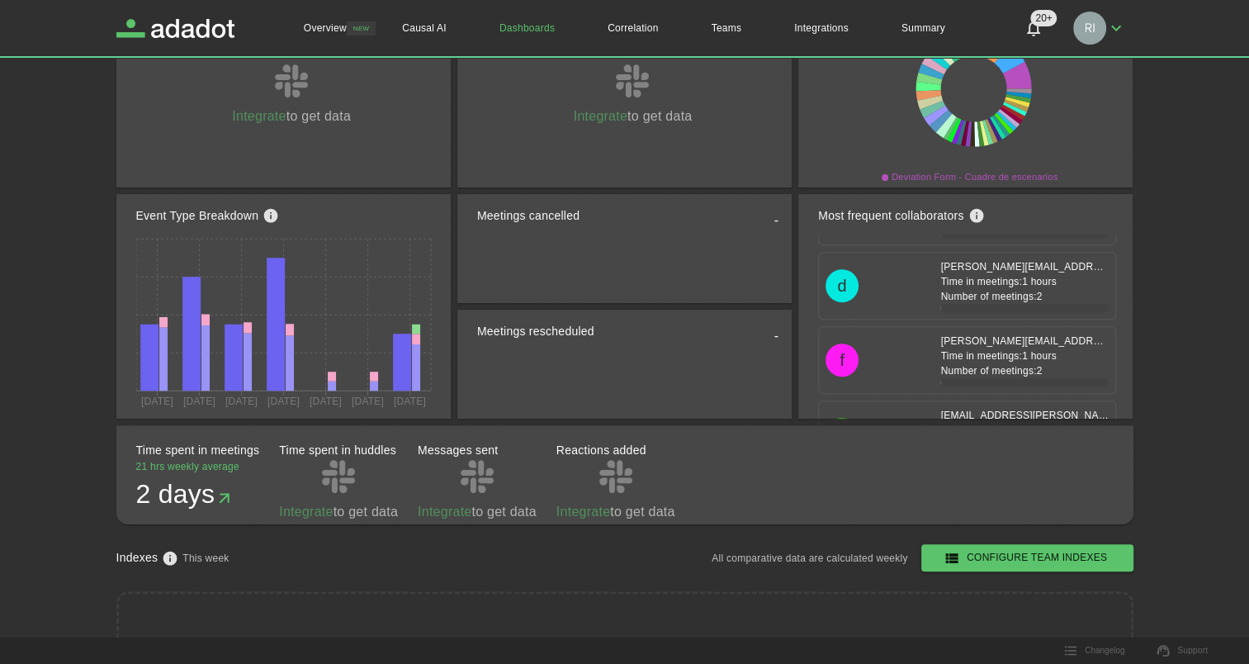
scroll to position [2856, 0]
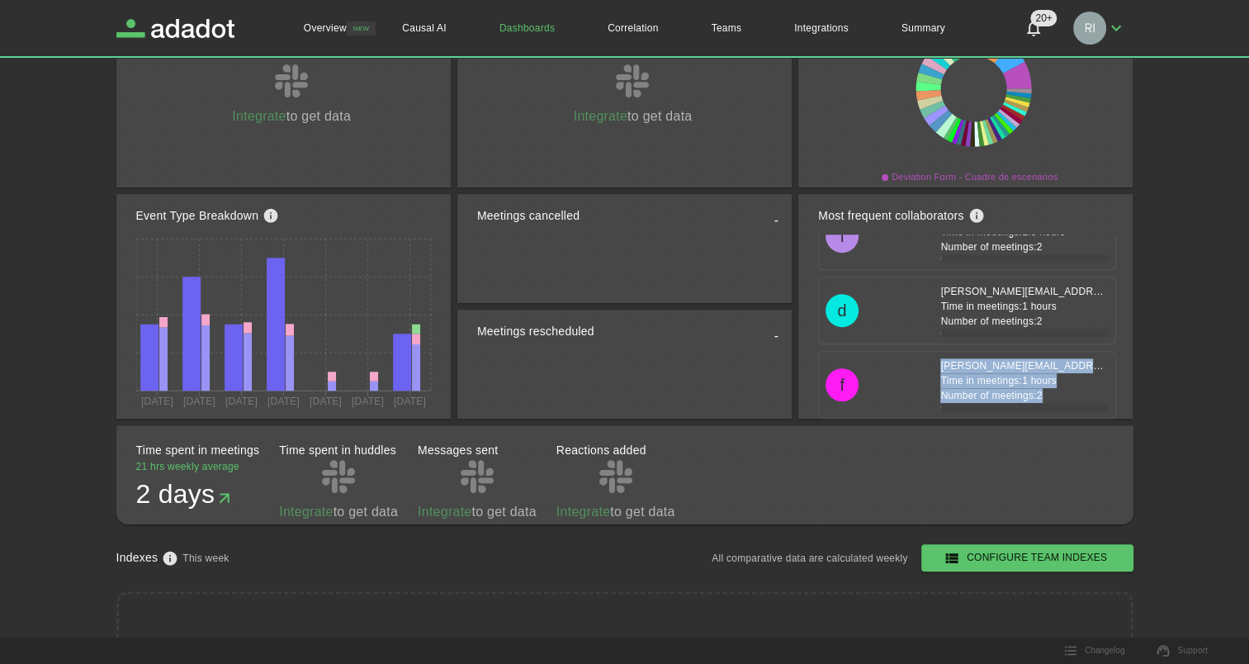
drag, startPoint x: 1037, startPoint y: 380, endPoint x: 891, endPoint y: 353, distance: 148.5
click at [891, 358] on div "f [PERSON_NAME][EMAIL_ADDRESS][PERSON_NAME][DOMAIN_NAME] Time in meetings: 1 ho…" at bounding box center [967, 384] width 283 height 53
click at [1063, 284] on div "[PERSON_NAME][EMAIL_ADDRESS][PERSON_NAME][DOMAIN_NAME] Time in meetings: 1 hour…" at bounding box center [1018, 310] width 182 height 53
drag, startPoint x: 1063, startPoint y: 284, endPoint x: 1093, endPoint y: 301, distance: 34.4
click at [1090, 314] on p "Number of meetings: 2" at bounding box center [1024, 321] width 168 height 15
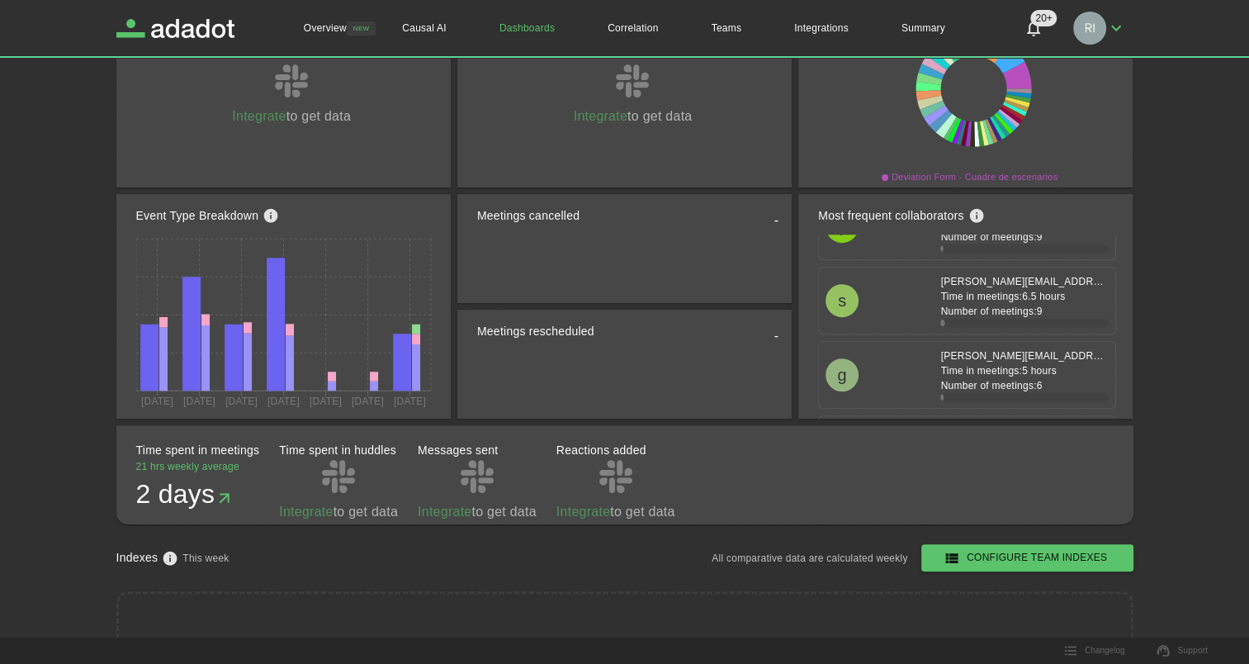
scroll to position [0, 0]
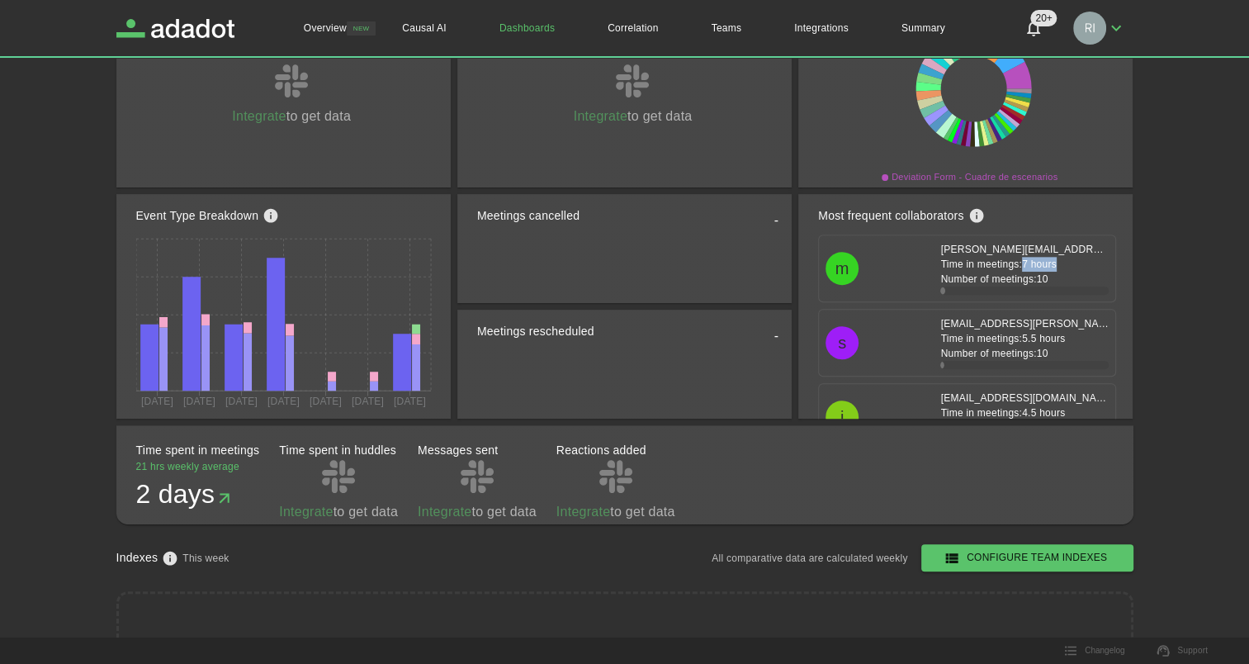
drag, startPoint x: 1049, startPoint y: 264, endPoint x: 1011, endPoint y: 263, distance: 38.8
click at [1011, 263] on p "Time in meetings: 7 hours" at bounding box center [1024, 264] width 168 height 15
drag, startPoint x: 1011, startPoint y: 263, endPoint x: 981, endPoint y: 286, distance: 37.7
click at [981, 286] on span at bounding box center [1024, 290] width 168 height 8
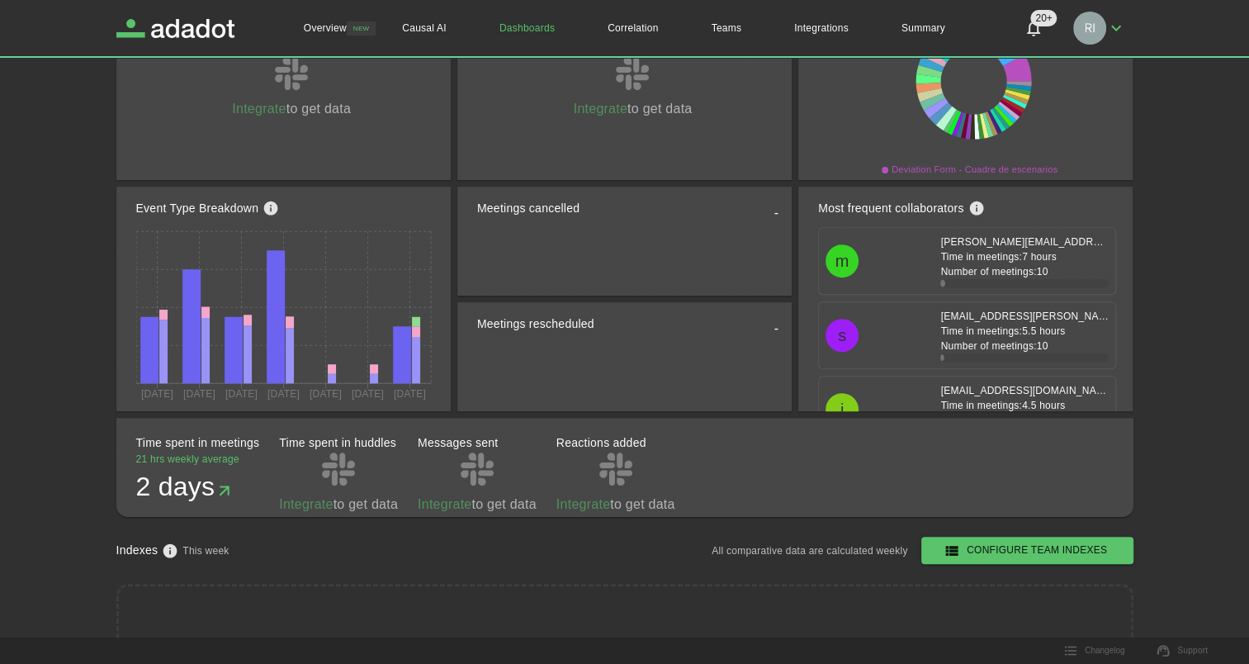
scroll to position [597, 0]
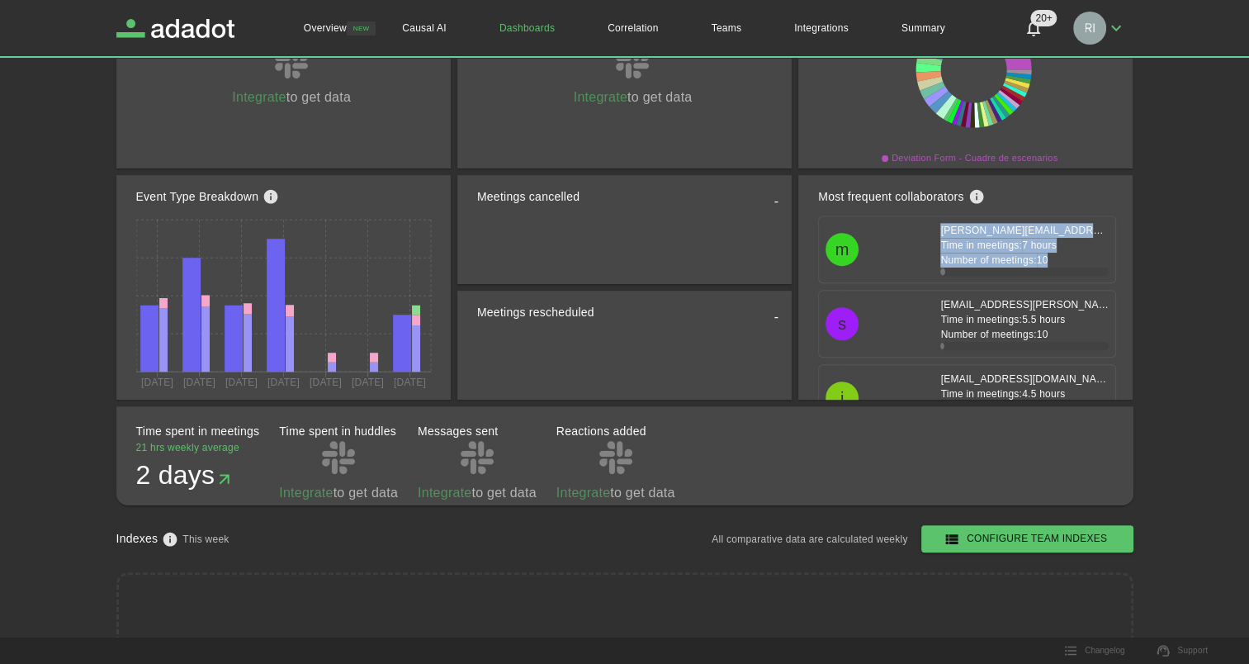
drag, startPoint x: 942, startPoint y: 271, endPoint x: 830, endPoint y: 240, distance: 116.4
click at [830, 240] on div "m [PERSON_NAME][EMAIL_ADDRESS][PERSON_NAME][DOMAIN_NAME] Time in meetings: 7 ho…" at bounding box center [967, 249] width 283 height 53
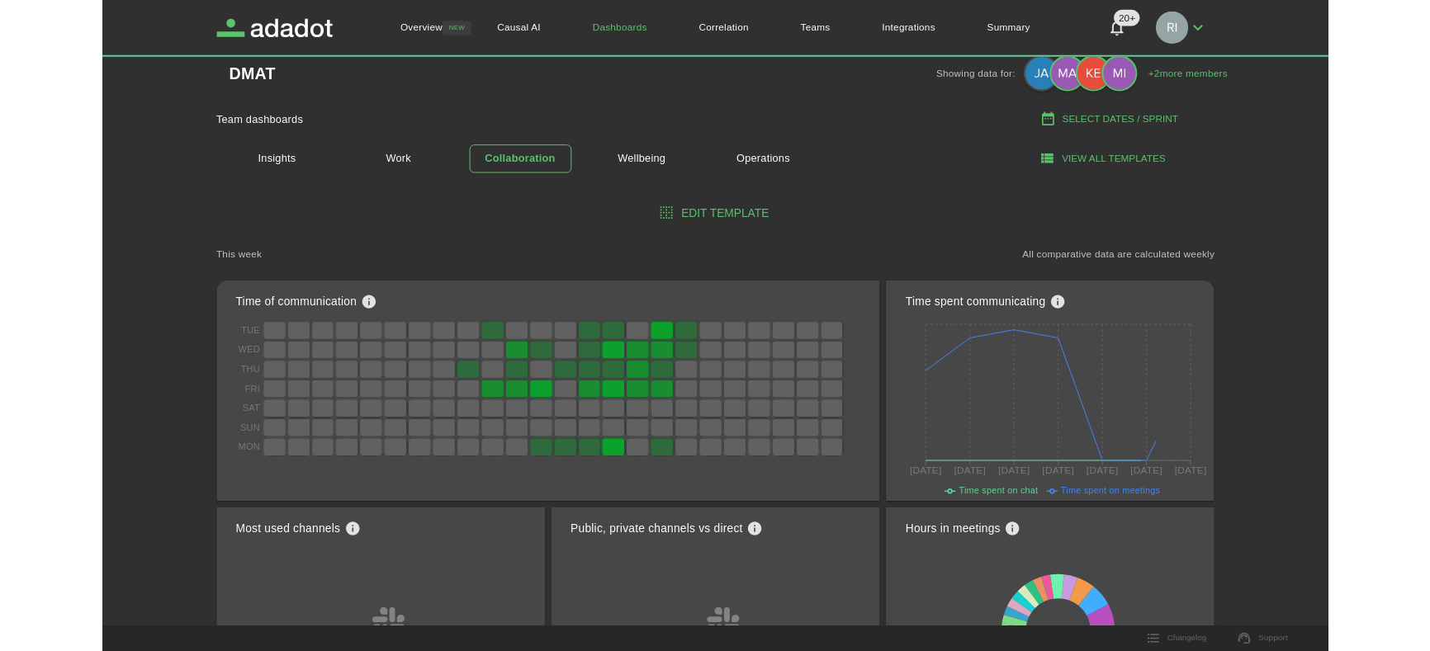
scroll to position [0, 0]
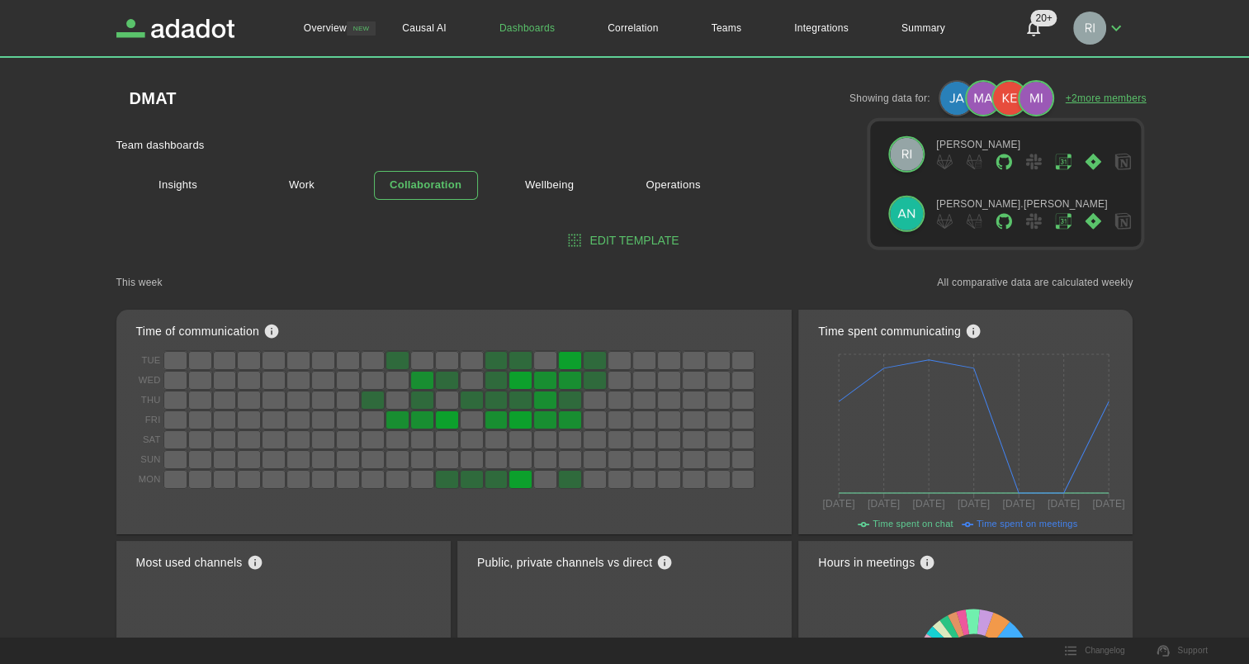
click at [1095, 99] on link "+ 2 more members" at bounding box center [1106, 98] width 81 height 15
